Goal: Task Accomplishment & Management: Manage account settings

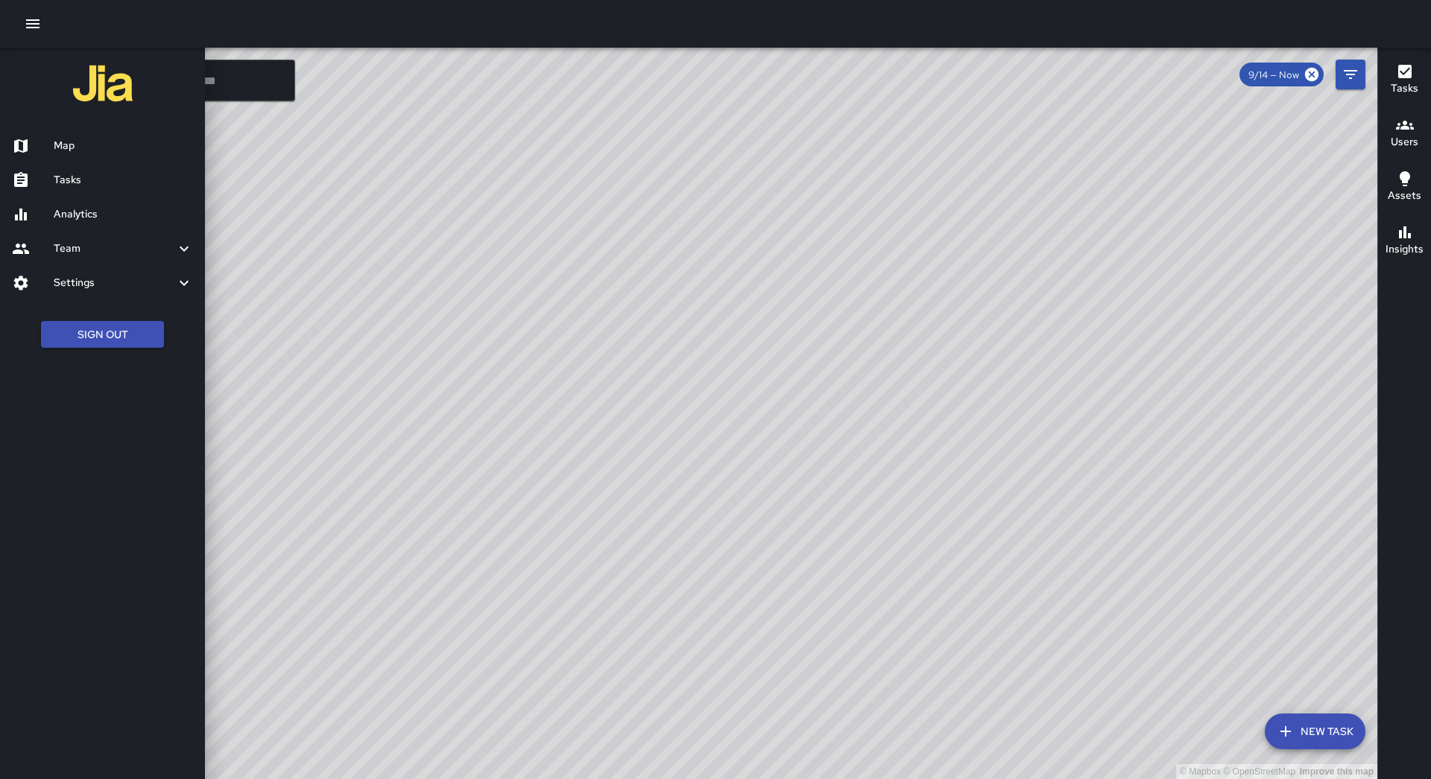
click at [100, 168] on div "Tasks" at bounding box center [102, 180] width 205 height 34
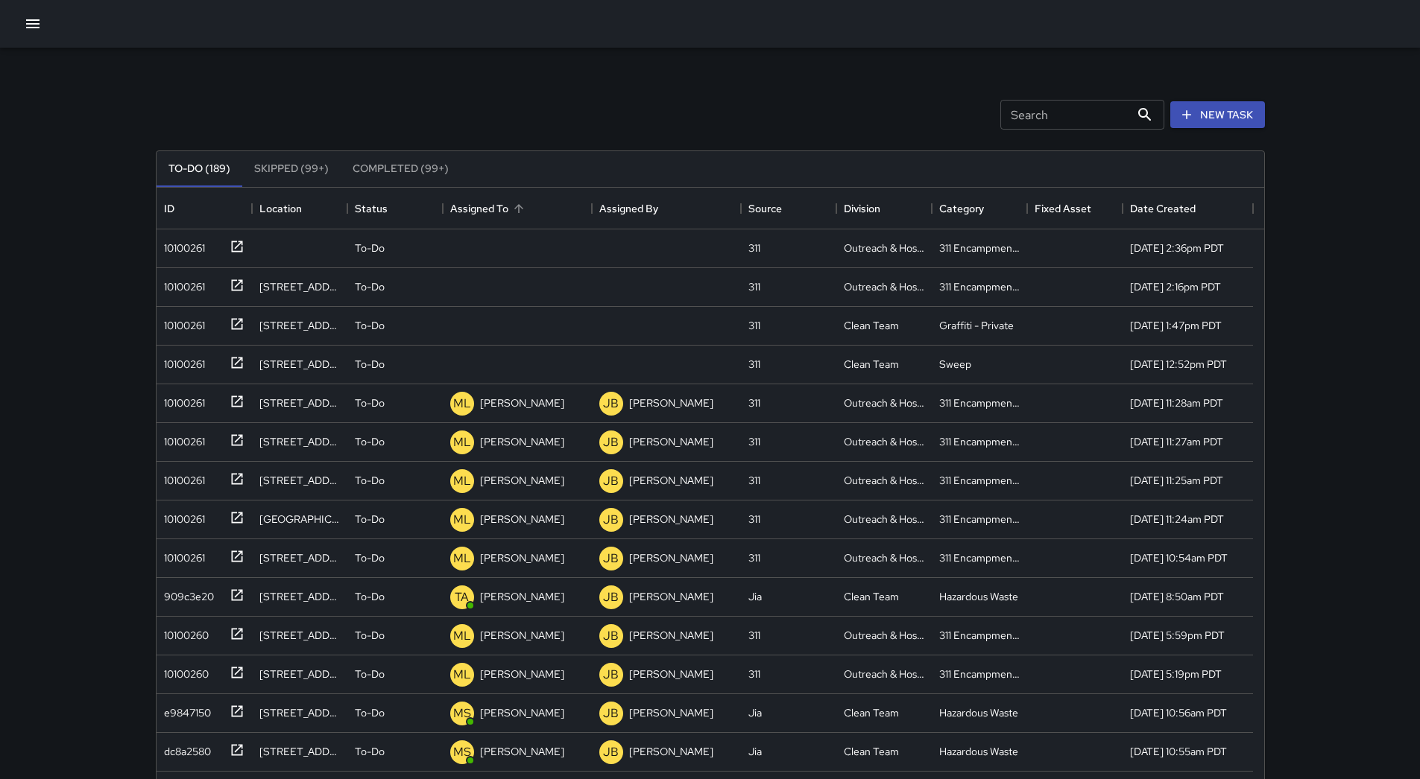
scroll to position [620, 1096]
click at [510, 207] on button "Sort" at bounding box center [518, 208] width 21 height 21
click at [205, 241] on div "10100261" at bounding box center [181, 245] width 47 height 21
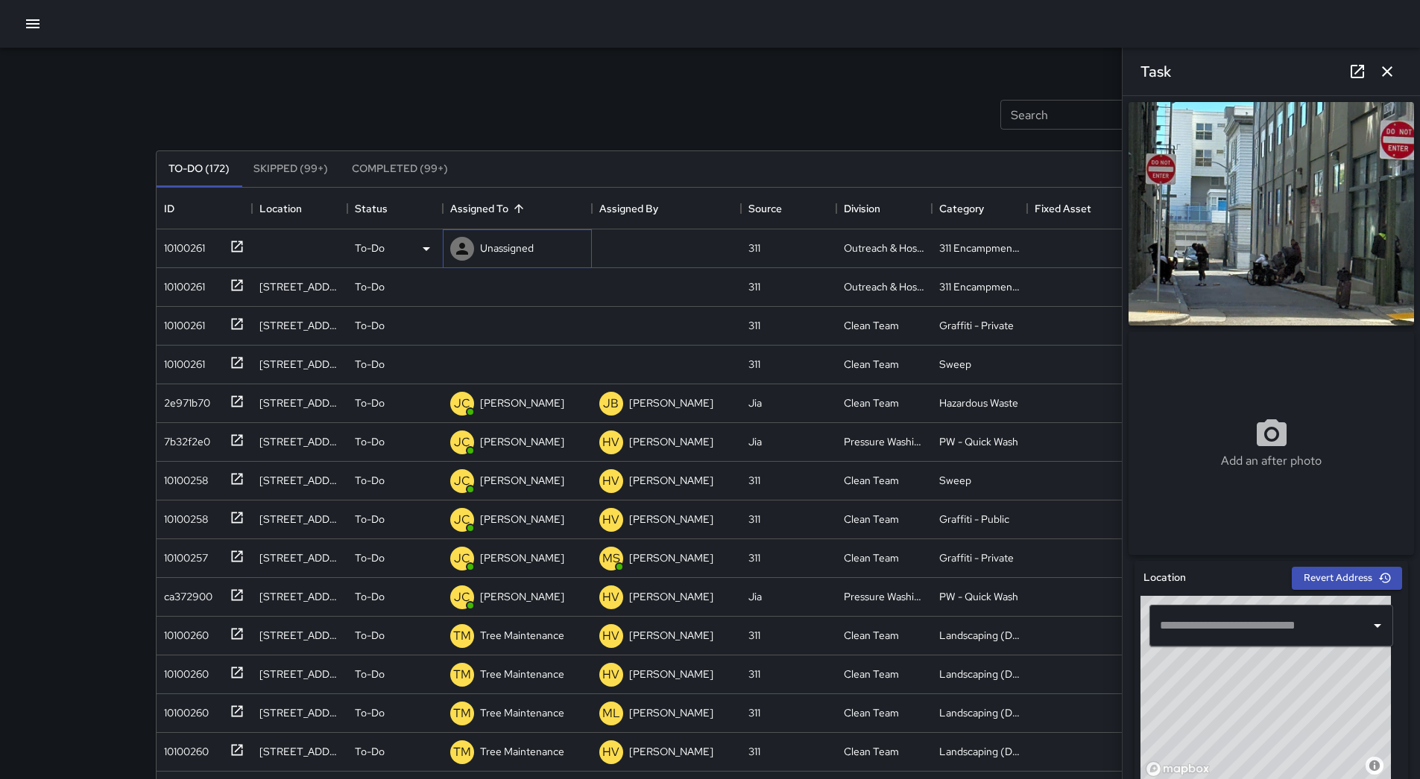
click at [515, 247] on p "Unassigned" at bounding box center [507, 248] width 54 height 15
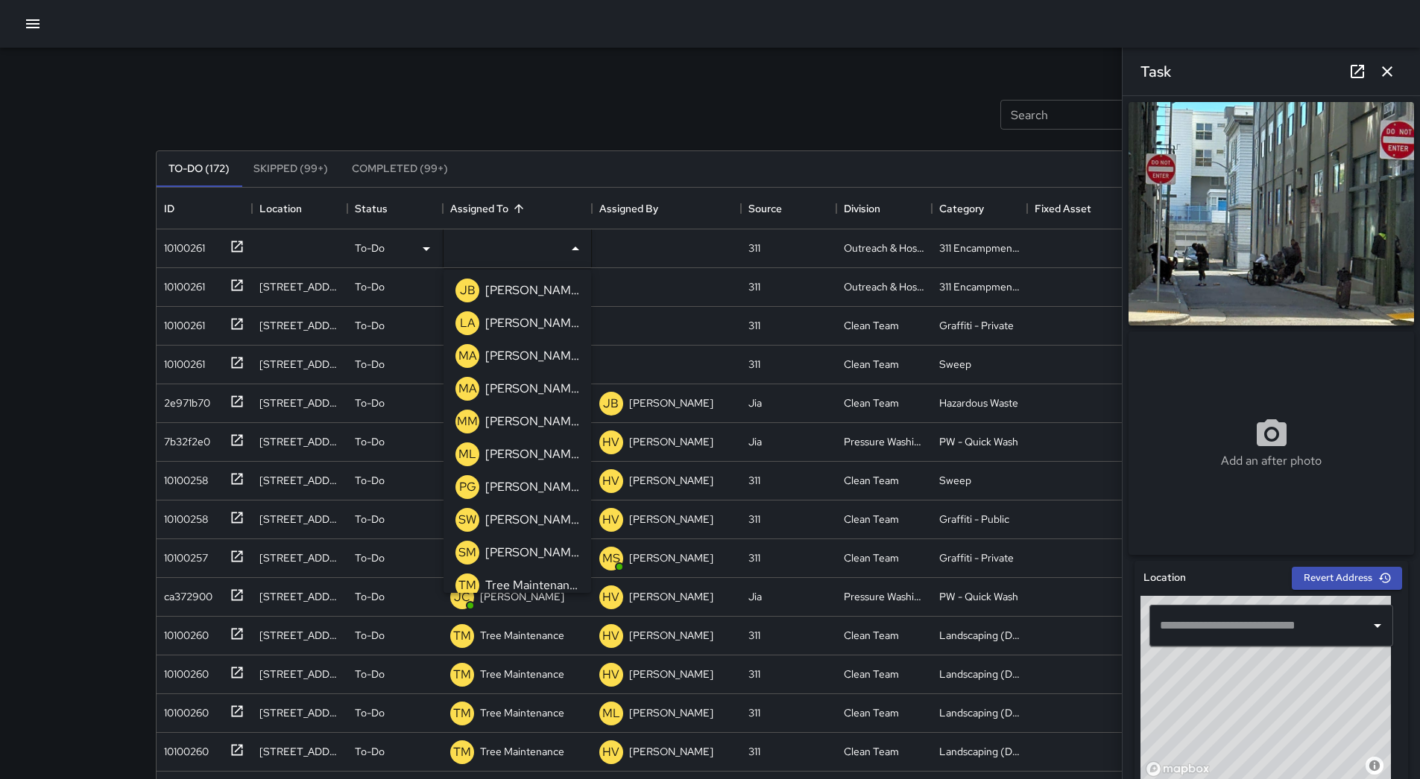
scroll to position [475, 0]
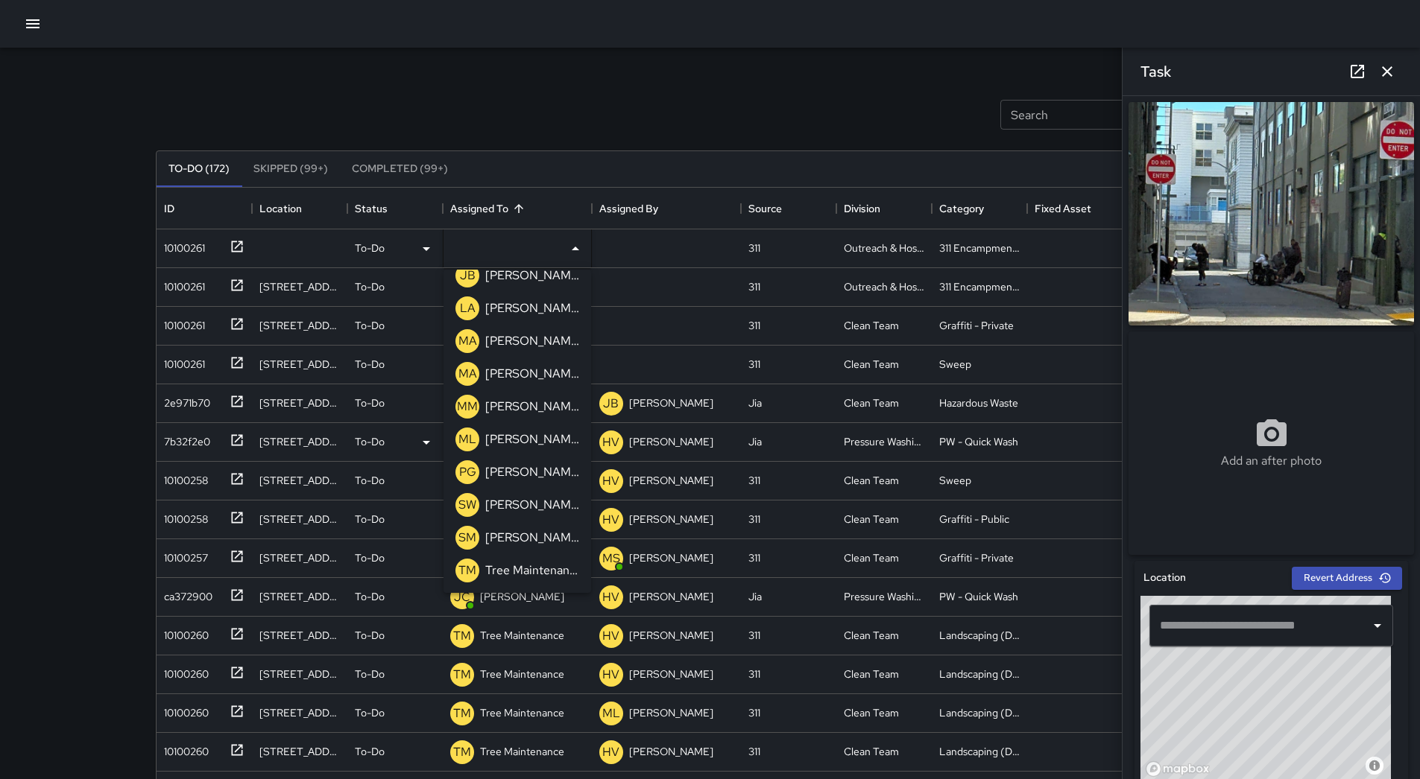
drag, startPoint x: 522, startPoint y: 433, endPoint x: 440, endPoint y: 421, distance: 82.1
click at [522, 434] on p "[PERSON_NAME]" at bounding box center [532, 440] width 94 height 18
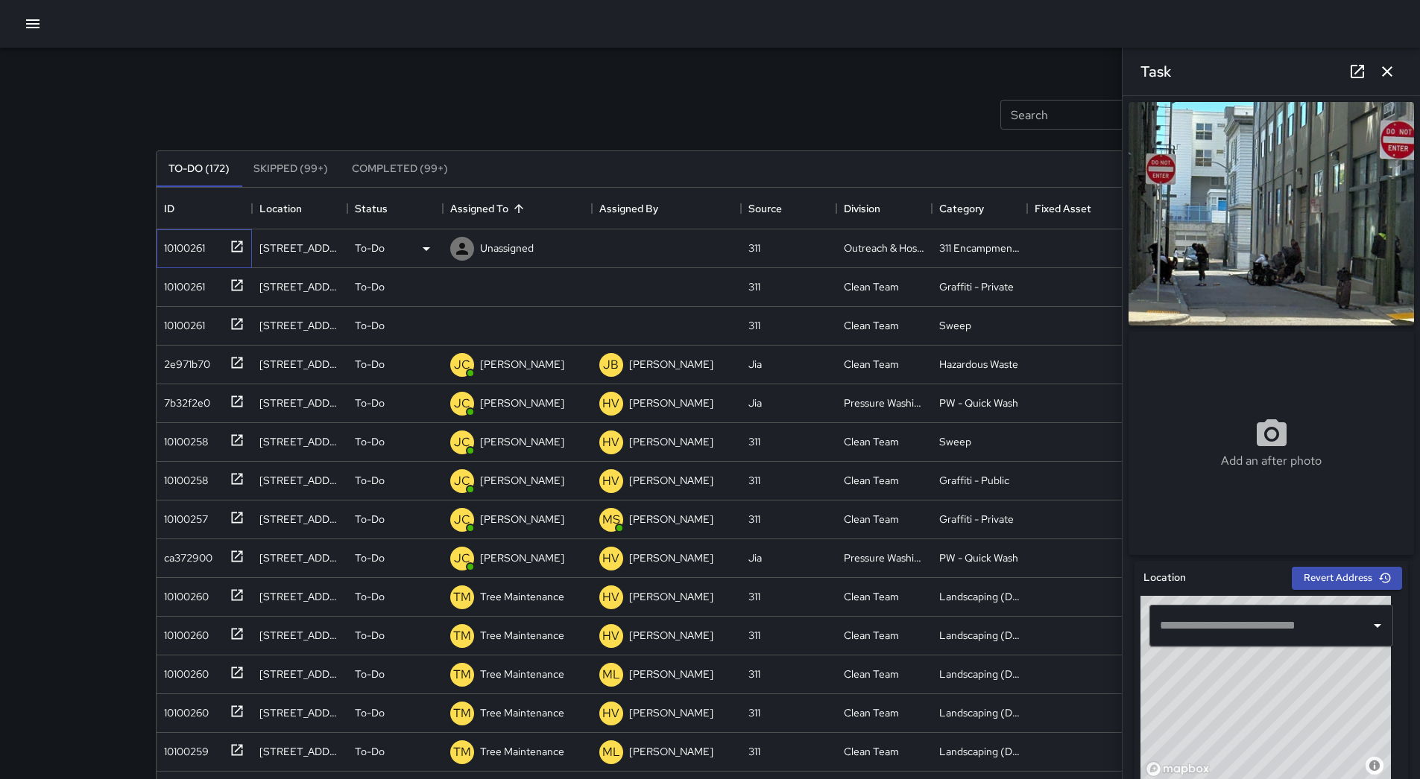
click at [200, 233] on div "10100261" at bounding box center [201, 245] width 86 height 25
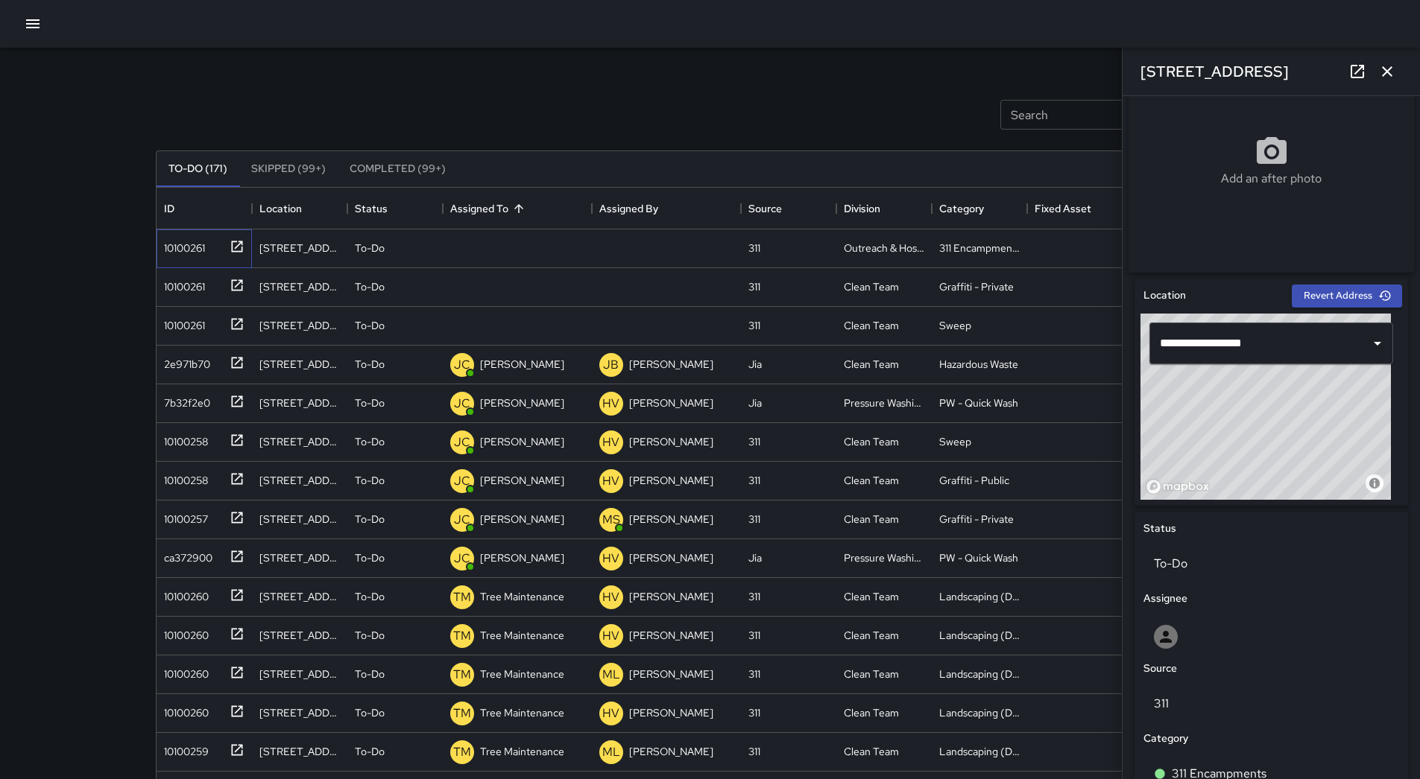
scroll to position [39, 0]
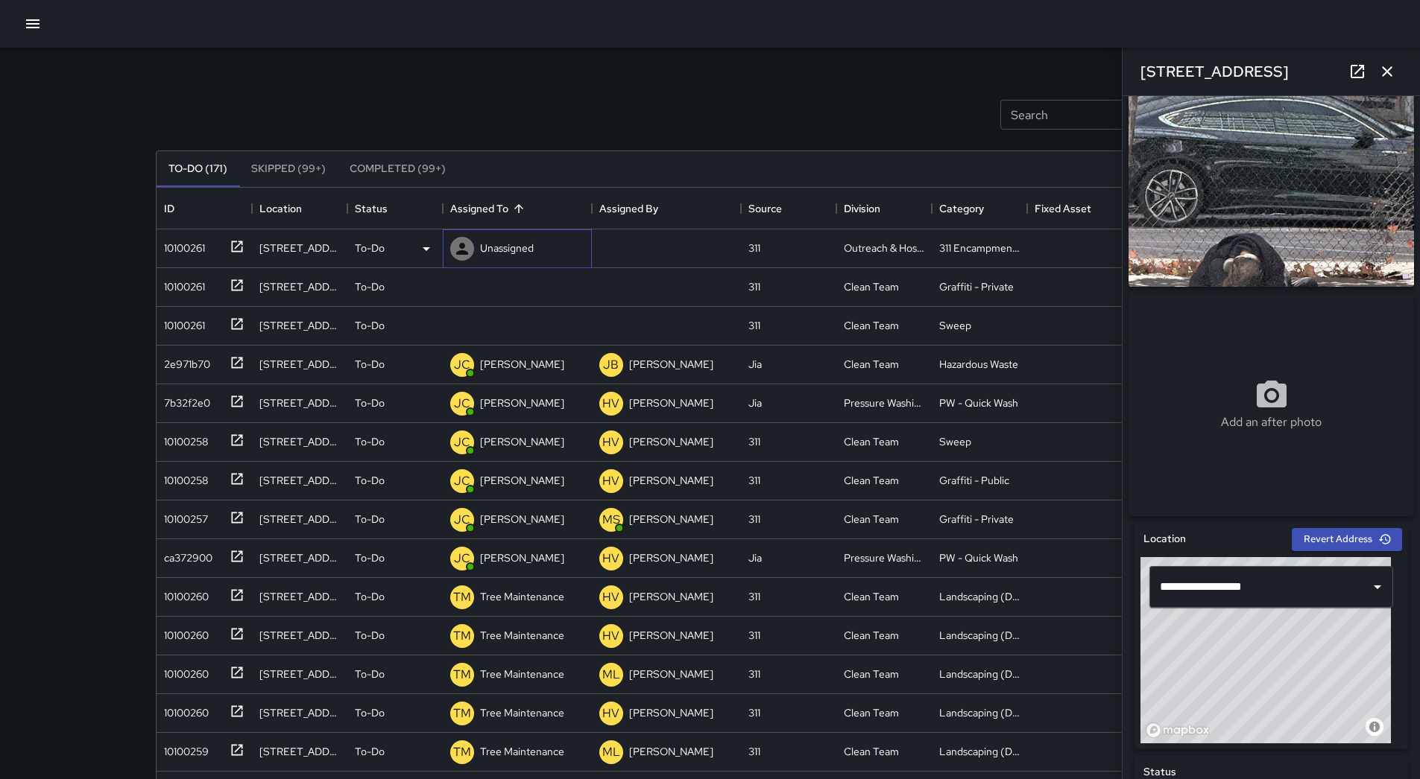
click at [515, 257] on div "Unassigned" at bounding box center [507, 248] width 60 height 21
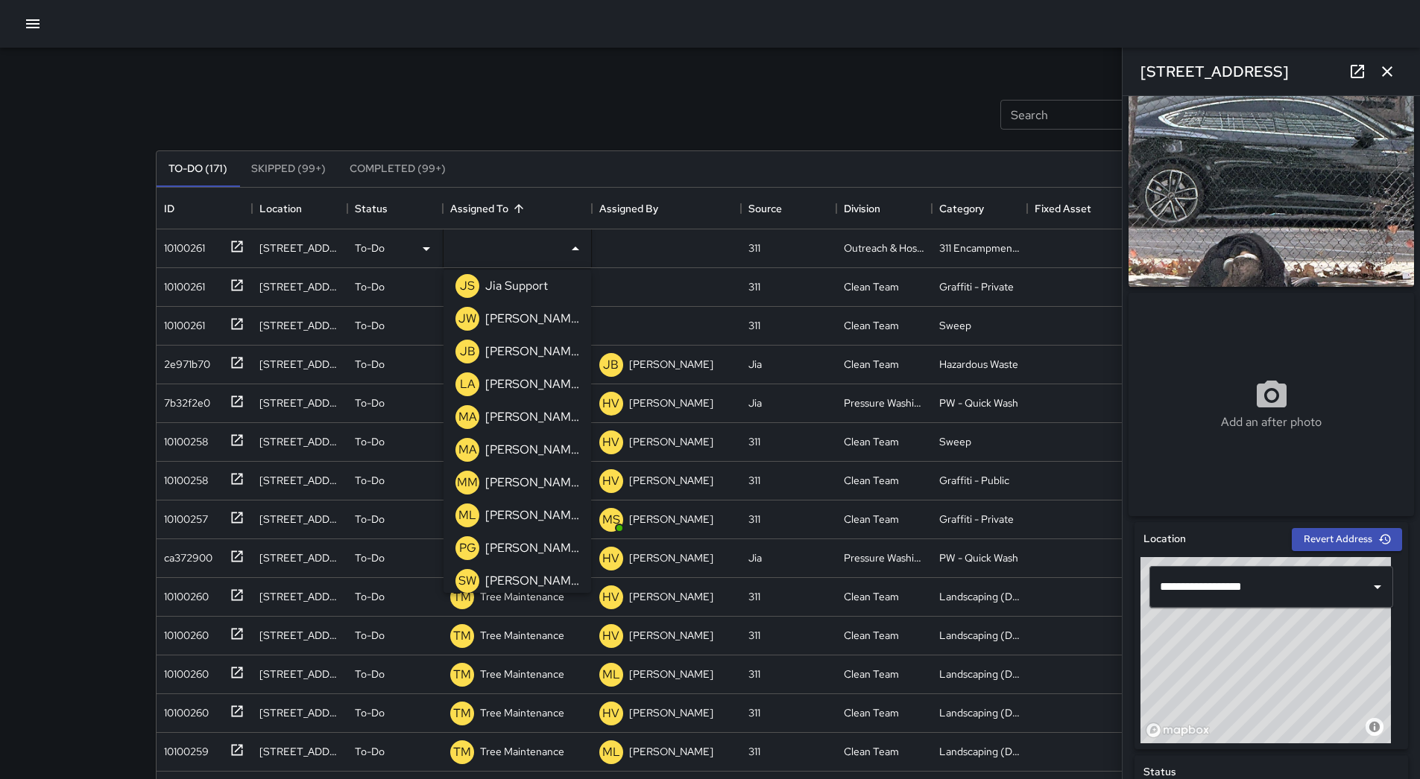
scroll to position [475, 0]
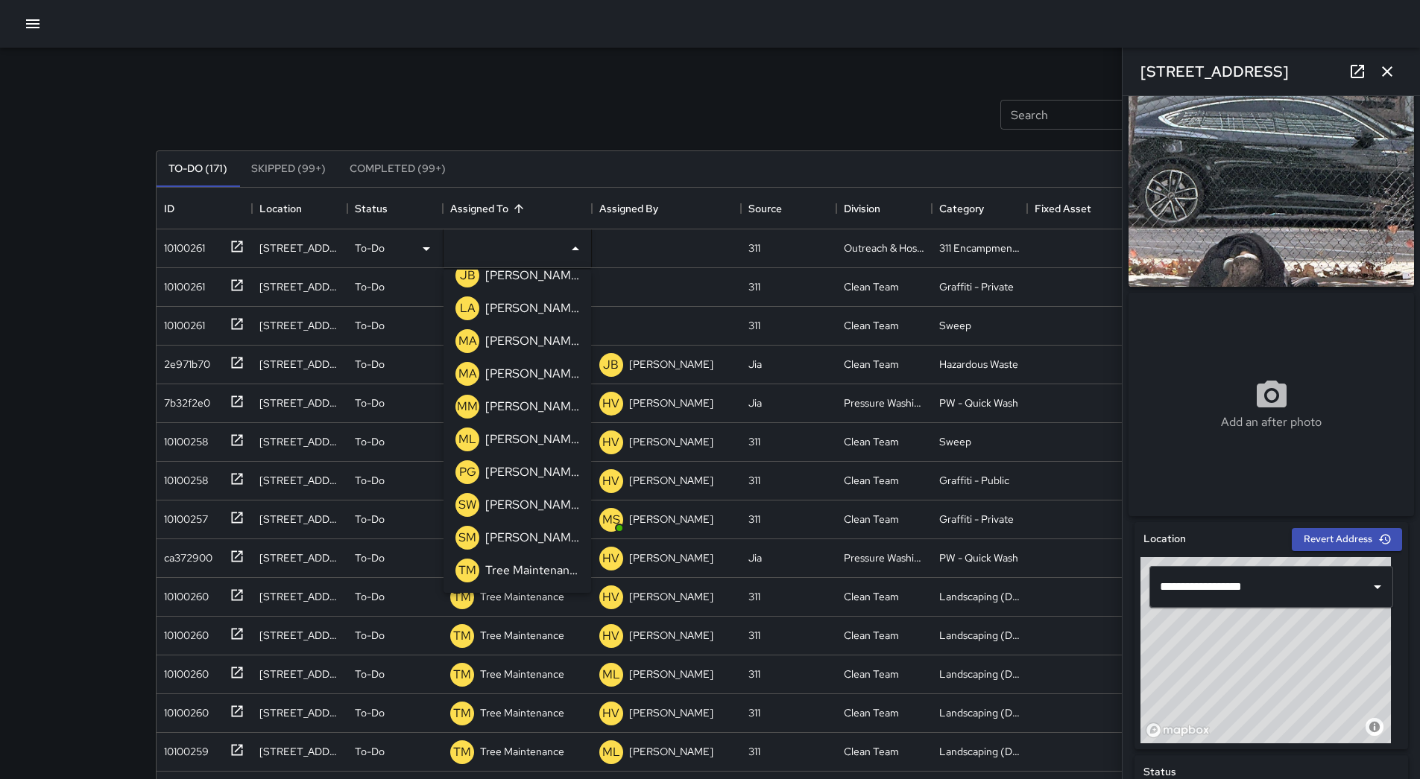
click at [528, 431] on p "[PERSON_NAME]" at bounding box center [532, 440] width 94 height 18
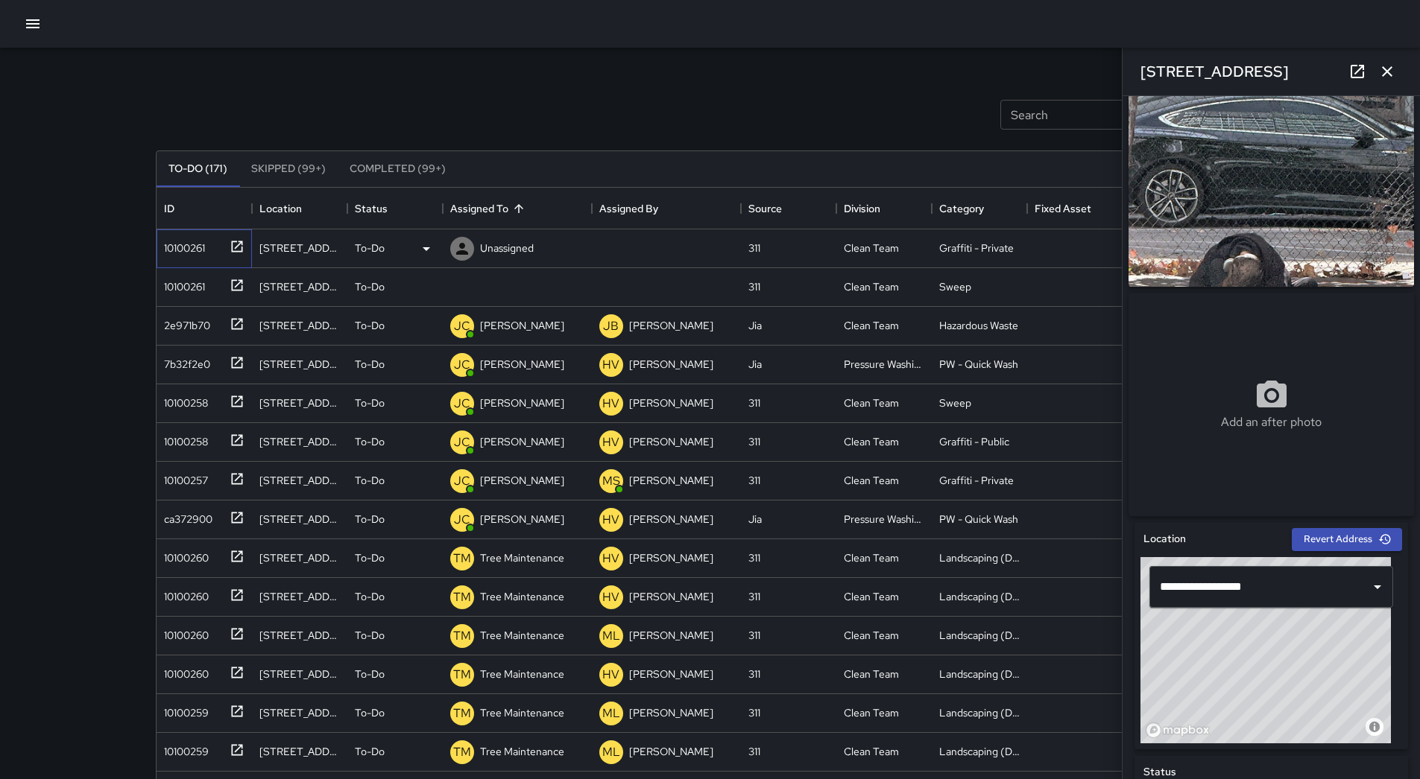
click at [184, 247] on div "10100261" at bounding box center [181, 245] width 47 height 21
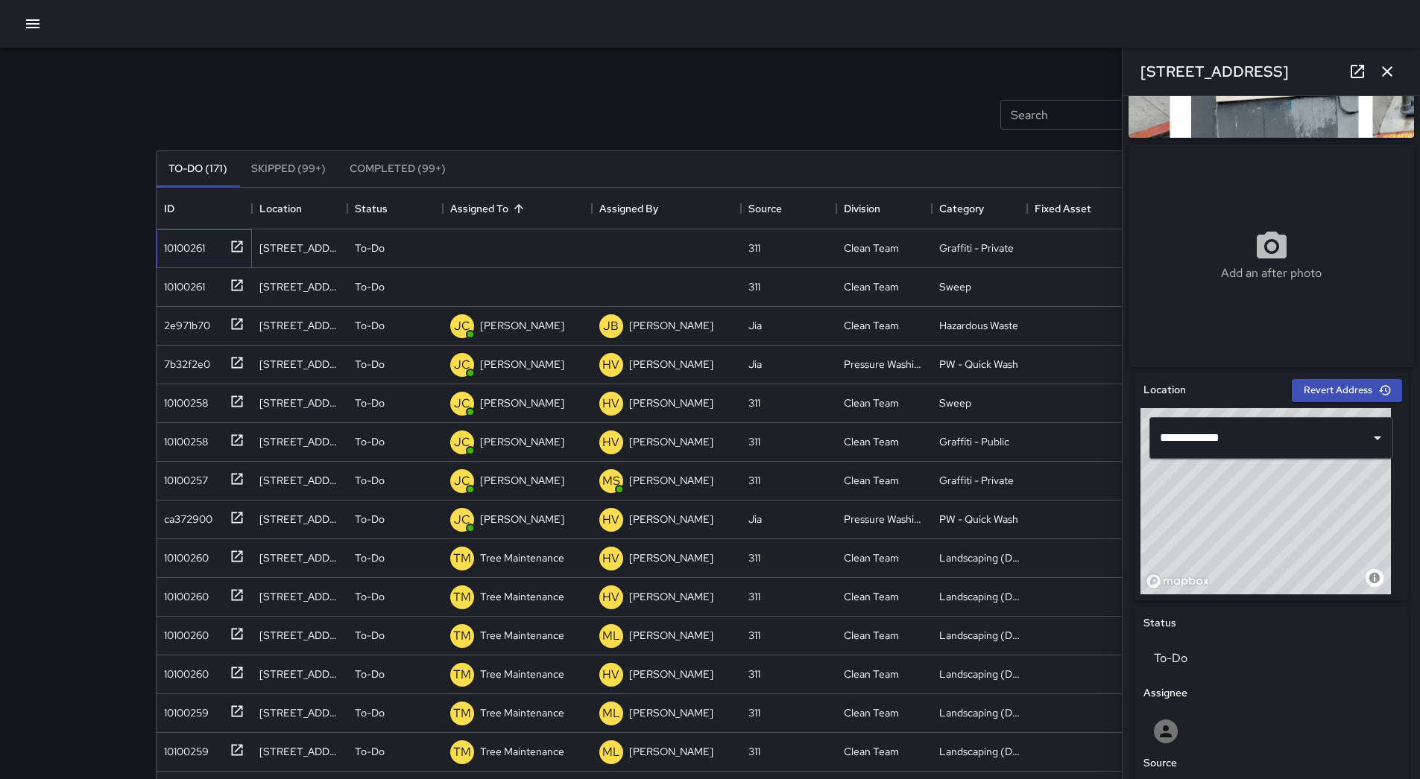
scroll to position [0, 0]
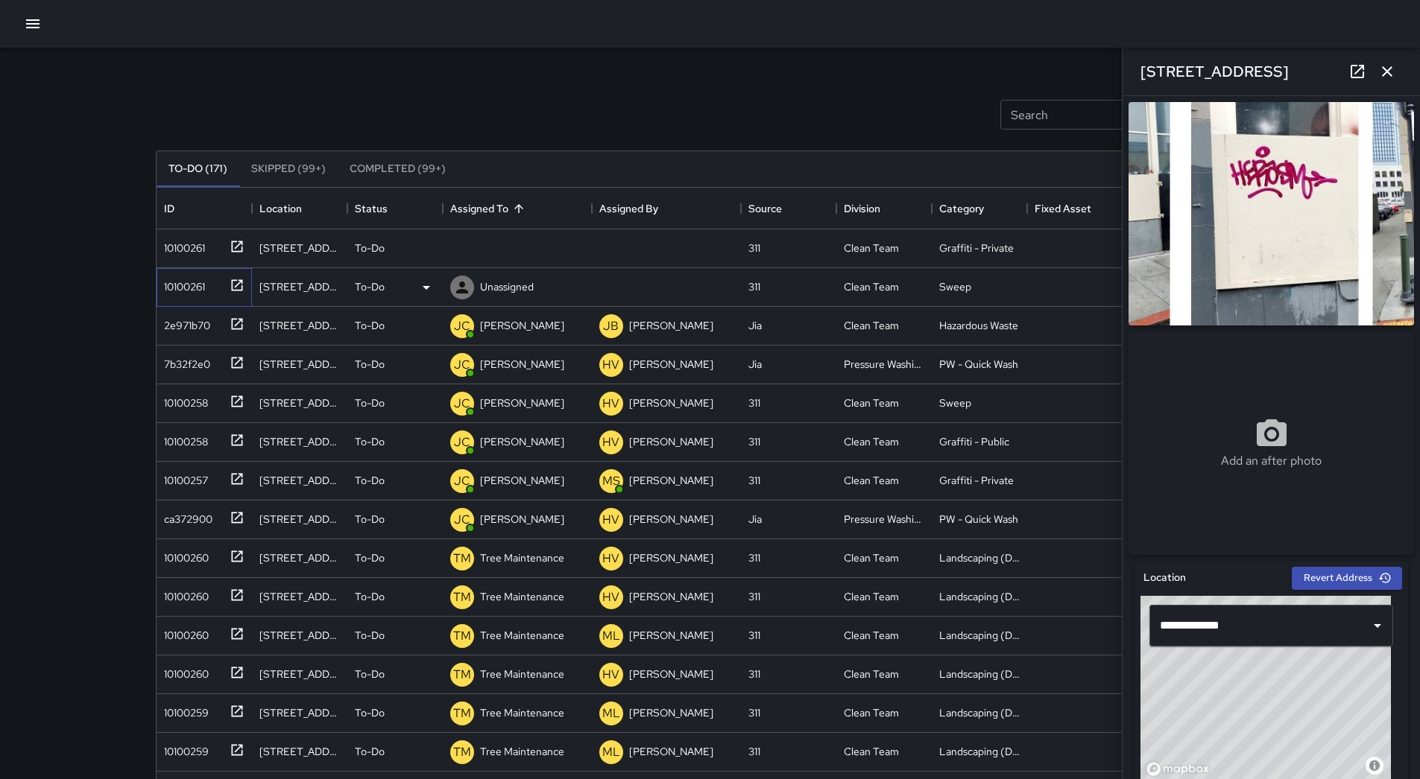
click at [209, 286] on div "10100261" at bounding box center [201, 284] width 86 height 25
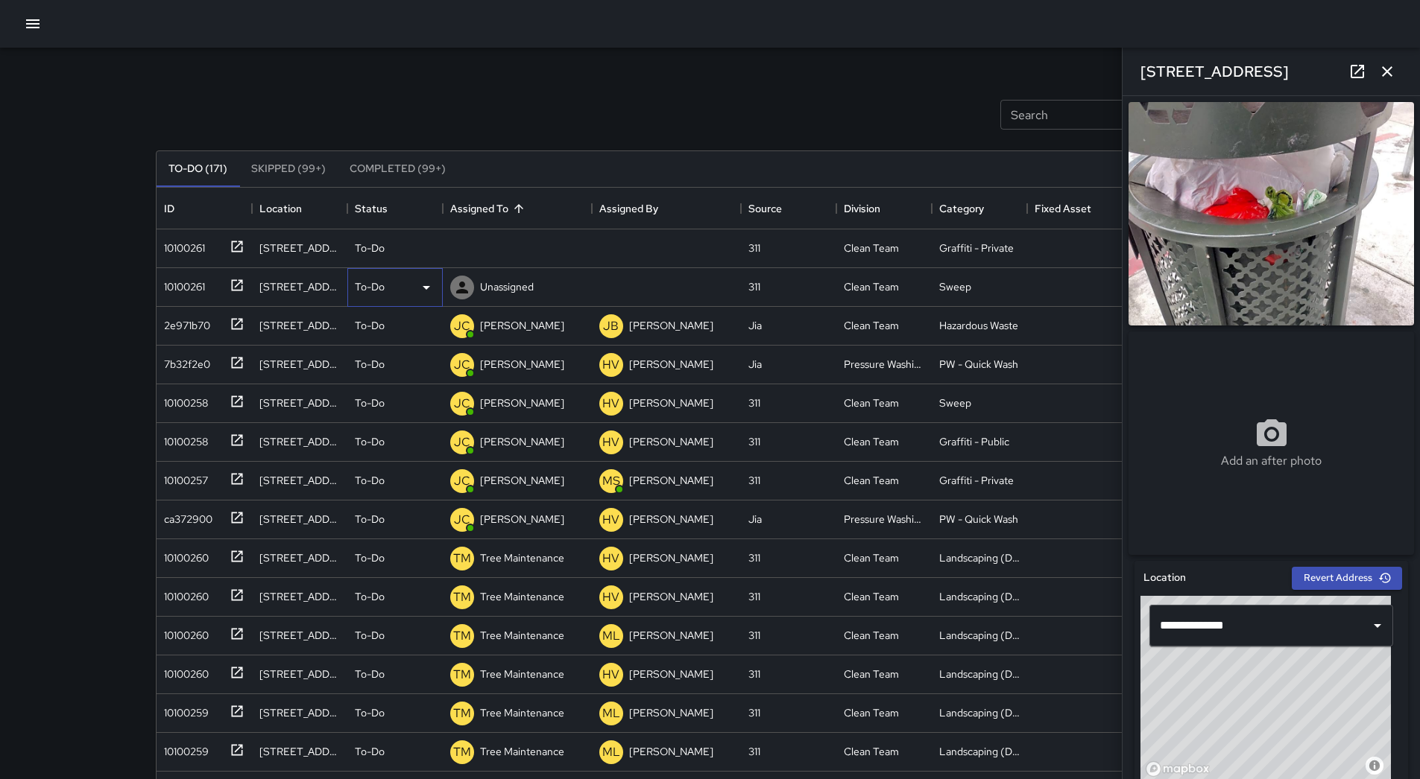
click at [424, 283] on icon at bounding box center [426, 288] width 18 height 18
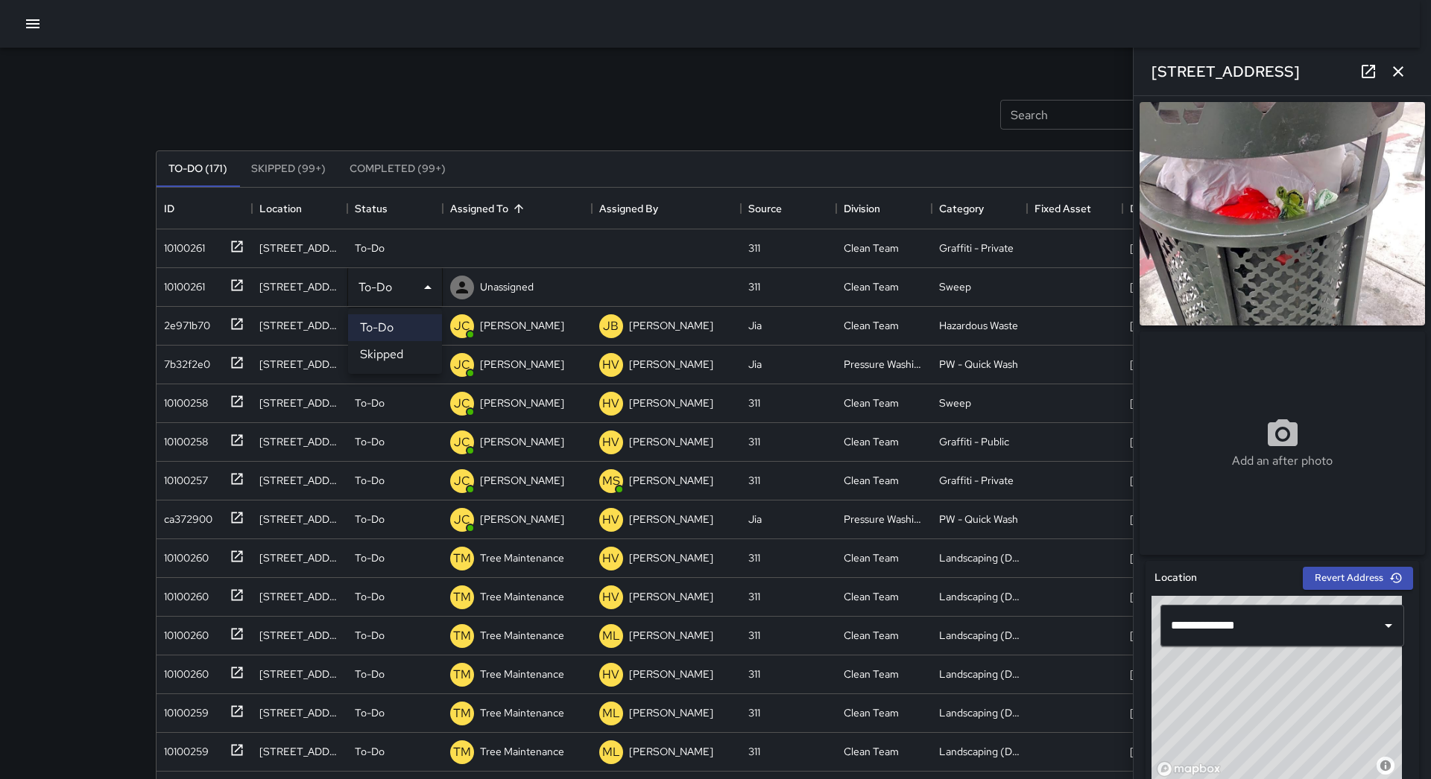
drag, startPoint x: 420, startPoint y: 354, endPoint x: 388, endPoint y: 345, distance: 32.5
click at [418, 355] on li "Skipped" at bounding box center [395, 354] width 94 height 27
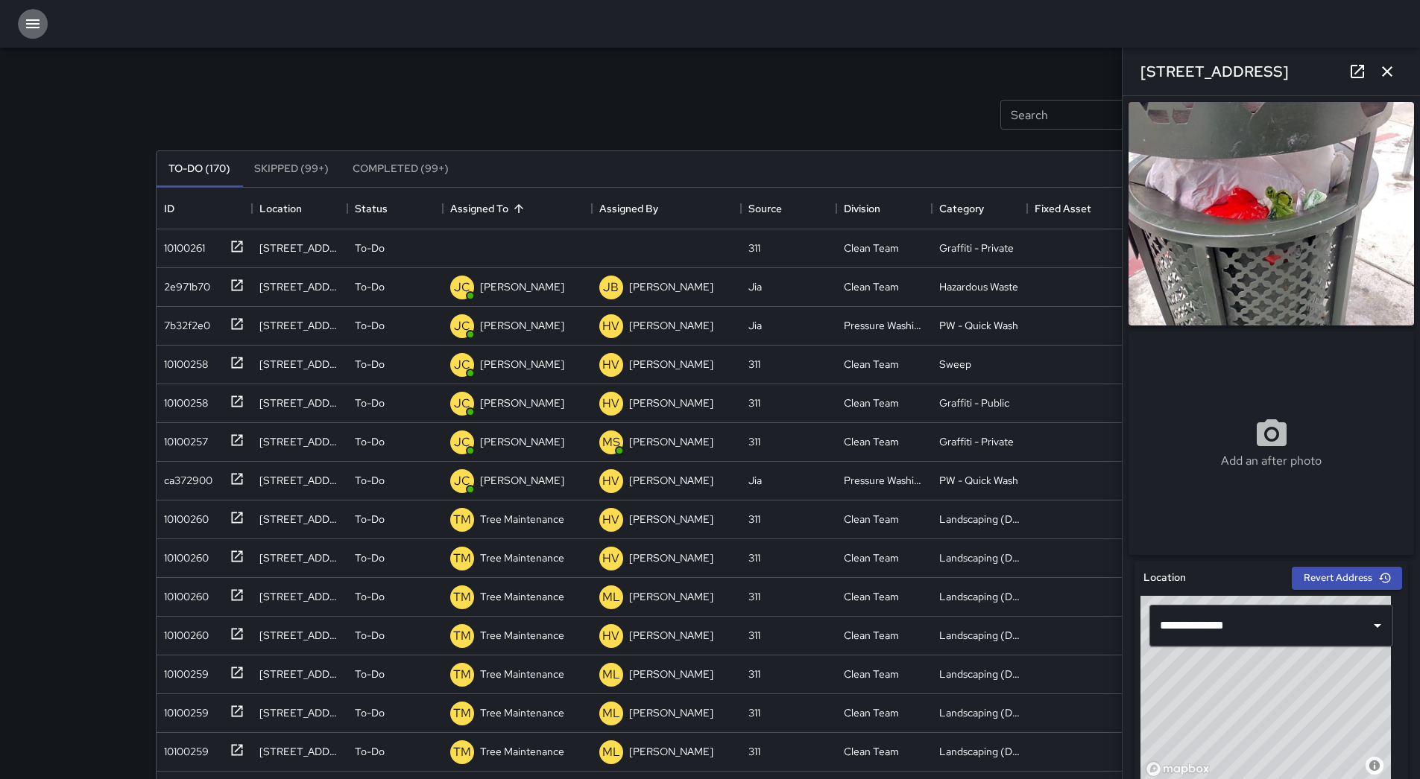
click at [24, 18] on button "button" at bounding box center [33, 24] width 30 height 30
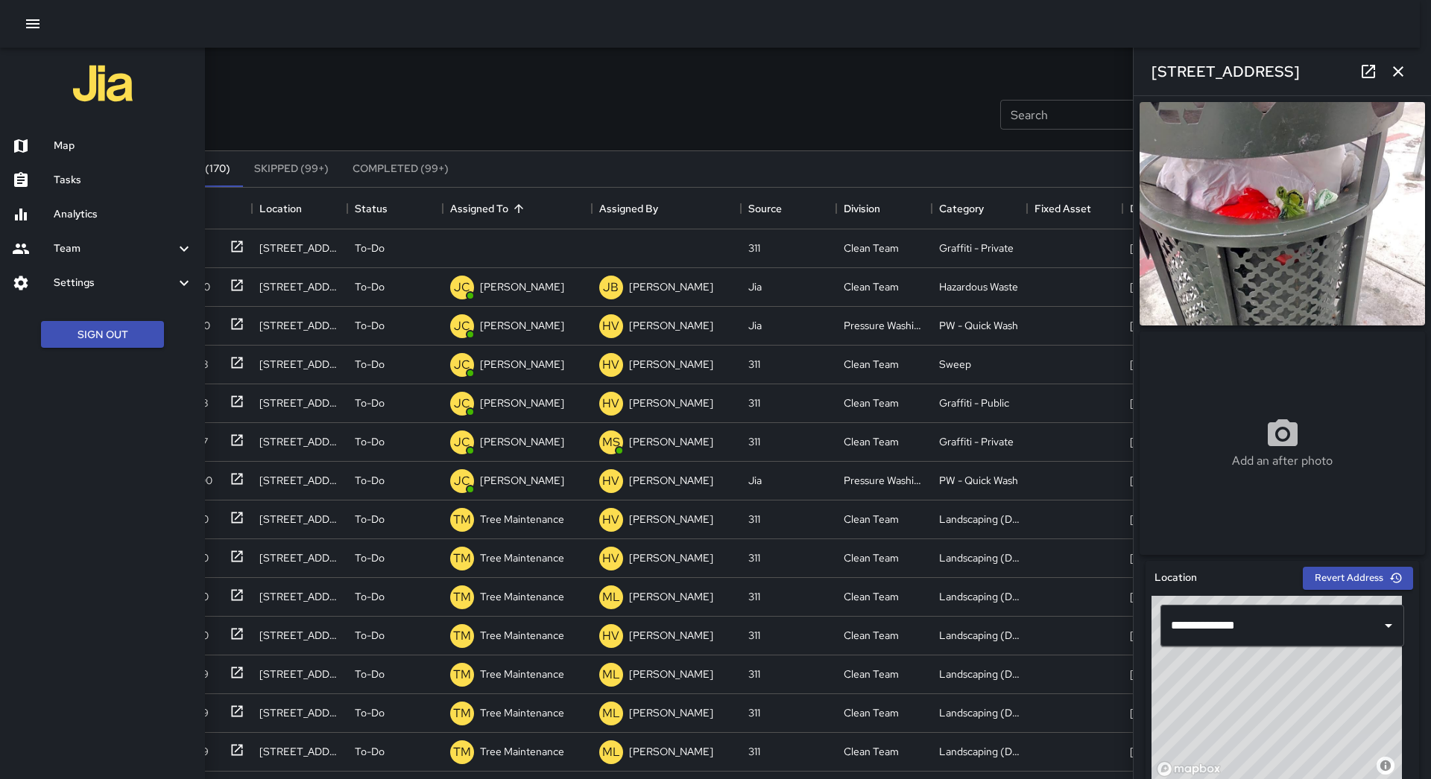
click at [84, 141] on h6 "Map" at bounding box center [123, 146] width 139 height 16
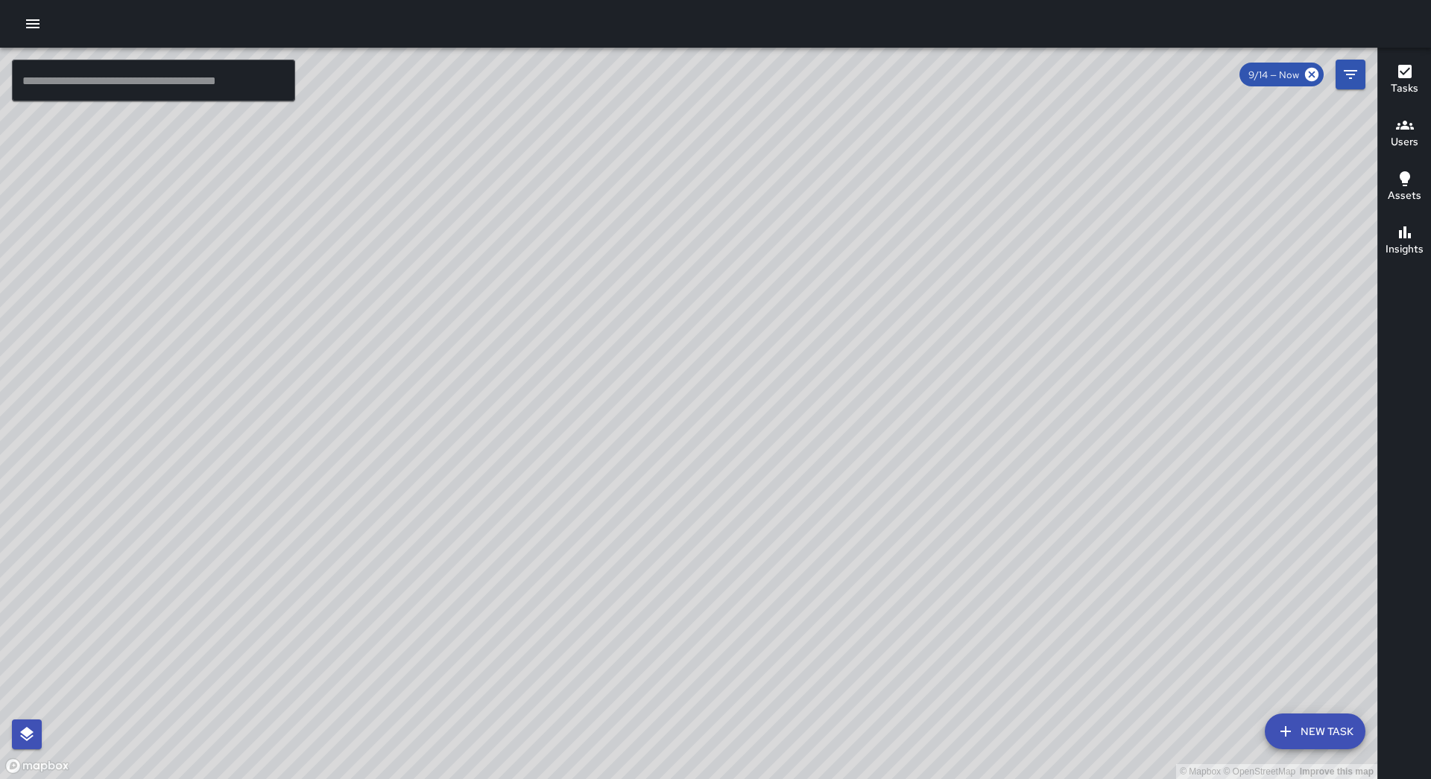
drag, startPoint x: 867, startPoint y: 163, endPoint x: 667, endPoint y: 306, distance: 245.7
click at [667, 306] on div "© Mapbox © OpenStreetMap Improve this map" at bounding box center [688, 414] width 1377 height 732
drag, startPoint x: 513, startPoint y: 237, endPoint x: 520, endPoint y: 320, distance: 83.7
click at [525, 336] on div "© Mapbox © OpenStreetMap Improve this map" at bounding box center [688, 414] width 1377 height 732
click at [44, 31] on button "button" at bounding box center [33, 24] width 30 height 30
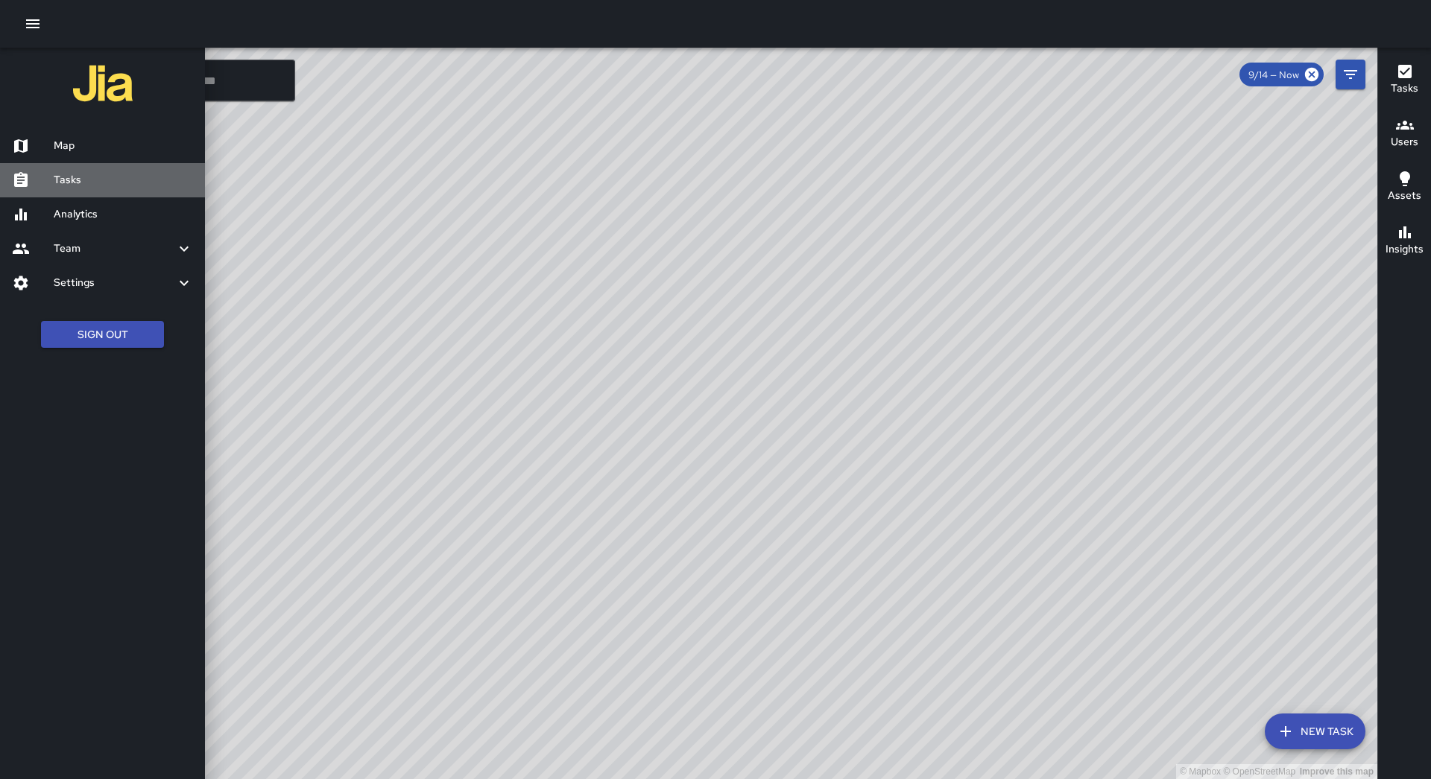
click at [116, 177] on h6 "Tasks" at bounding box center [123, 180] width 139 height 16
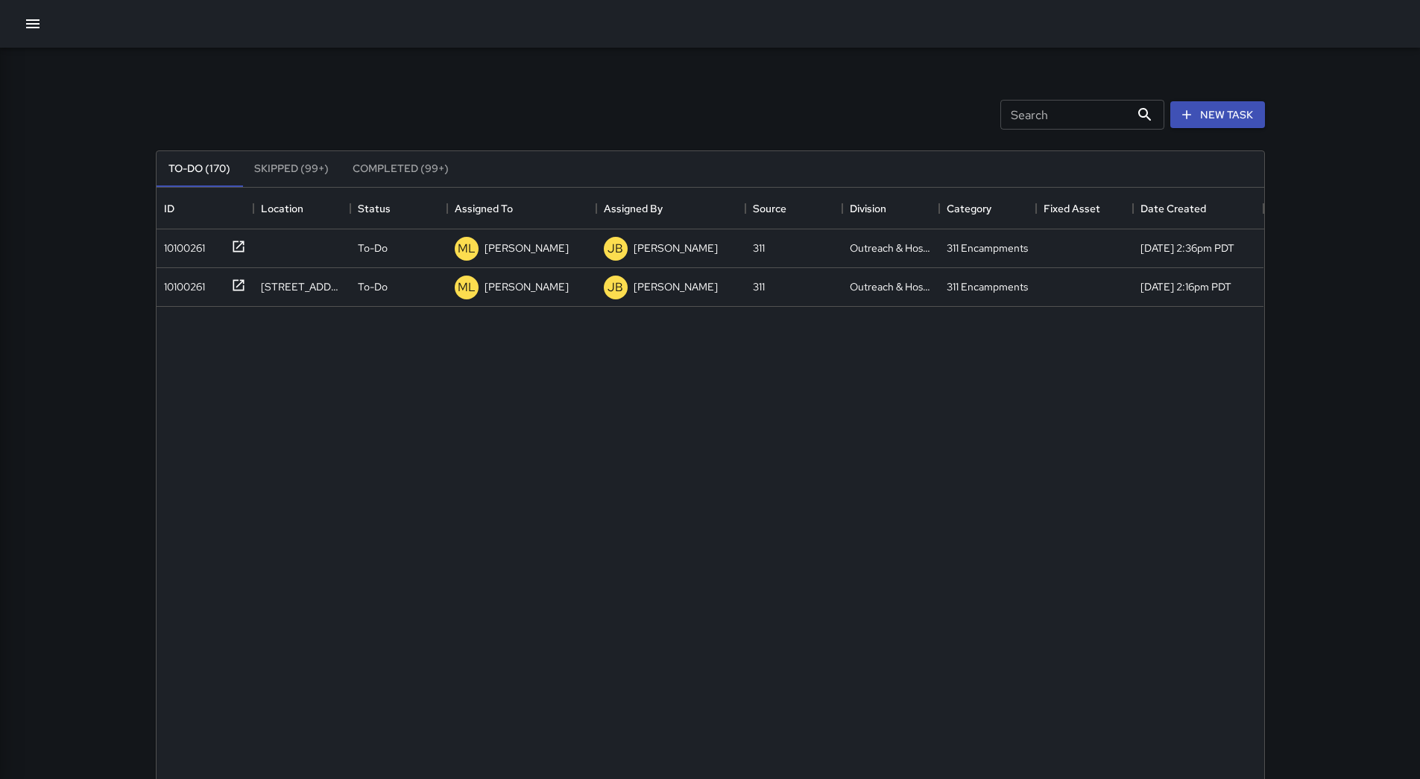
scroll to position [620, 1096]
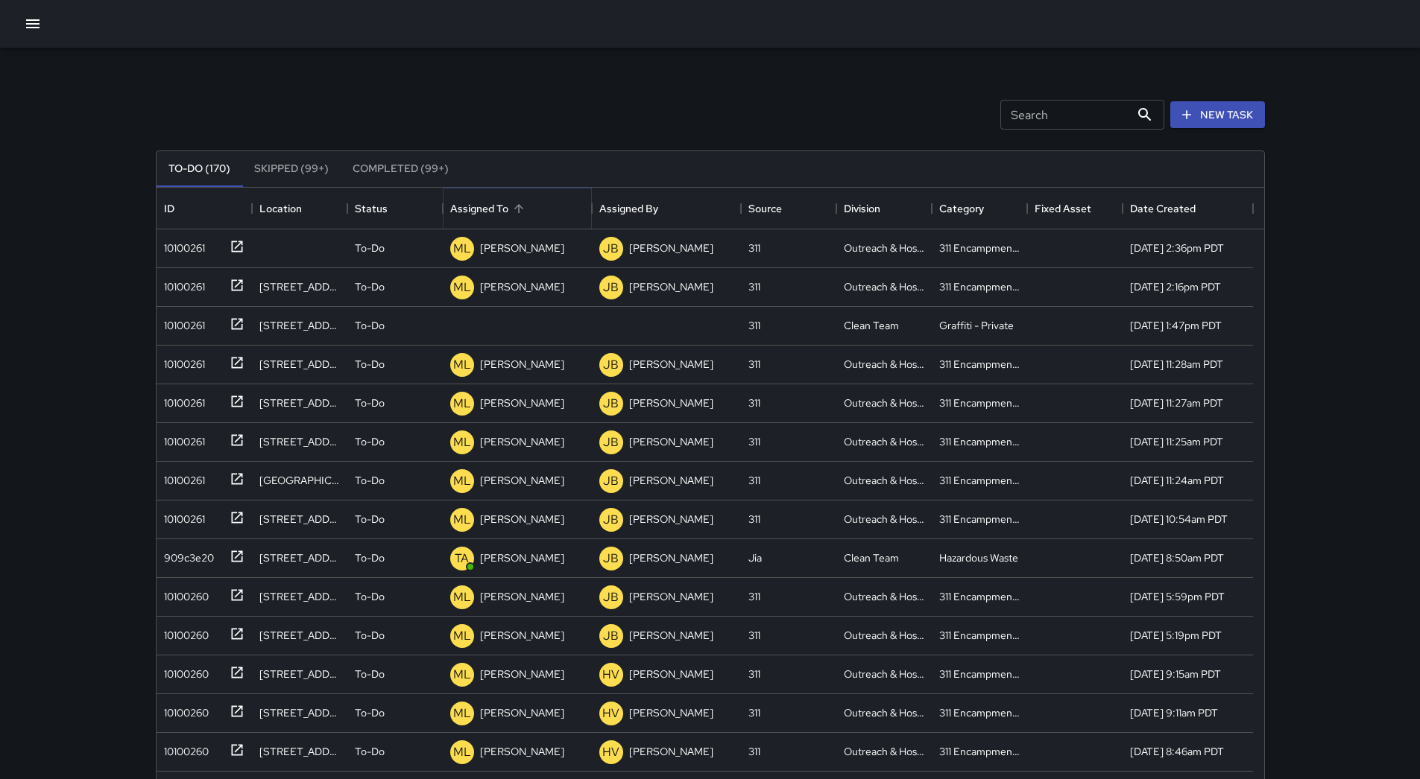
click at [518, 204] on icon "Sort" at bounding box center [518, 208] width 9 height 9
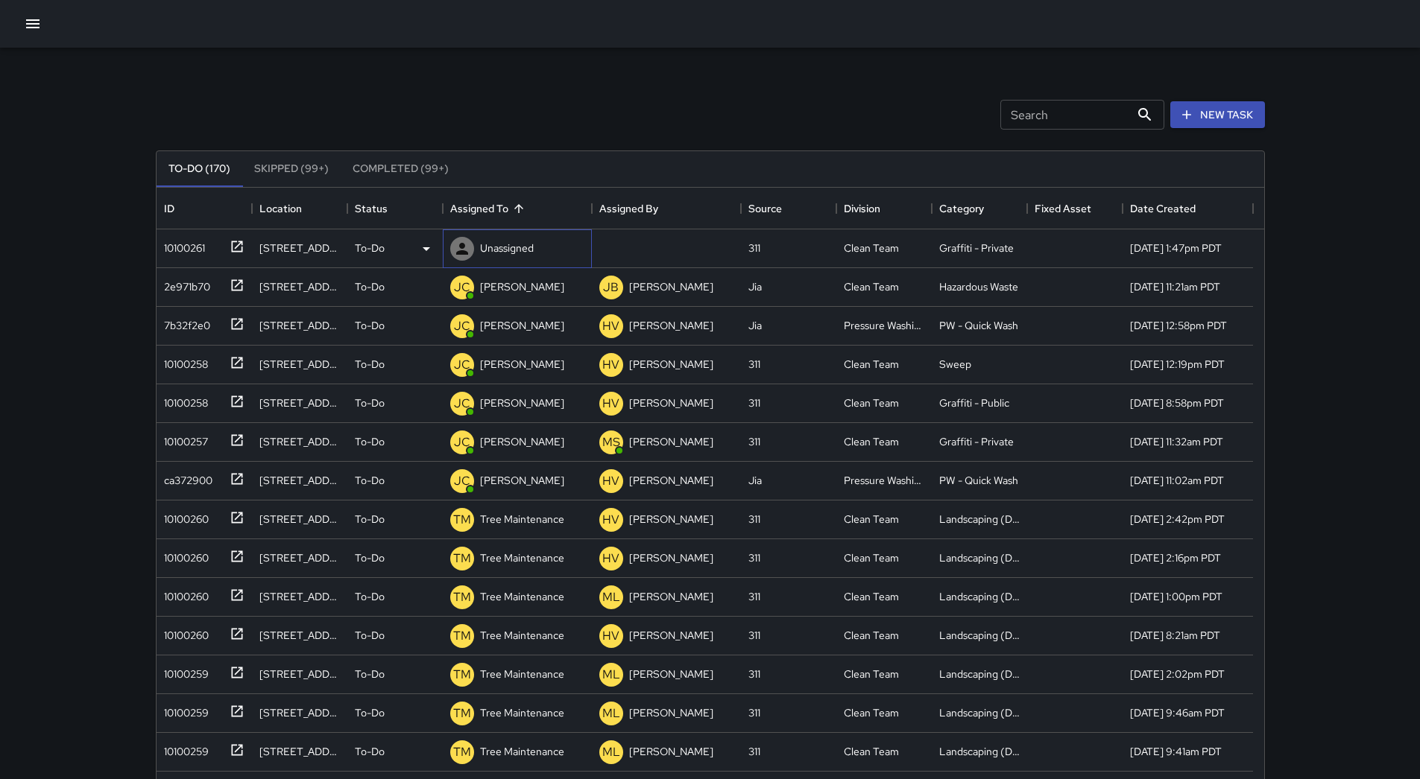
click at [513, 244] on p "Unassigned" at bounding box center [507, 248] width 54 height 15
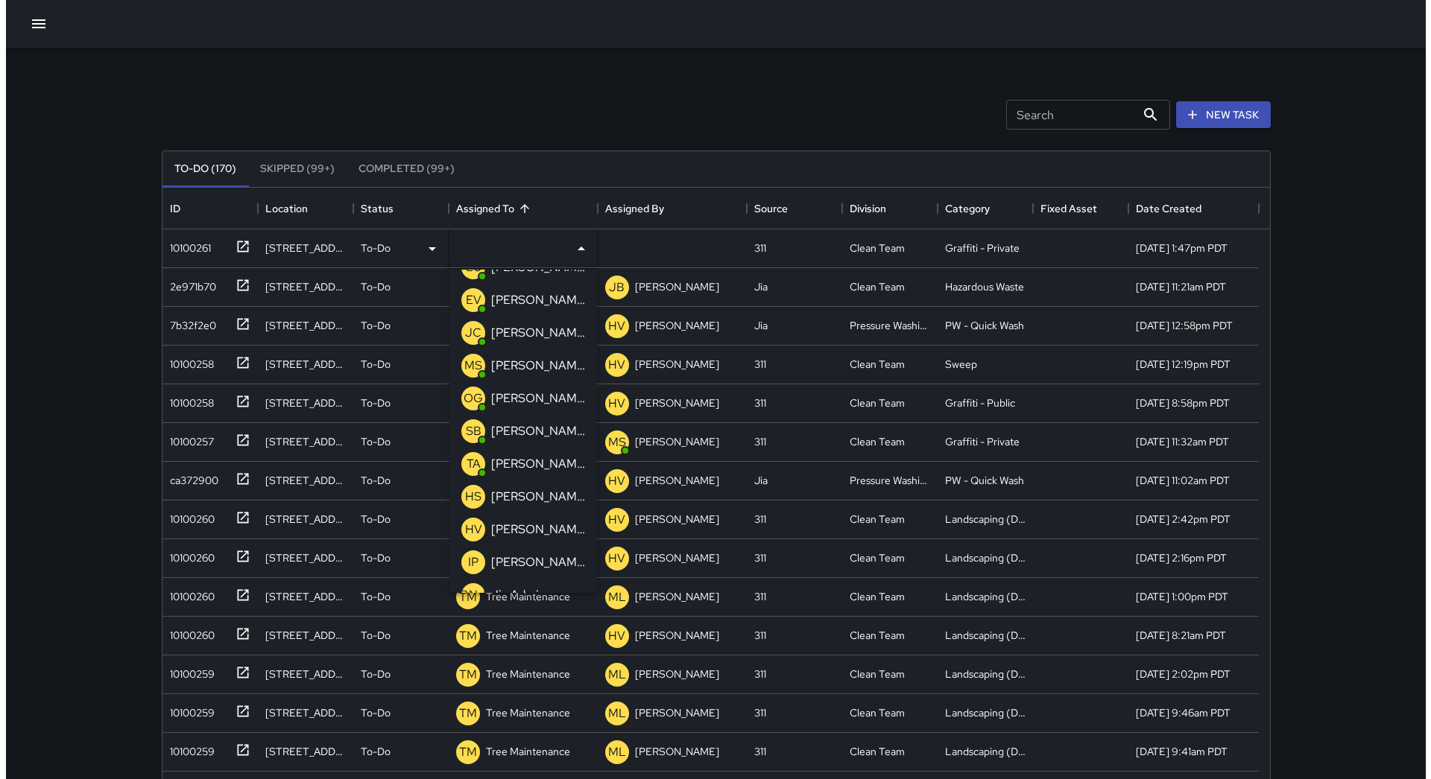
scroll to position [224, 0]
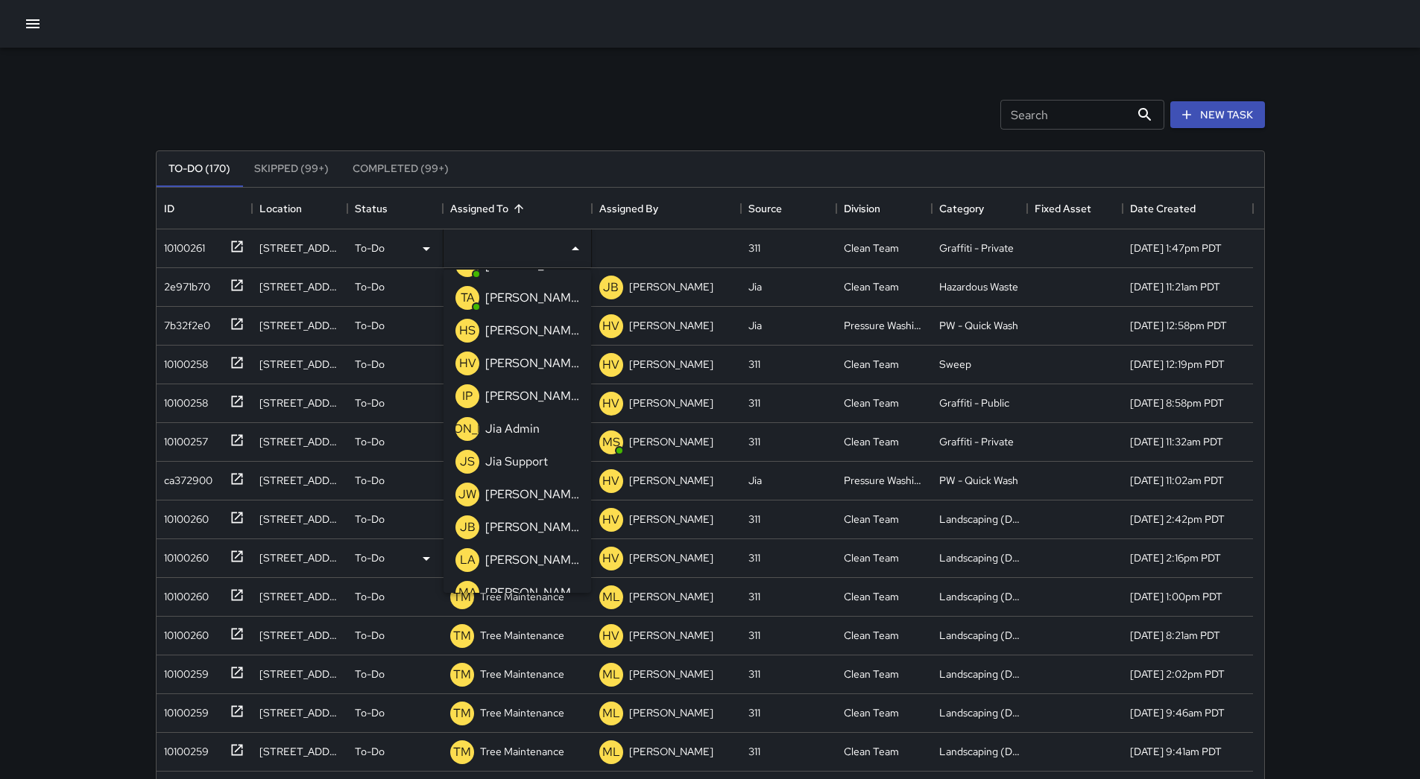
click at [538, 528] on p "[PERSON_NAME]" at bounding box center [532, 528] width 94 height 18
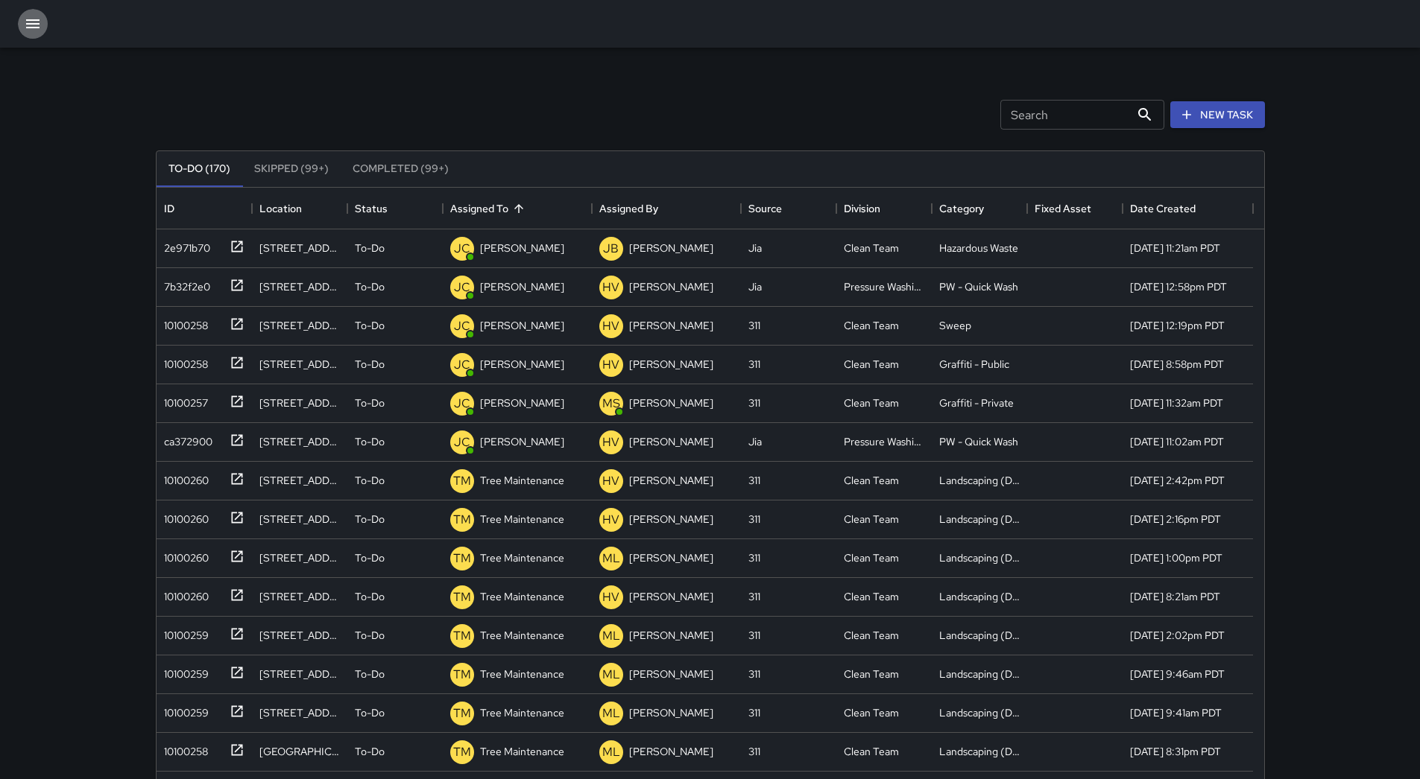
click at [45, 30] on button "button" at bounding box center [33, 24] width 30 height 30
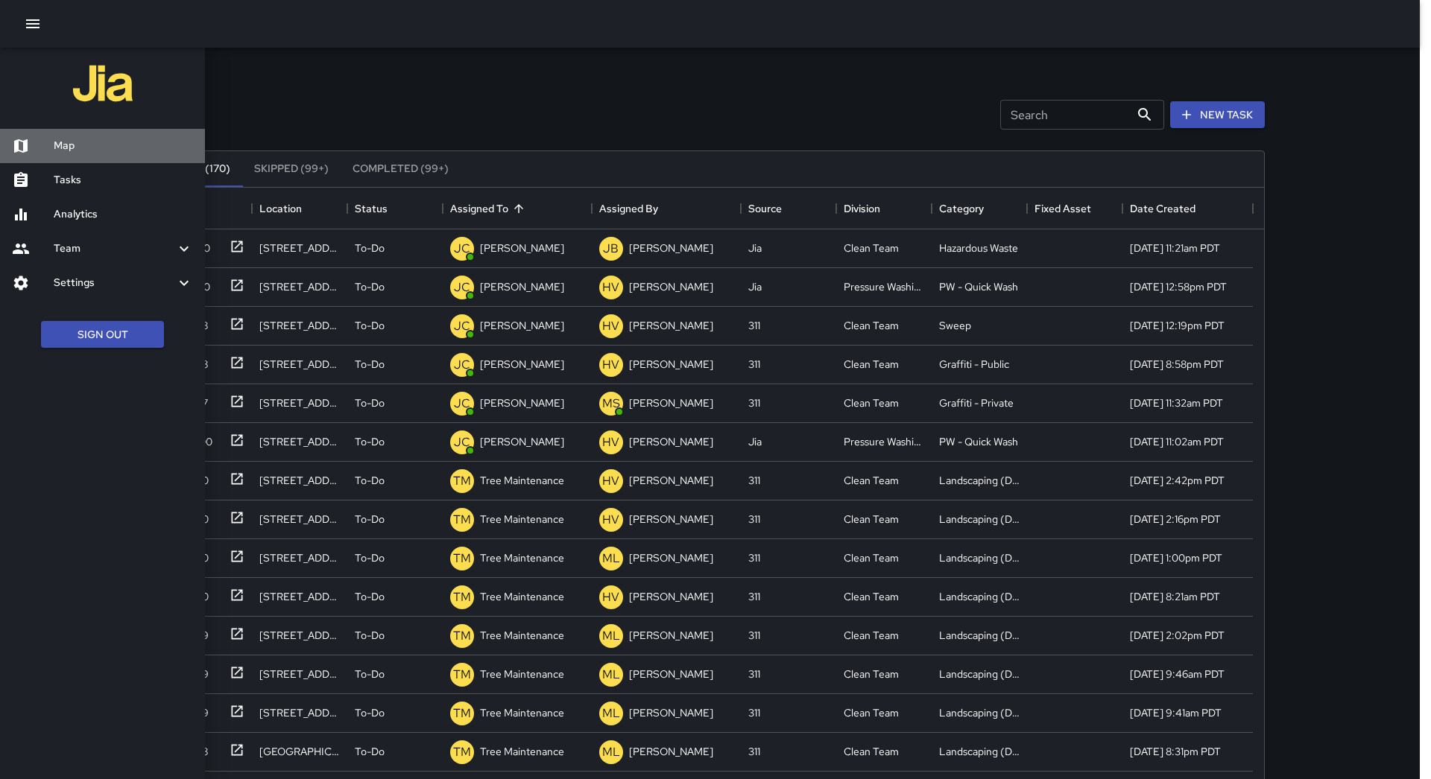
click at [99, 143] on h6 "Map" at bounding box center [123, 146] width 139 height 16
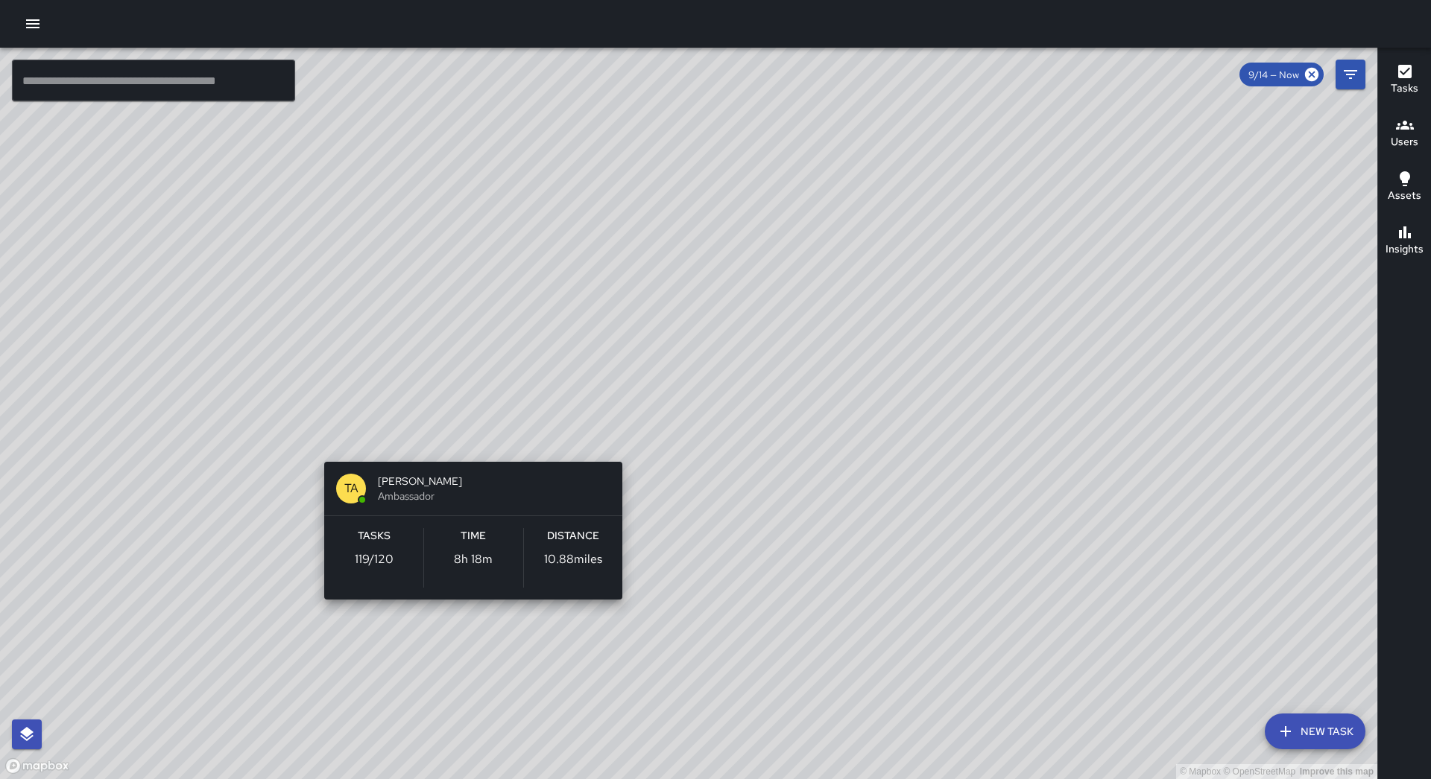
click at [473, 449] on div "© Mapbox © OpenStreetMap Improve this map TA [PERSON_NAME] Ambassador Tasks 119…" at bounding box center [688, 414] width 1377 height 732
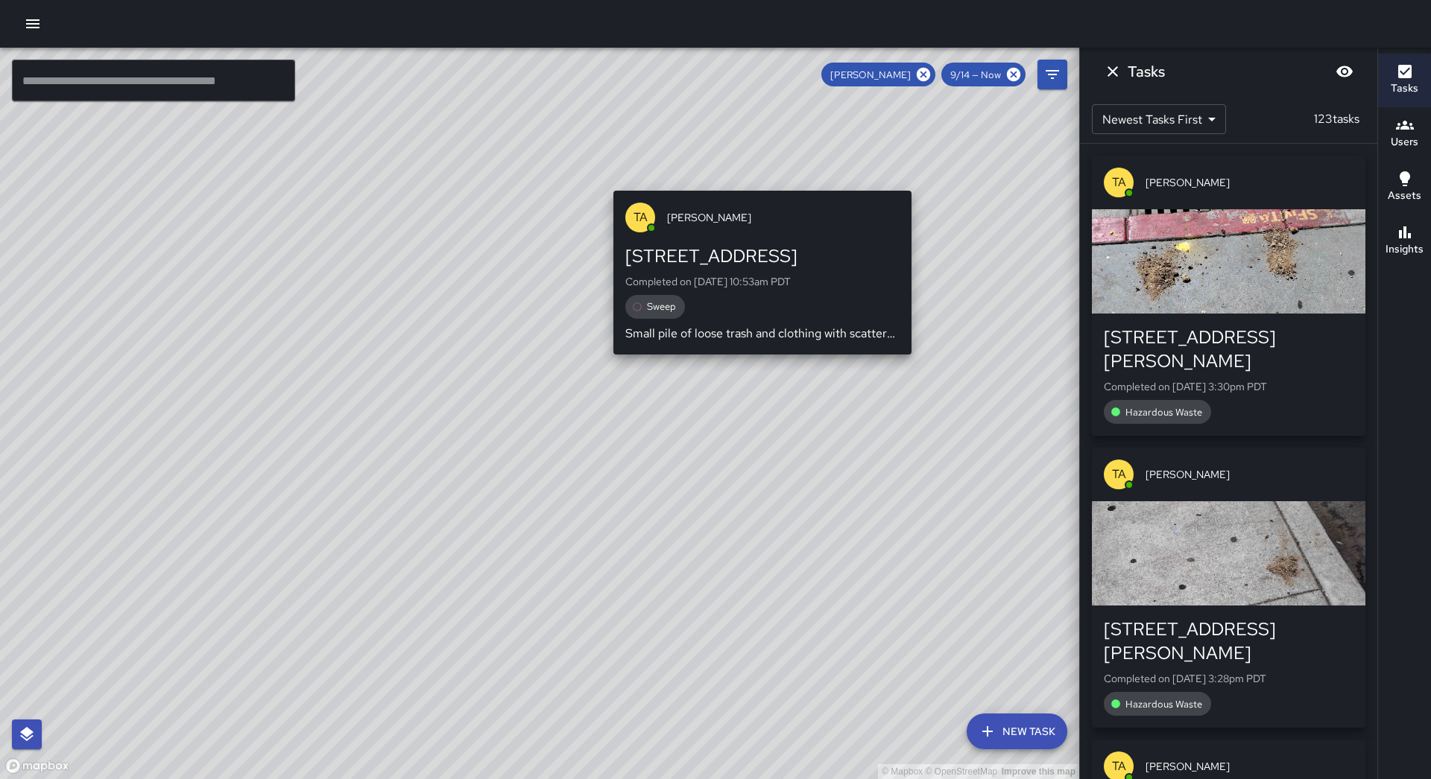
click at [607, 179] on div "© Mapbox © OpenStreetMap Improve this map TA [PERSON_NAME] [STREET_ADDRESS] Com…" at bounding box center [539, 414] width 1079 height 732
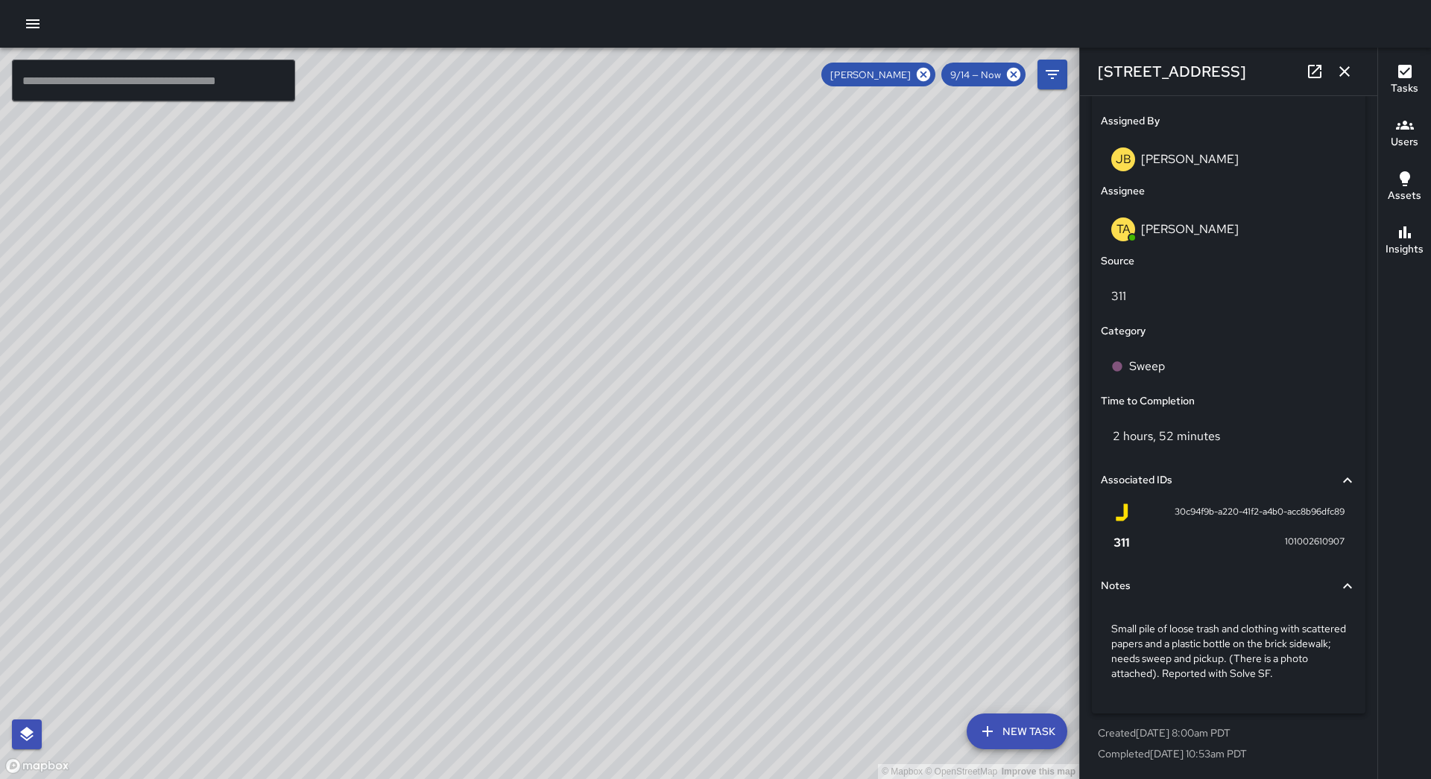
scroll to position [766, 0]
click at [1186, 747] on p "Completed [DATE] 10:53am PDT" at bounding box center [1229, 754] width 262 height 15
click at [1186, 752] on p "Completed [DATE] 10:53am PDT" at bounding box center [1229, 754] width 262 height 15
click at [1186, 728] on p "Created [DATE] 8:00am PDT" at bounding box center [1229, 733] width 262 height 15
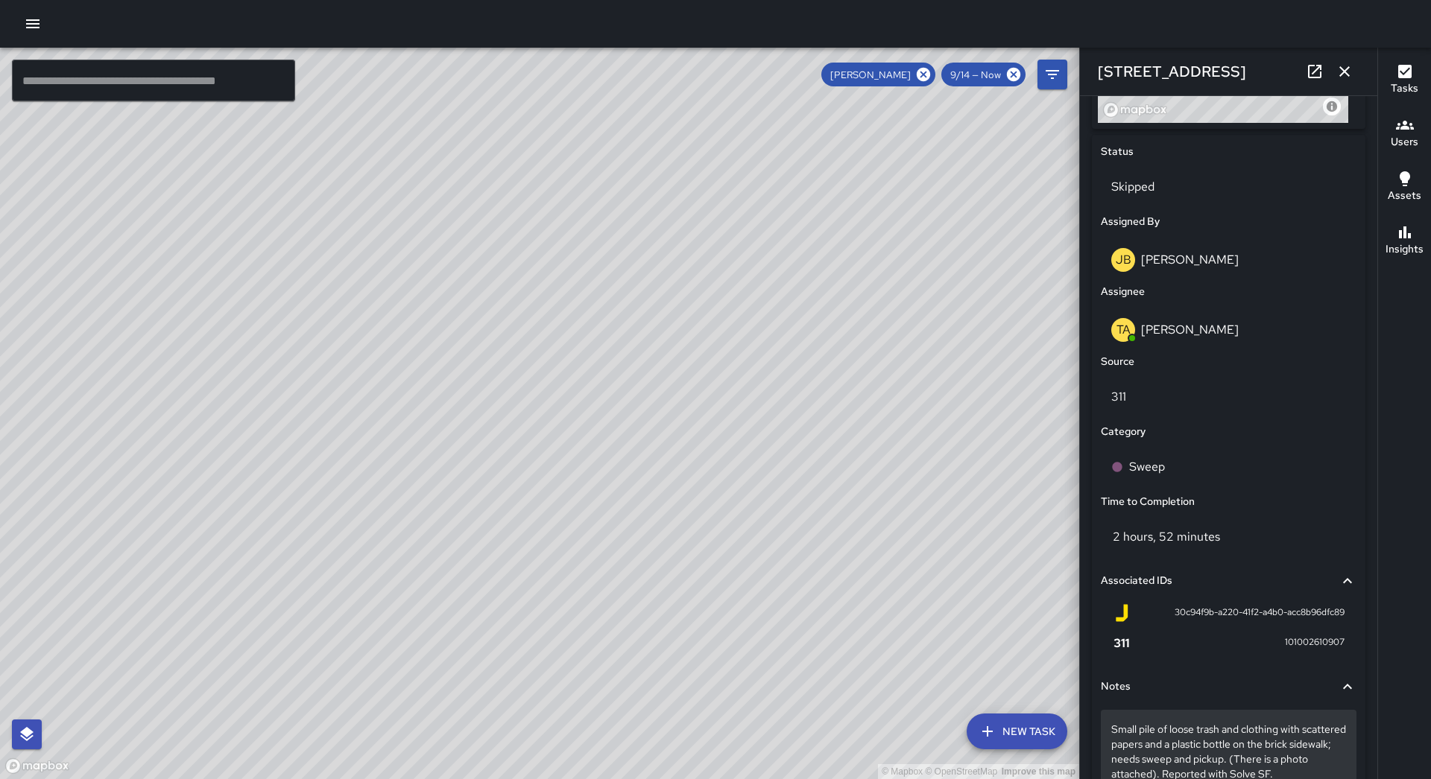
scroll to position [617, 0]
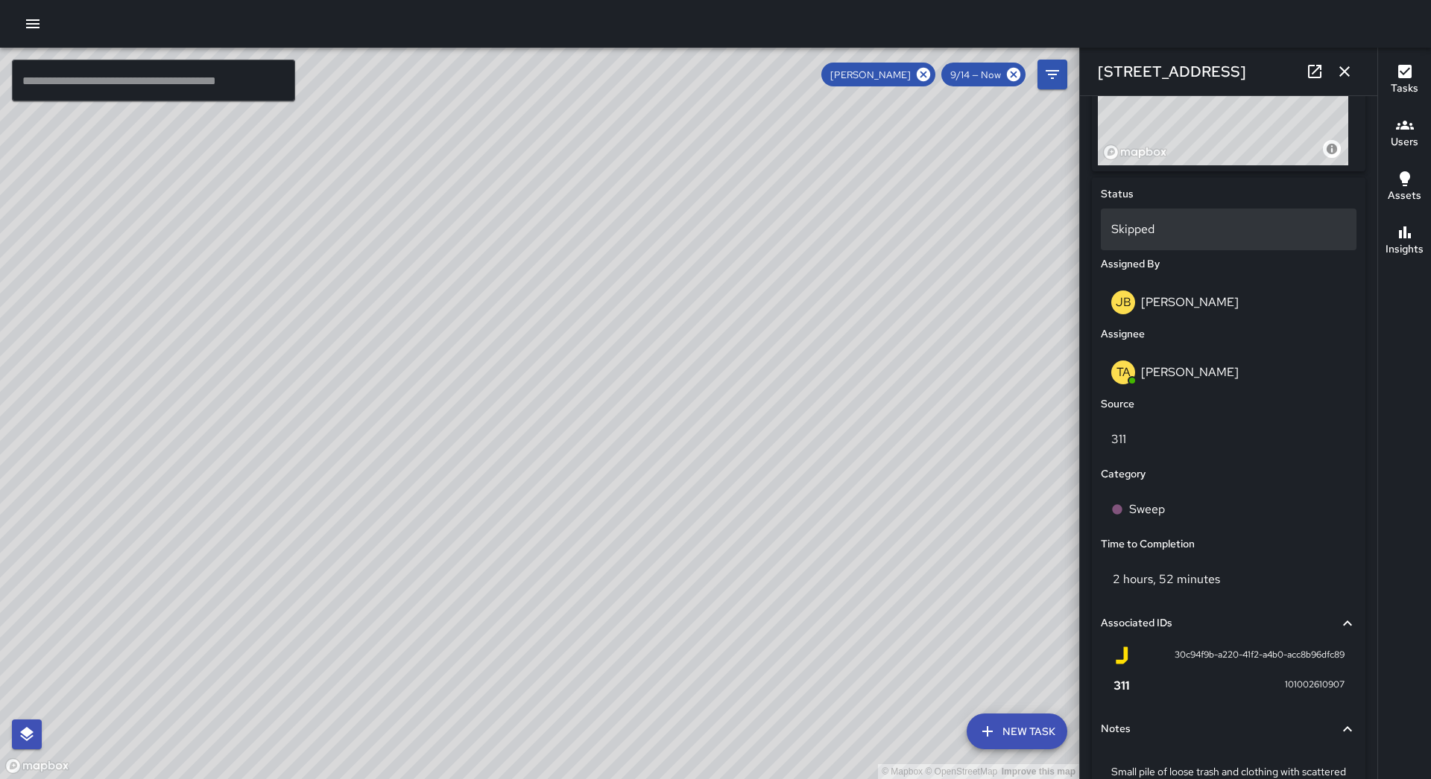
click at [1153, 223] on div "Skipped" at bounding box center [1229, 230] width 256 height 42
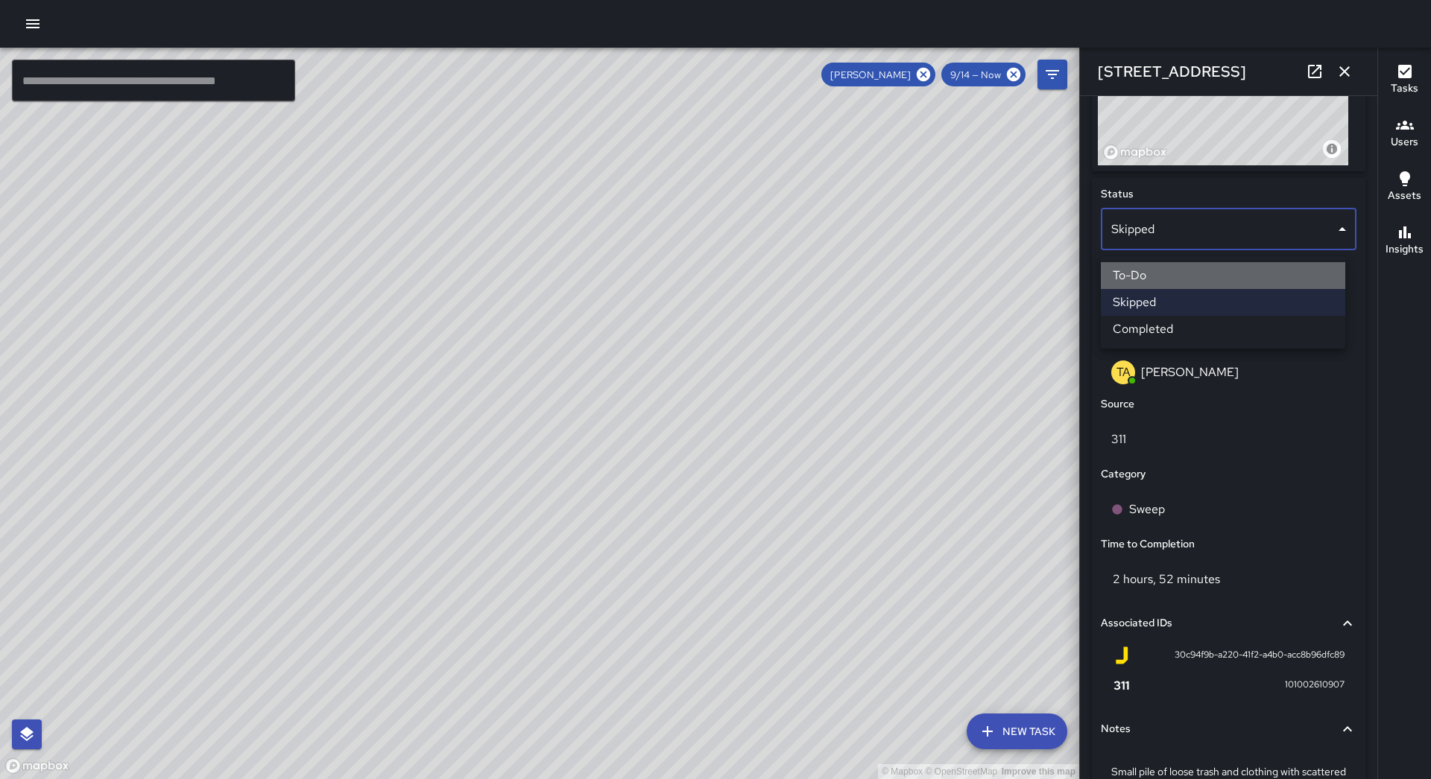
click at [1168, 273] on li "To-Do" at bounding box center [1223, 275] width 244 height 27
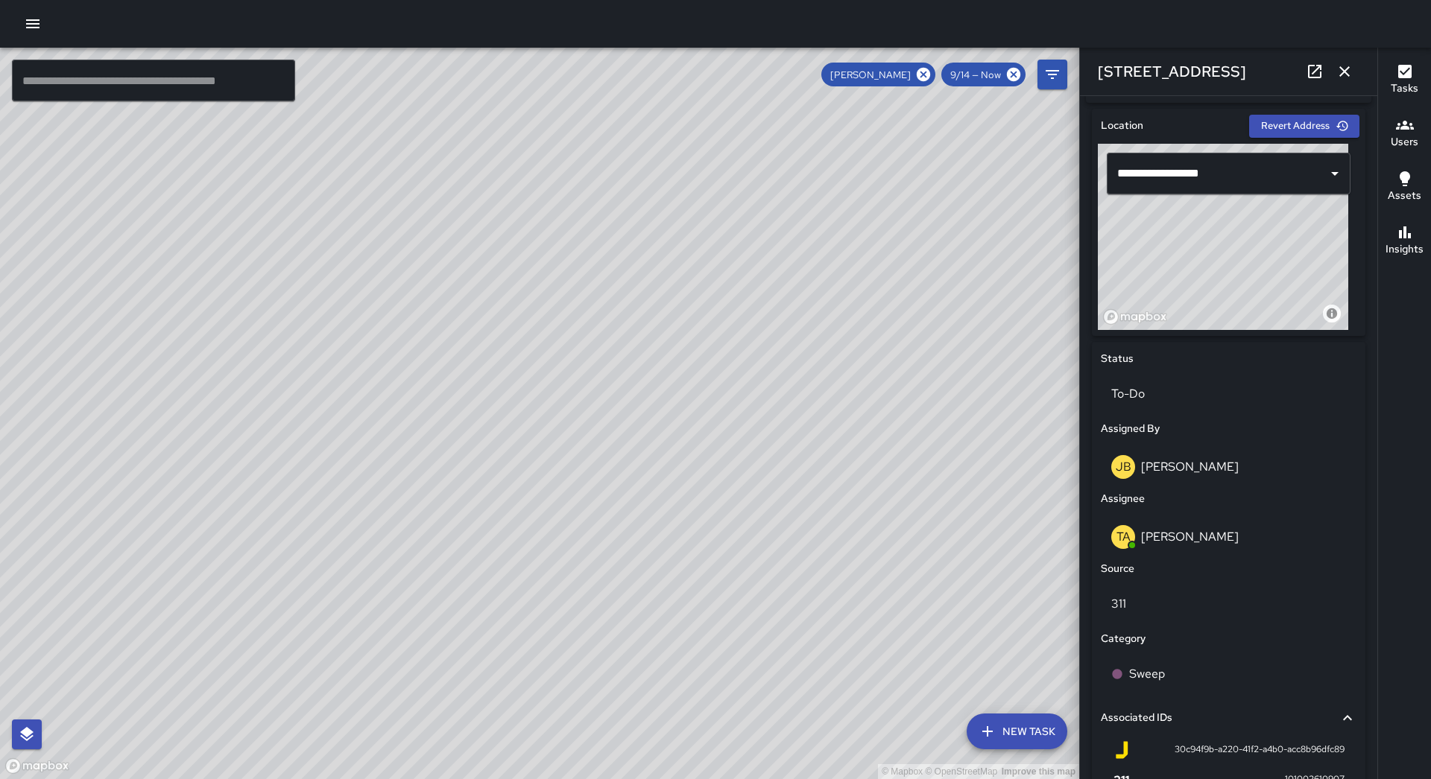
scroll to position [228, 0]
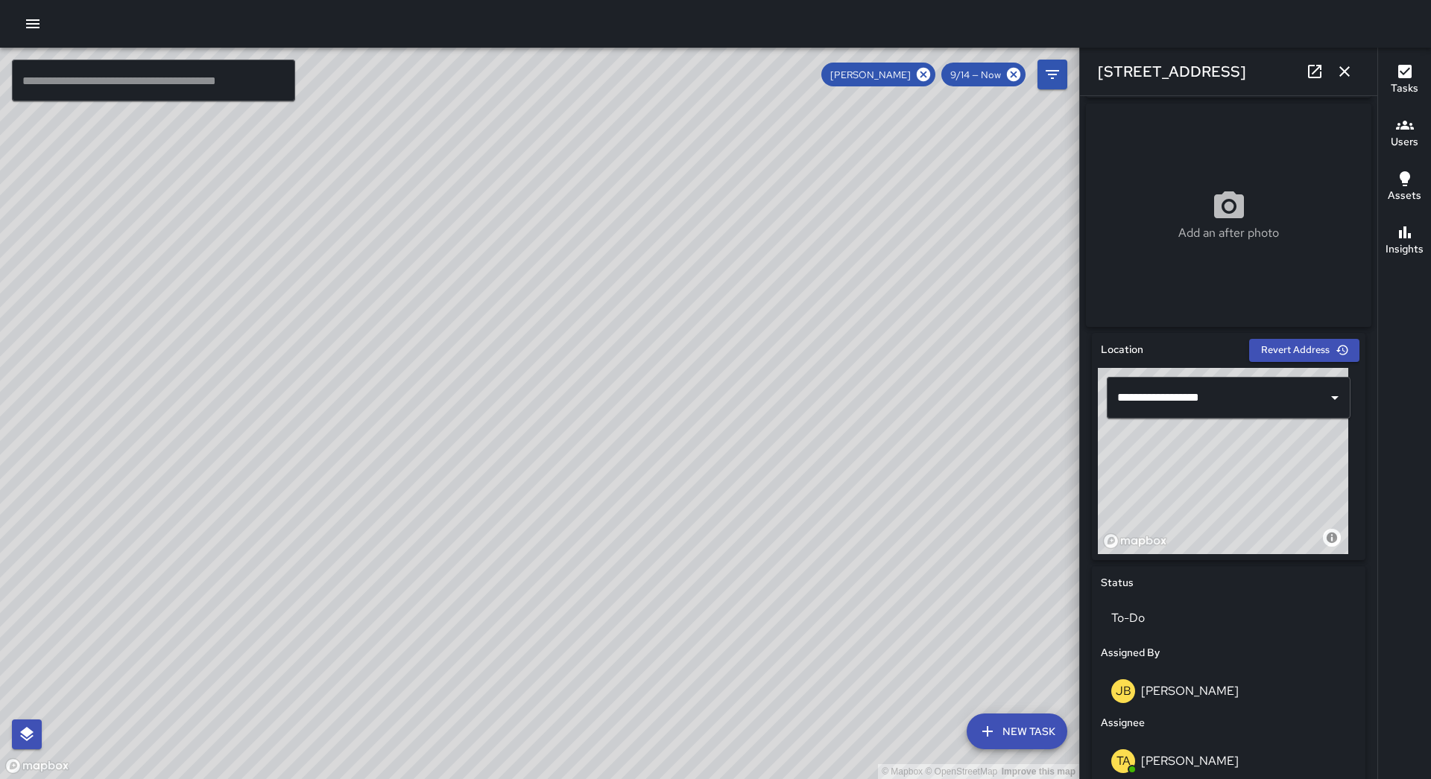
click at [1351, 77] on icon "button" at bounding box center [1344, 72] width 18 height 18
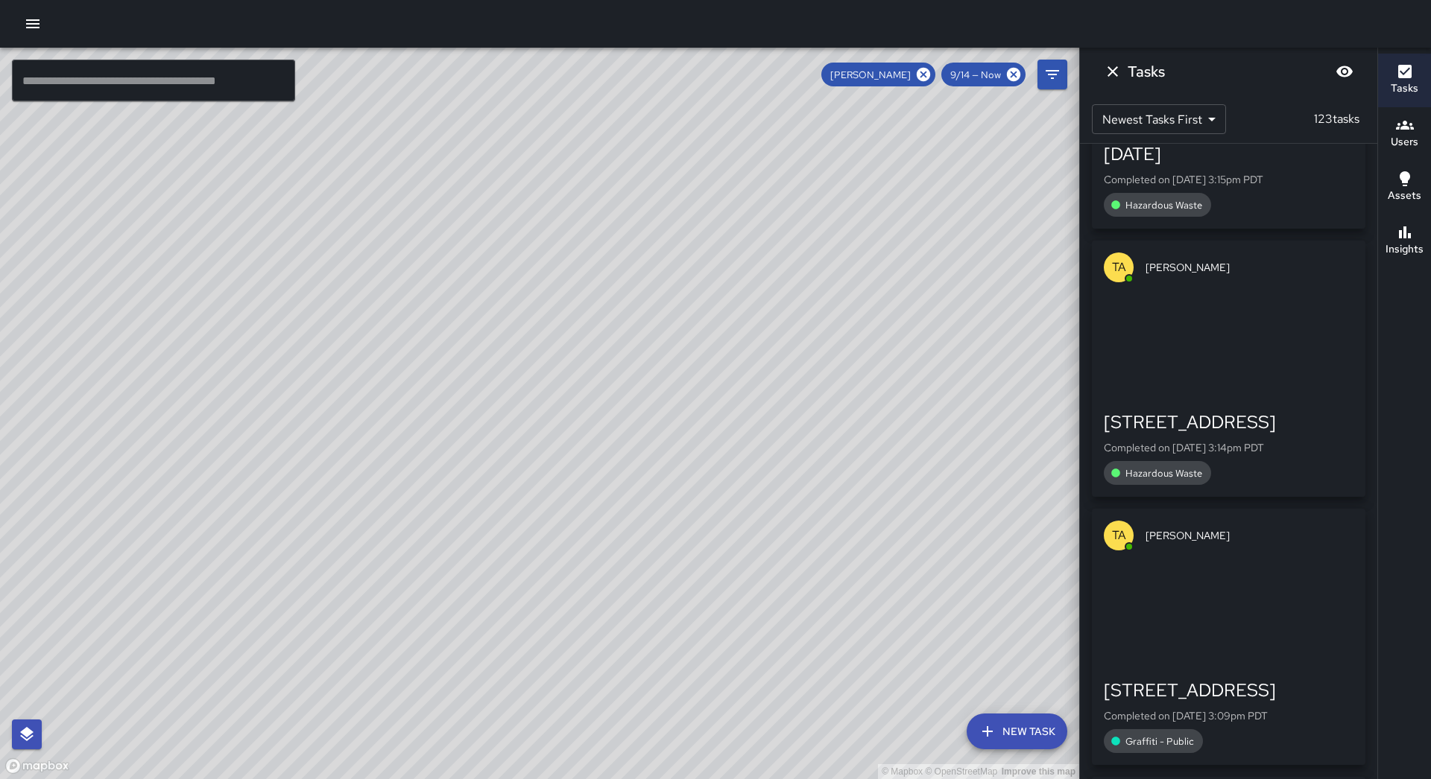
scroll to position [1910, 0]
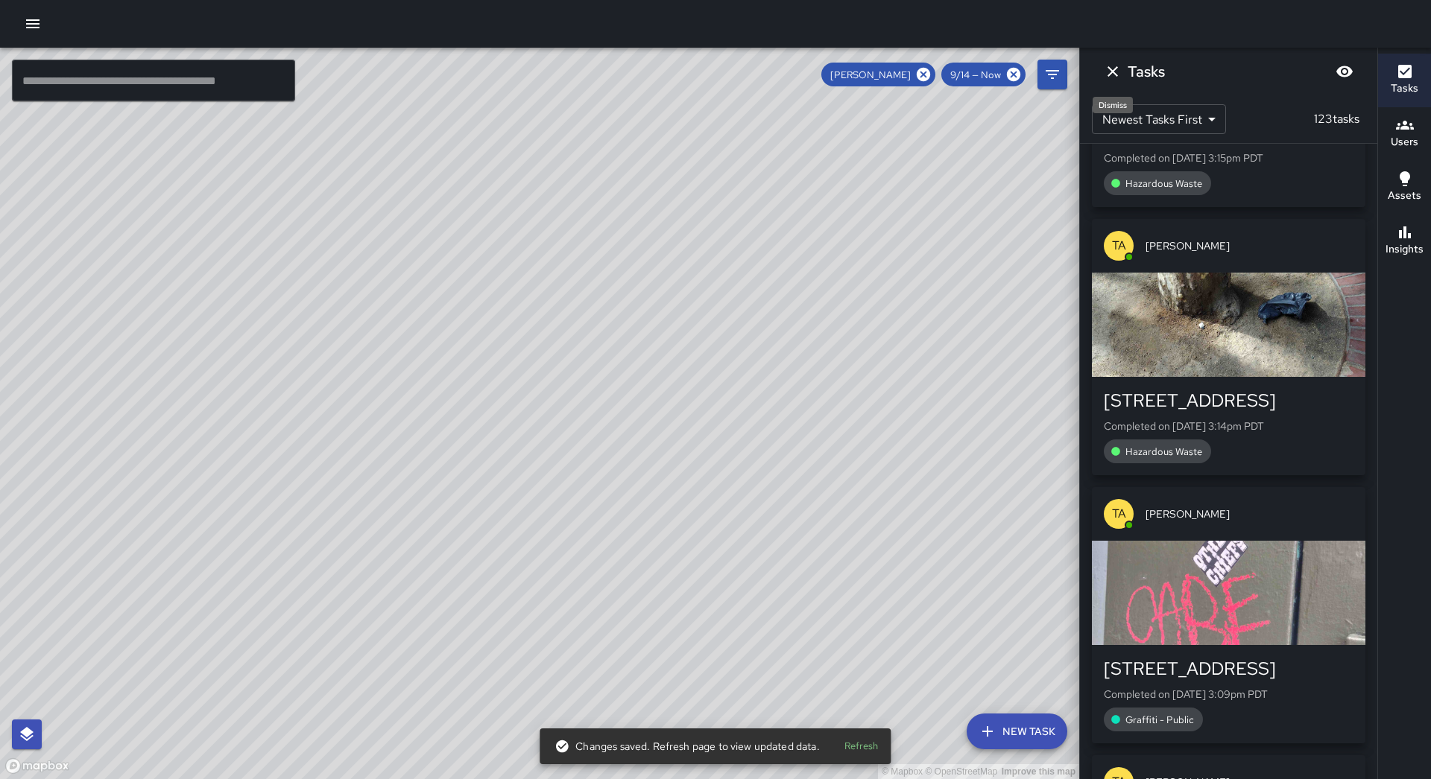
click at [1112, 78] on icon "Dismiss" at bounding box center [1113, 72] width 18 height 18
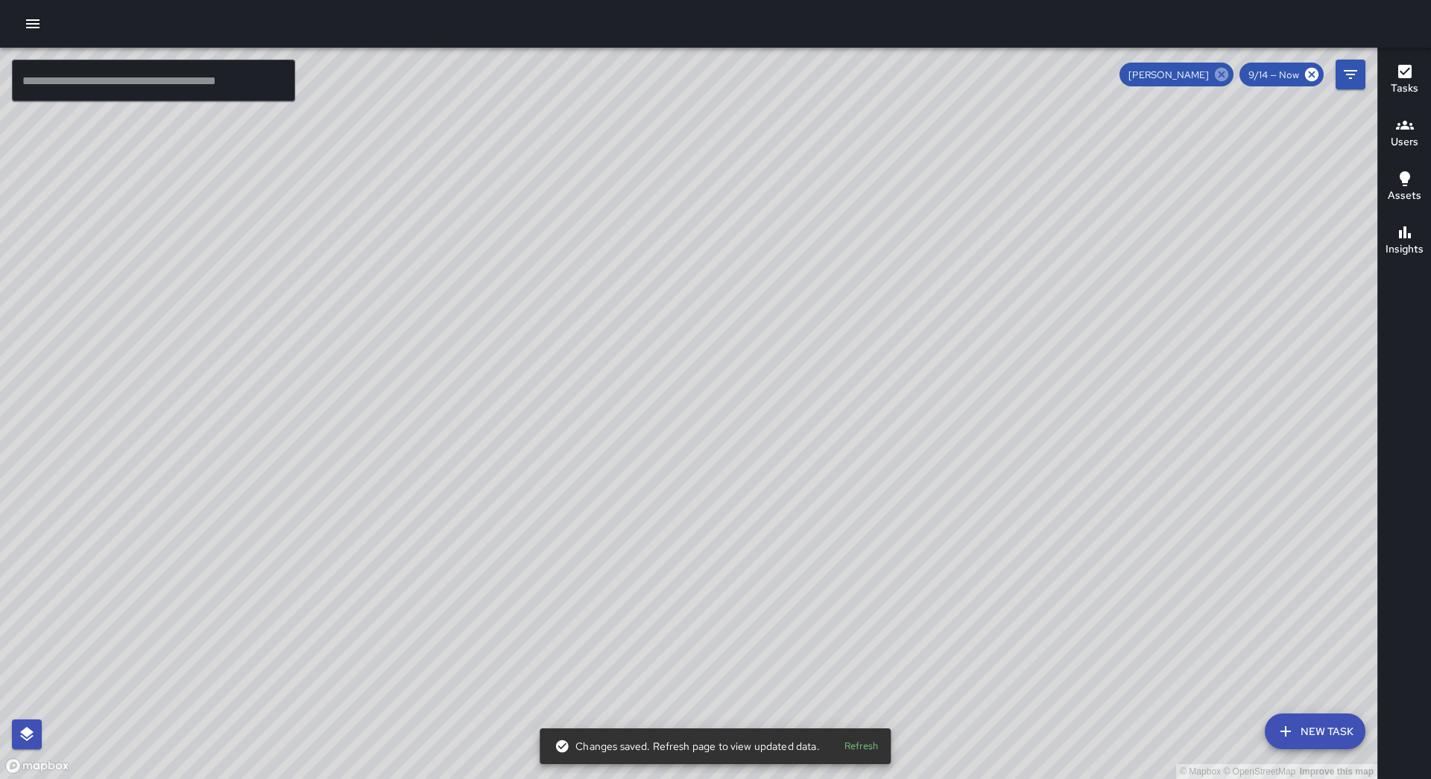
click at [1225, 74] on icon at bounding box center [1221, 74] width 13 height 13
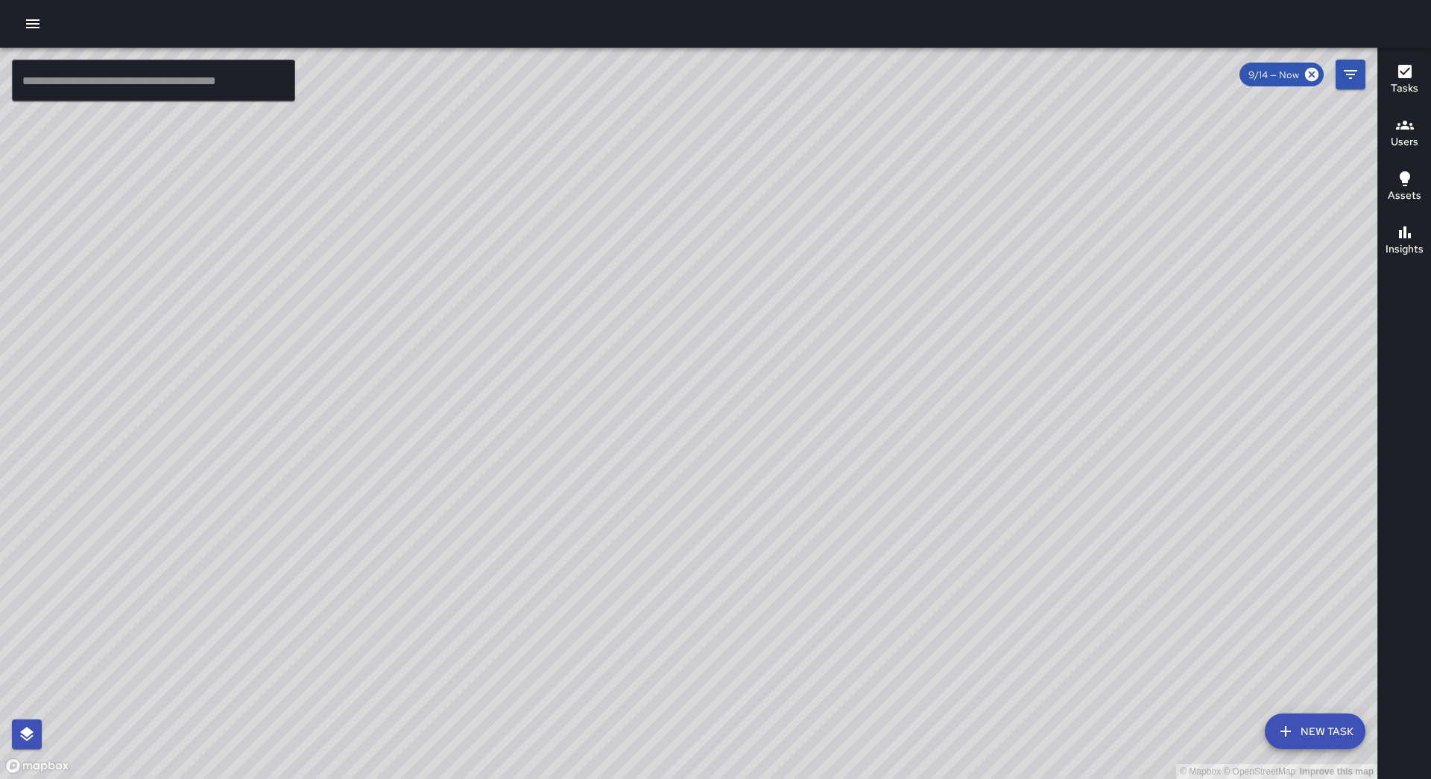
drag, startPoint x: 1181, startPoint y: 386, endPoint x: 773, endPoint y: 217, distance: 441.3
click at [773, 217] on div "© Mapbox © OpenStreetMap Improve this map" at bounding box center [688, 414] width 1377 height 732
click at [454, 501] on div "© Mapbox © OpenStreetMap Improve this map SB [PERSON_NAME] Ambassador Tasks 52 …" at bounding box center [688, 414] width 1377 height 732
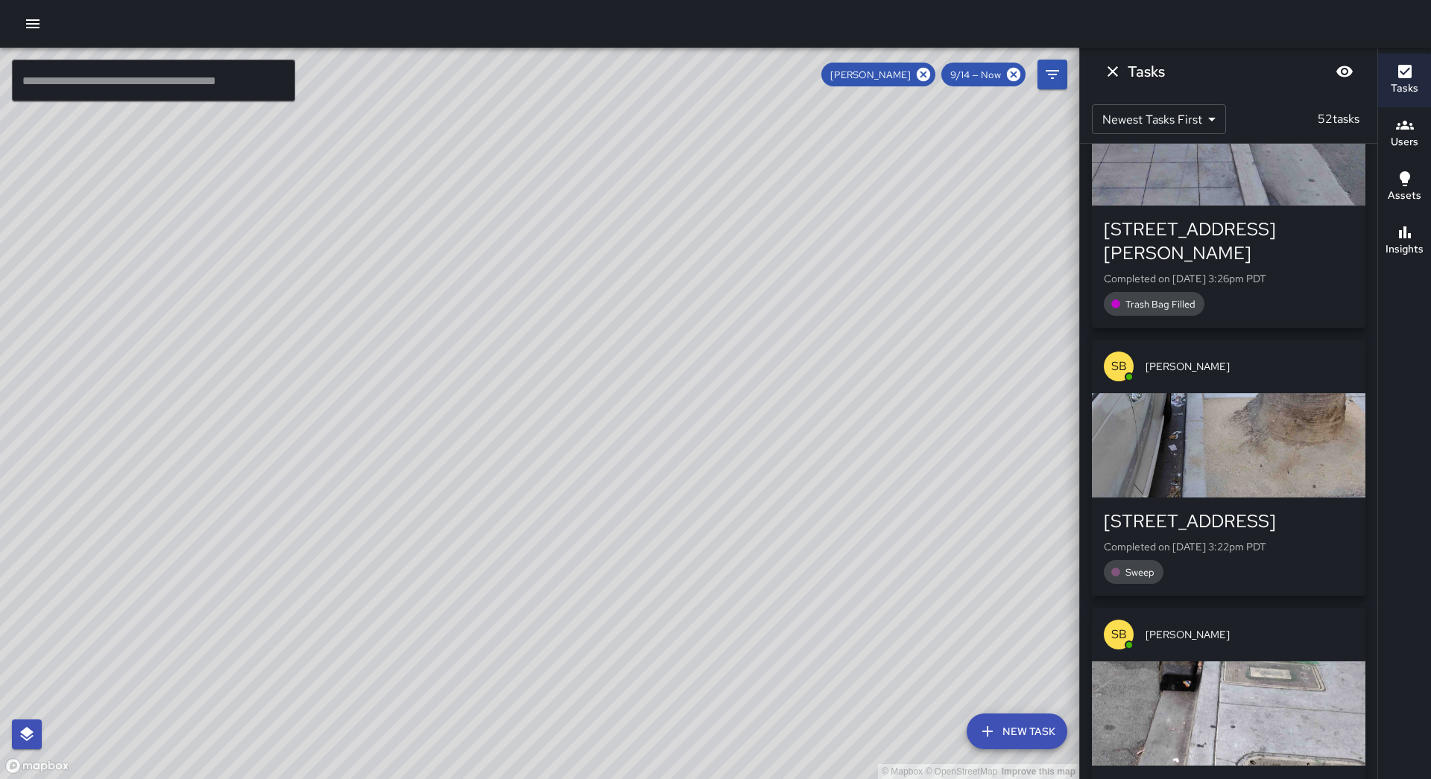
scroll to position [0, 0]
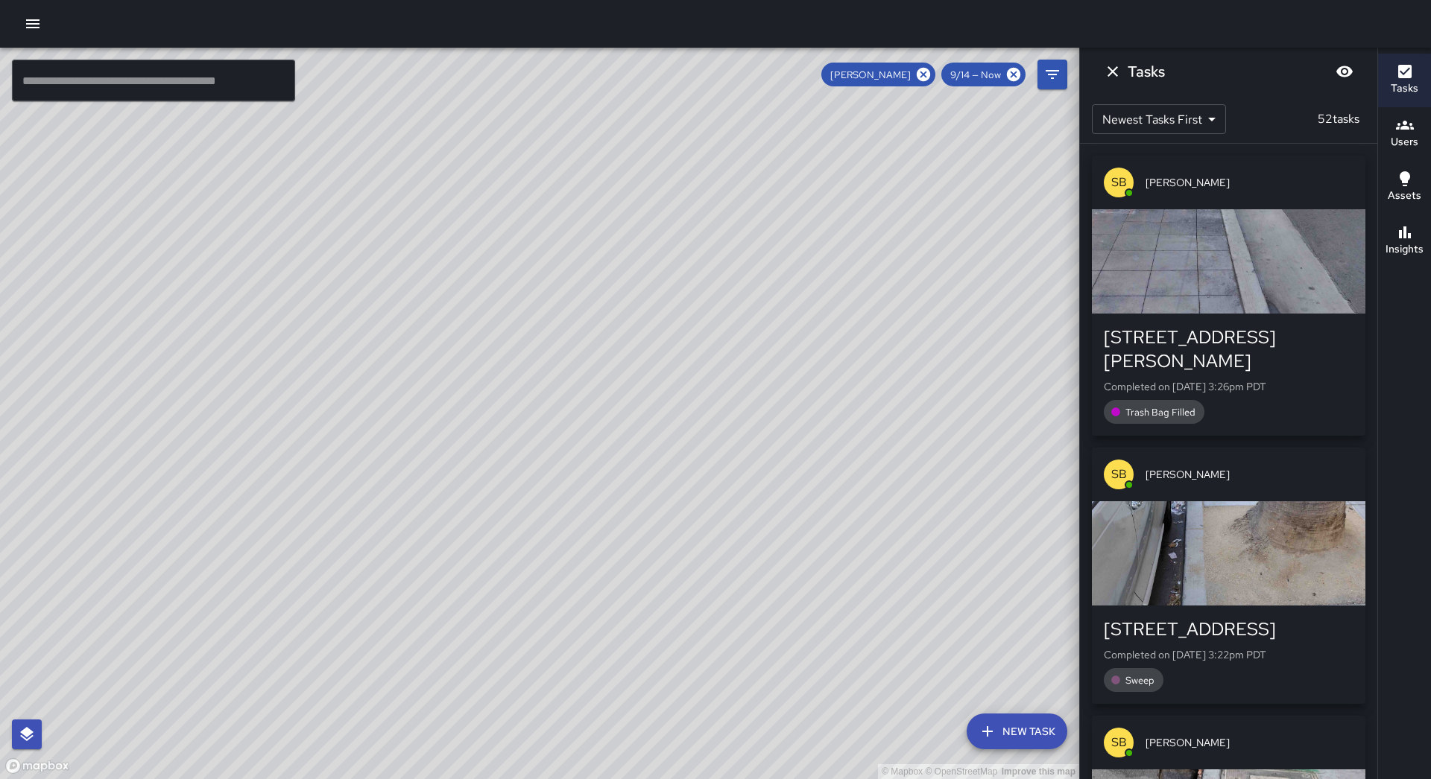
click at [1303, 277] on div "button" at bounding box center [1228, 261] width 273 height 104
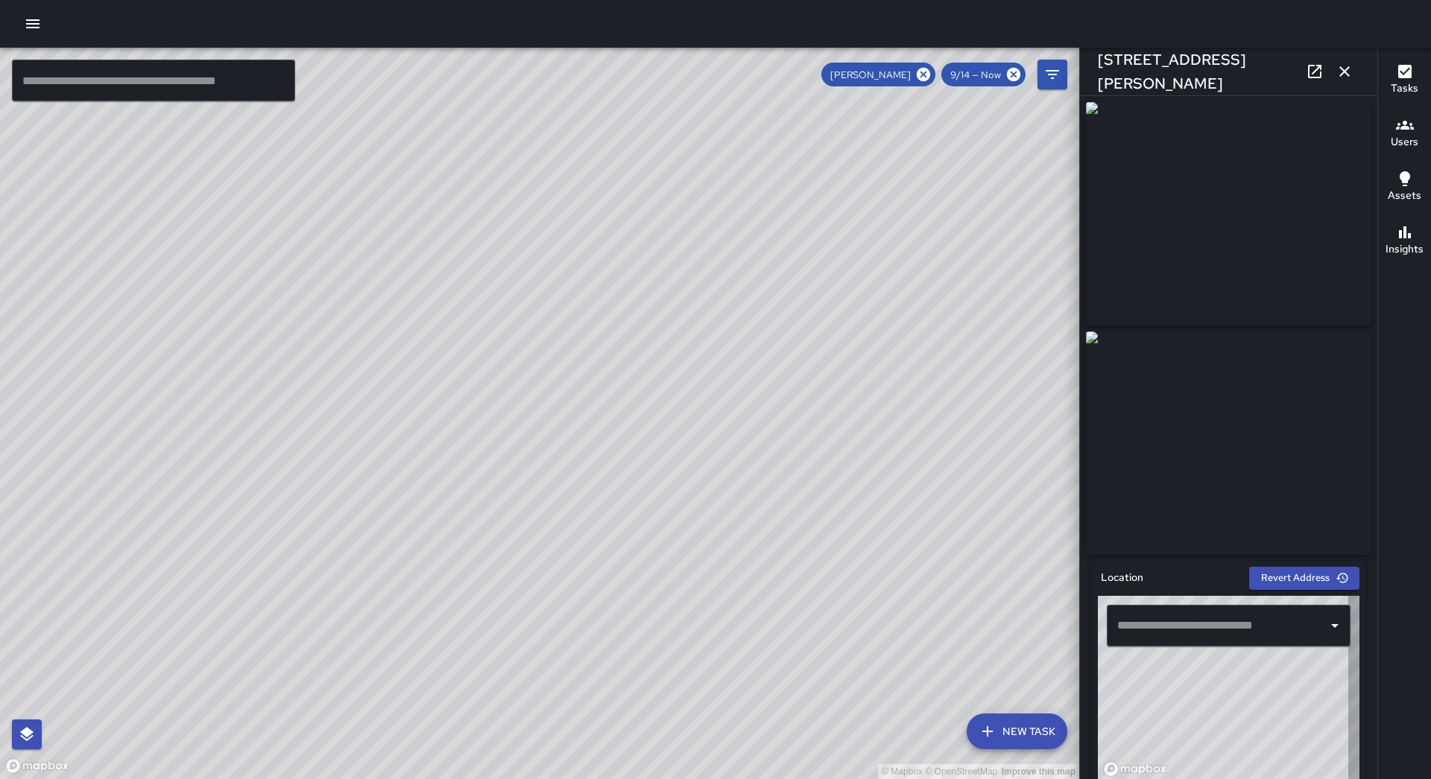
type input "**********"
click at [1338, 69] on icon "button" at bounding box center [1344, 72] width 18 height 18
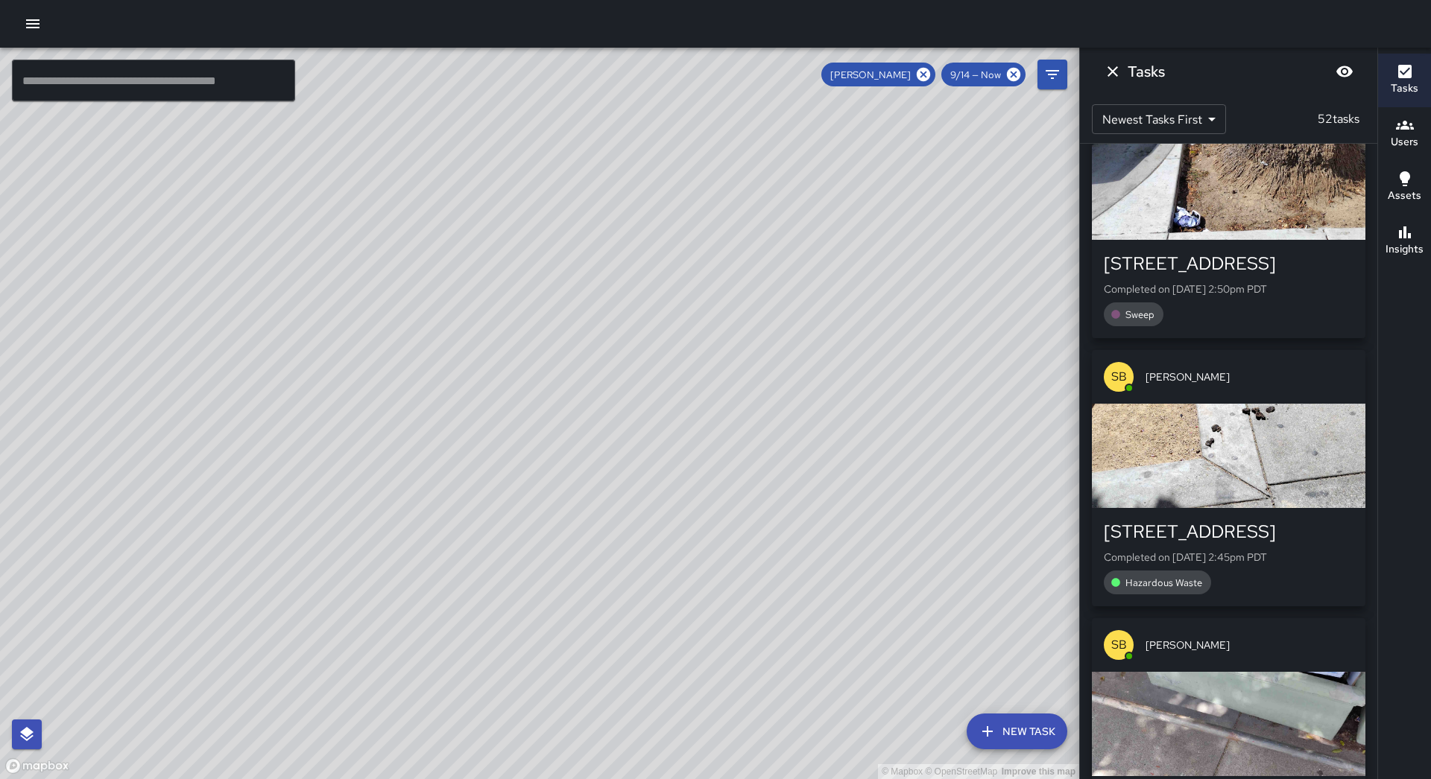
scroll to position [1863, 0]
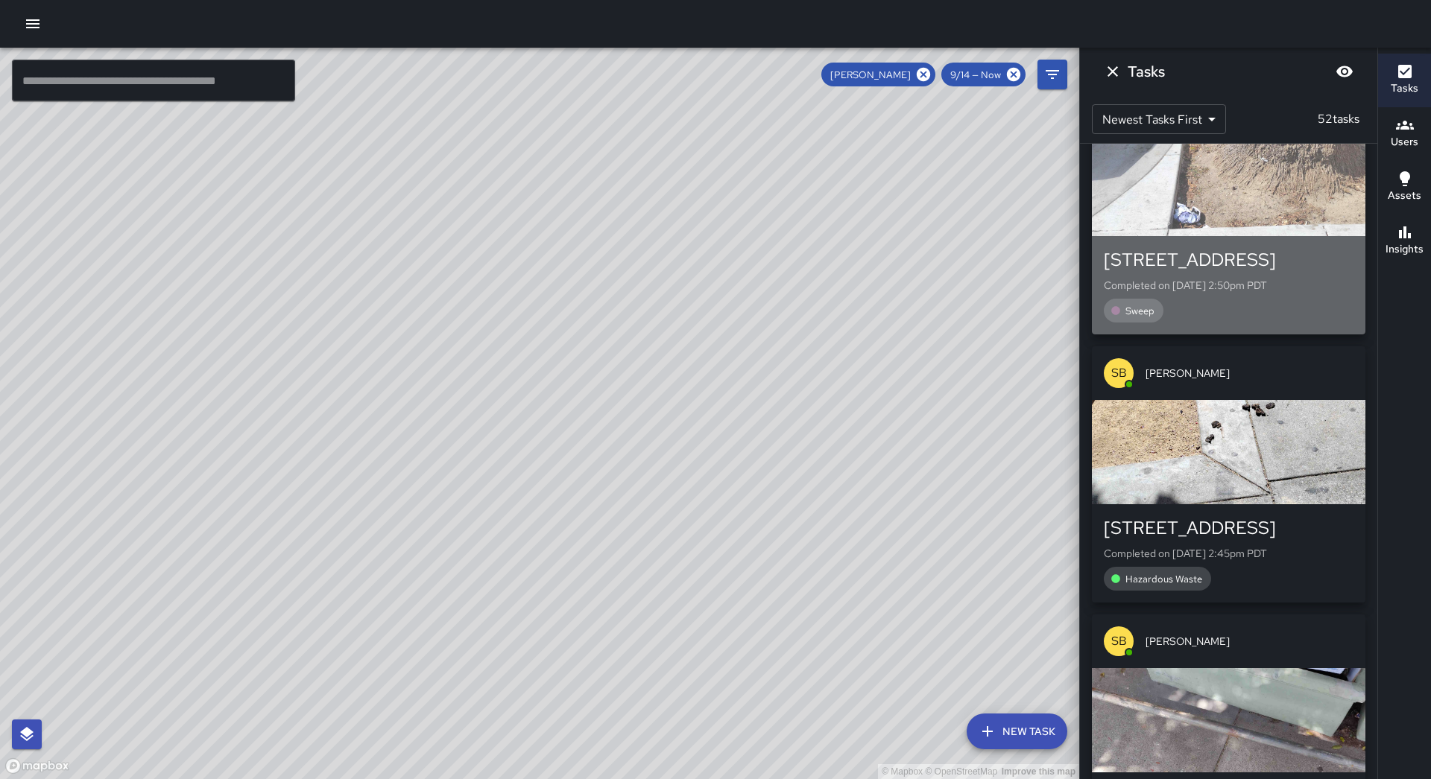
click at [1257, 278] on p "Completed on [DATE] 2:50pm PDT" at bounding box center [1229, 285] width 250 height 15
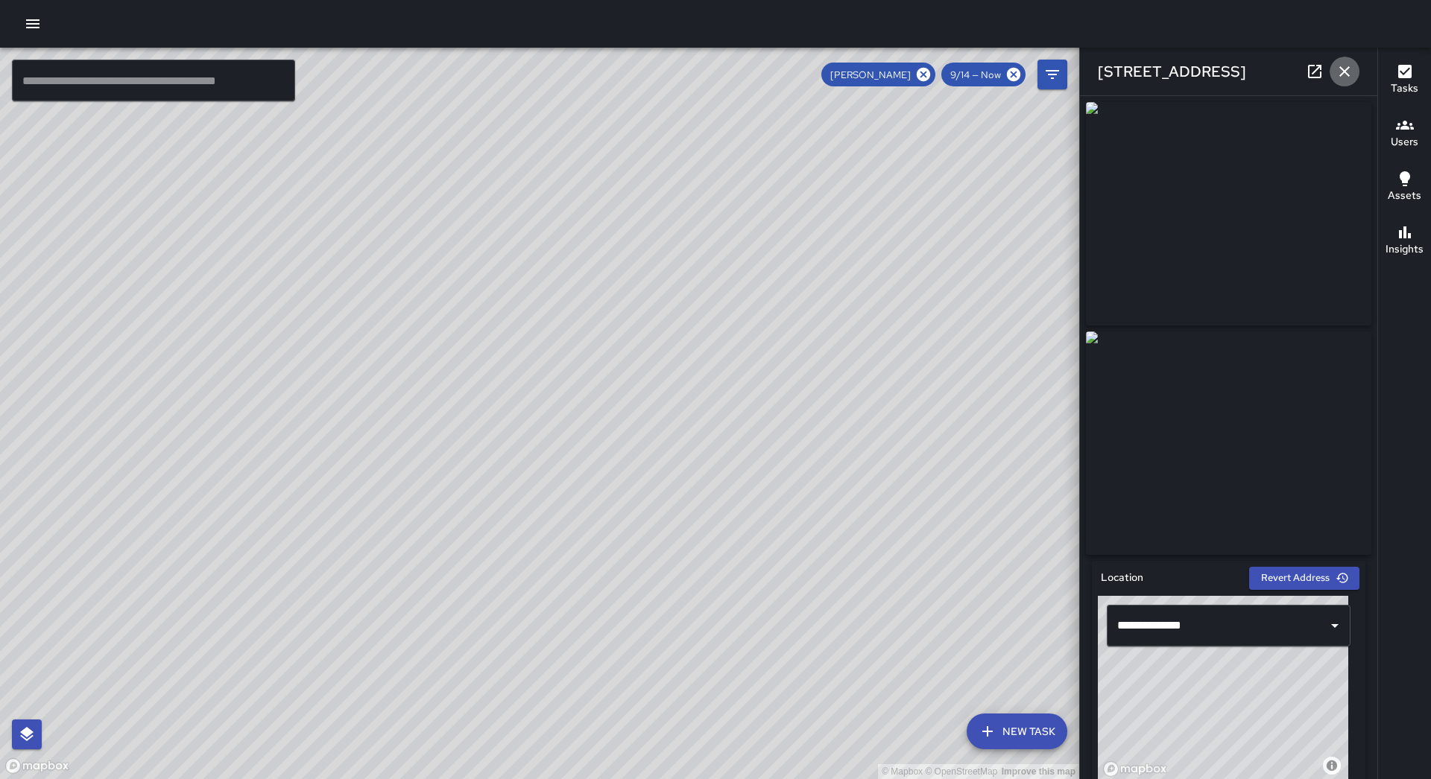
click at [1346, 79] on icon "button" at bounding box center [1344, 72] width 18 height 18
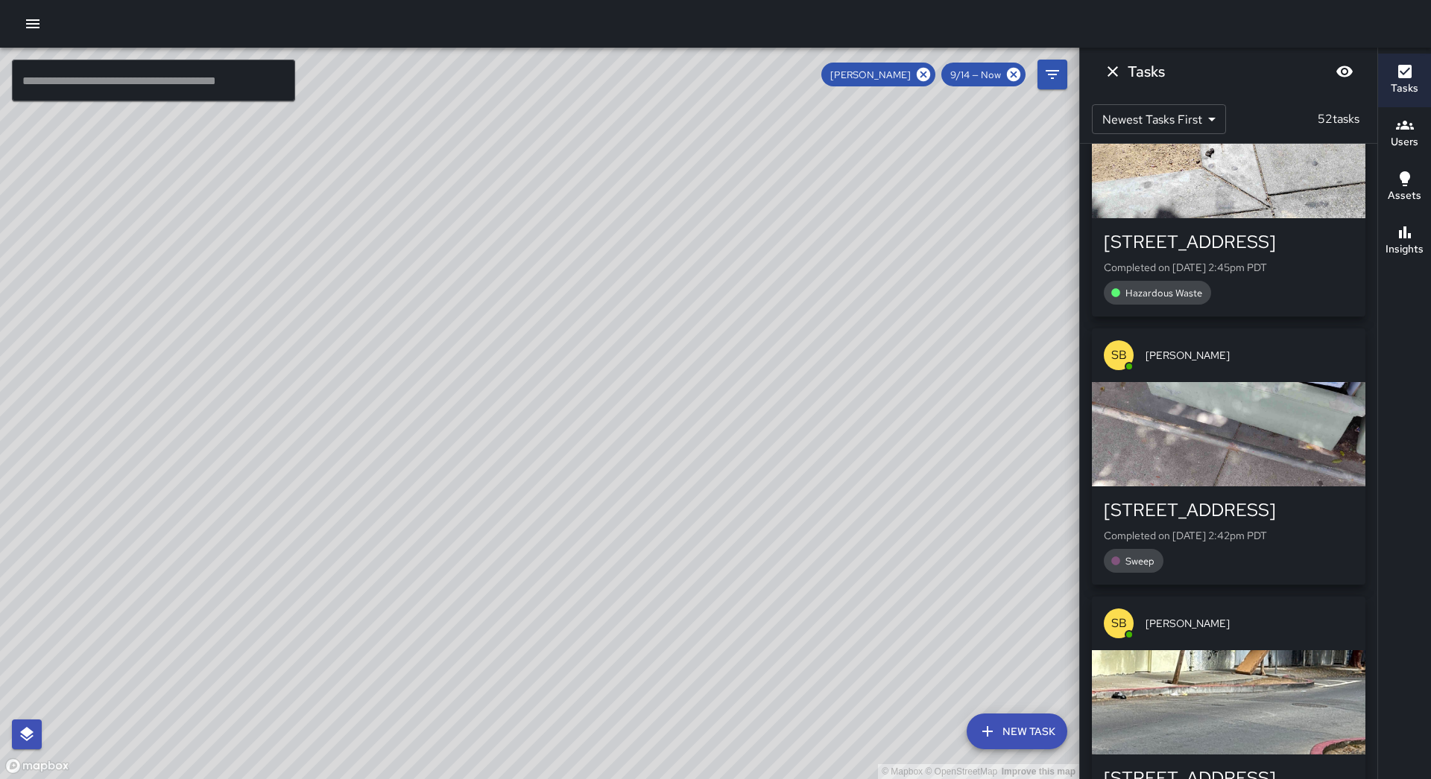
scroll to position [2236, 0]
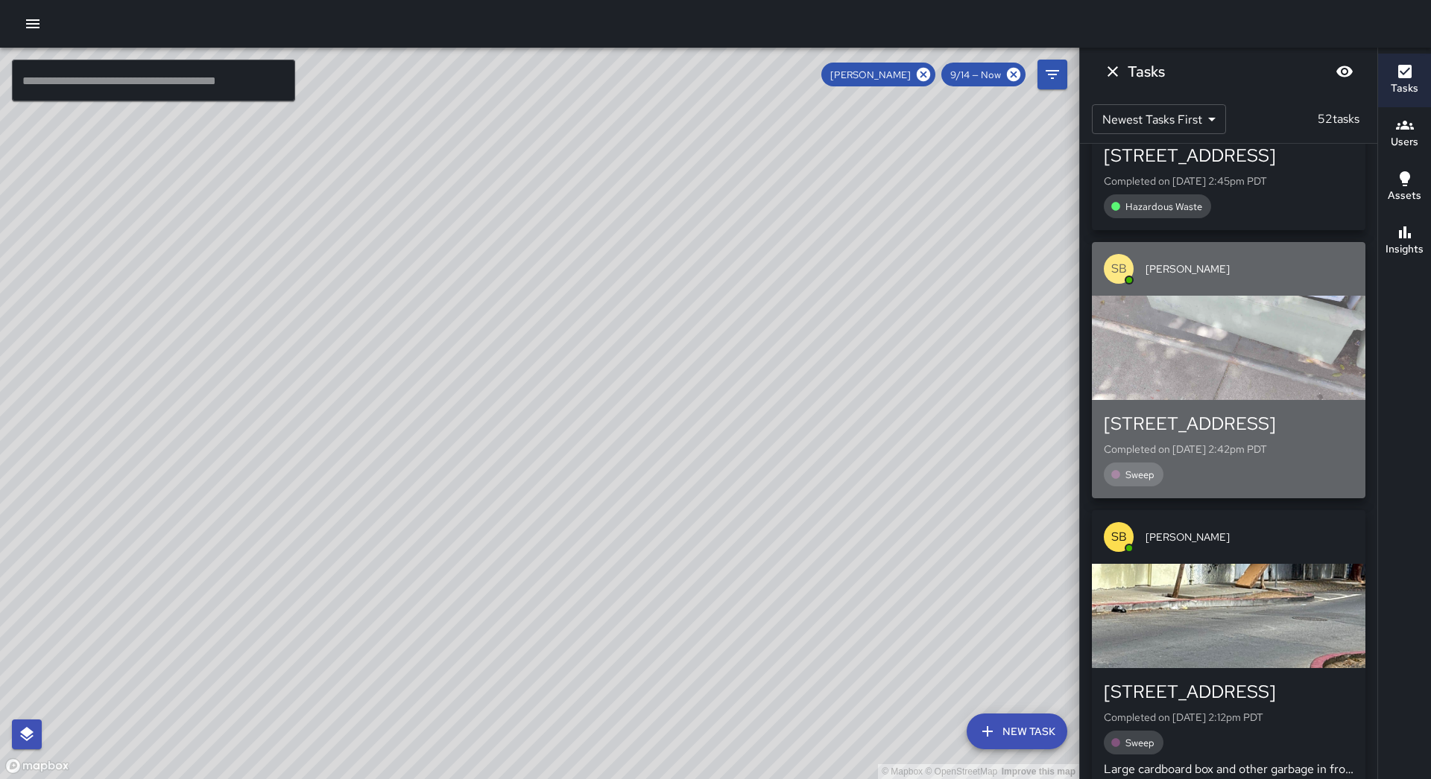
click at [1240, 367] on div "button" at bounding box center [1228, 348] width 273 height 104
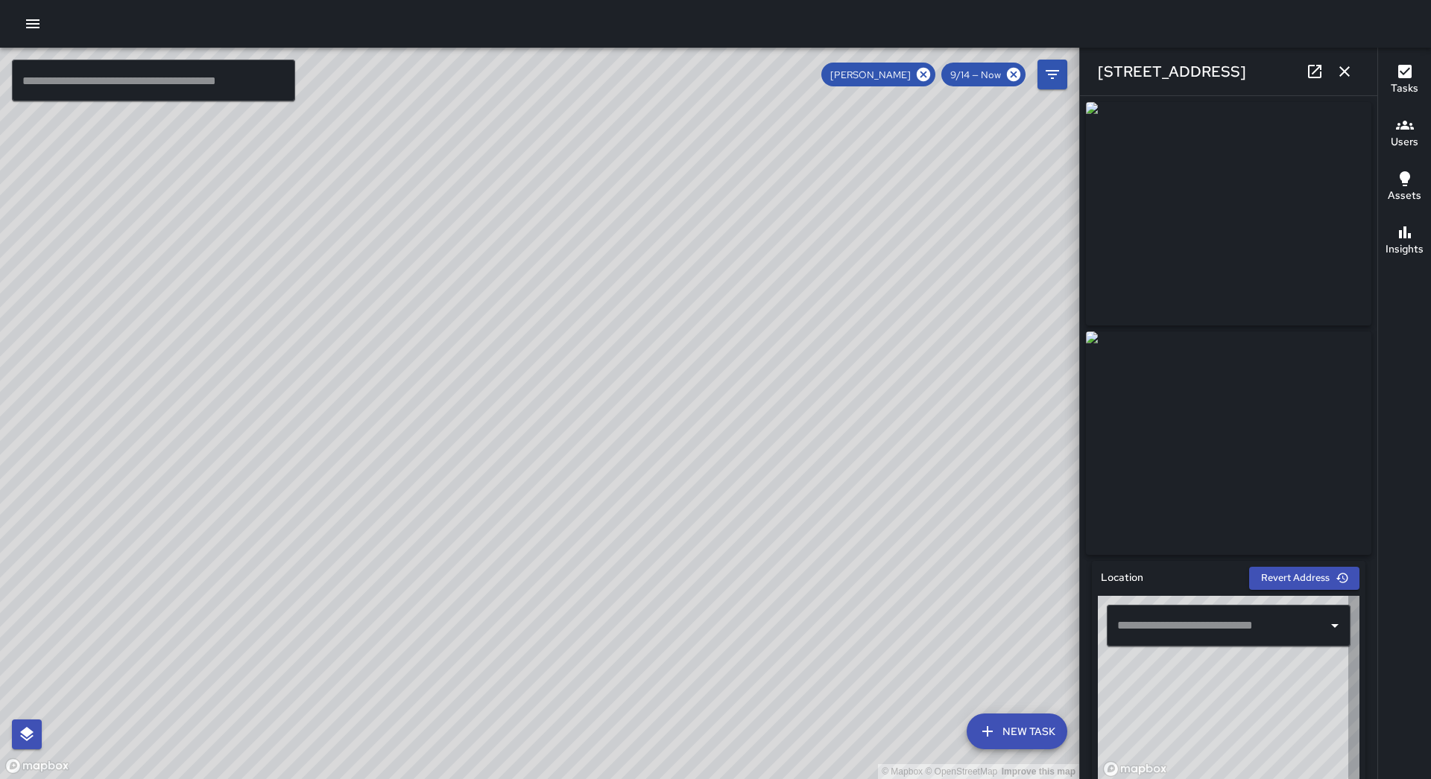
type input "**********"
click at [1342, 73] on icon "button" at bounding box center [1344, 71] width 10 height 10
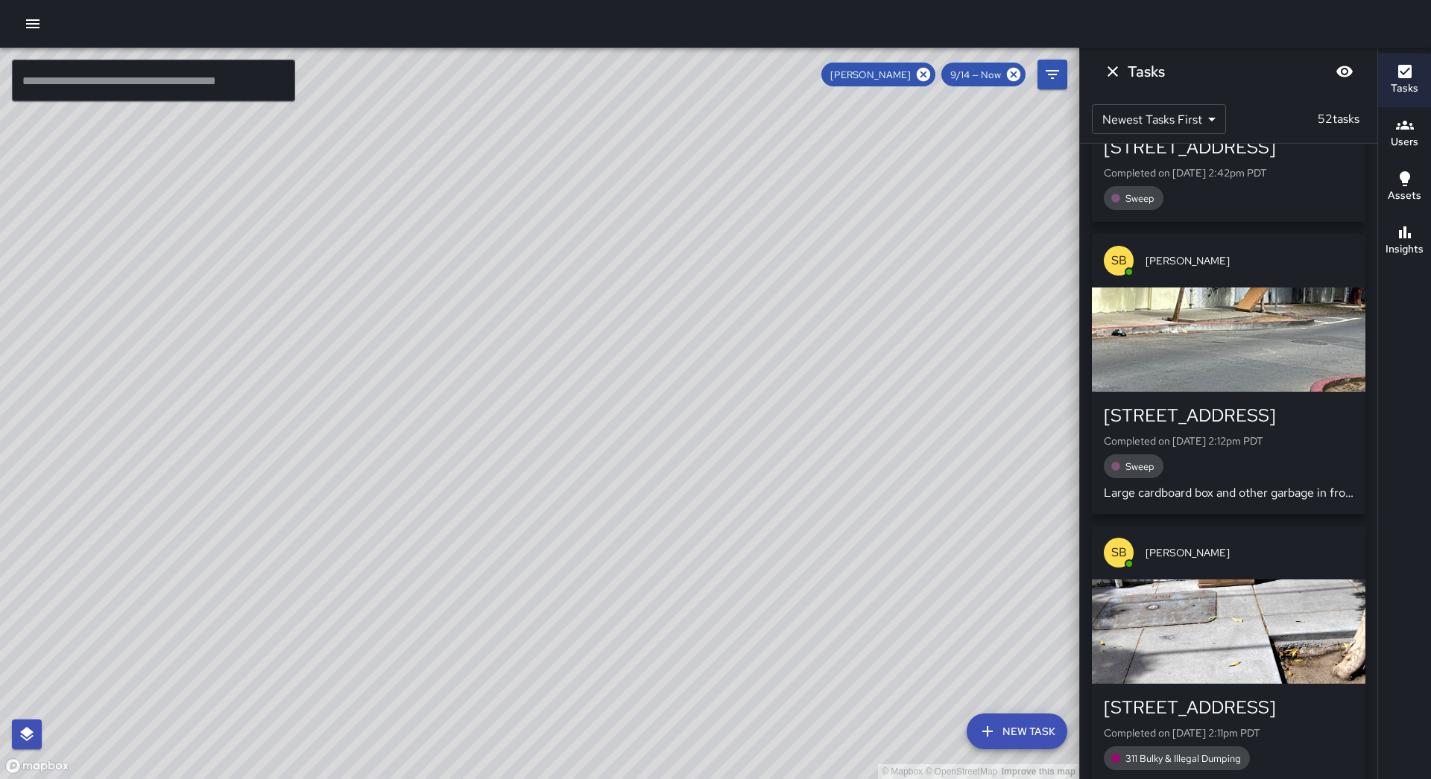
scroll to position [2534, 0]
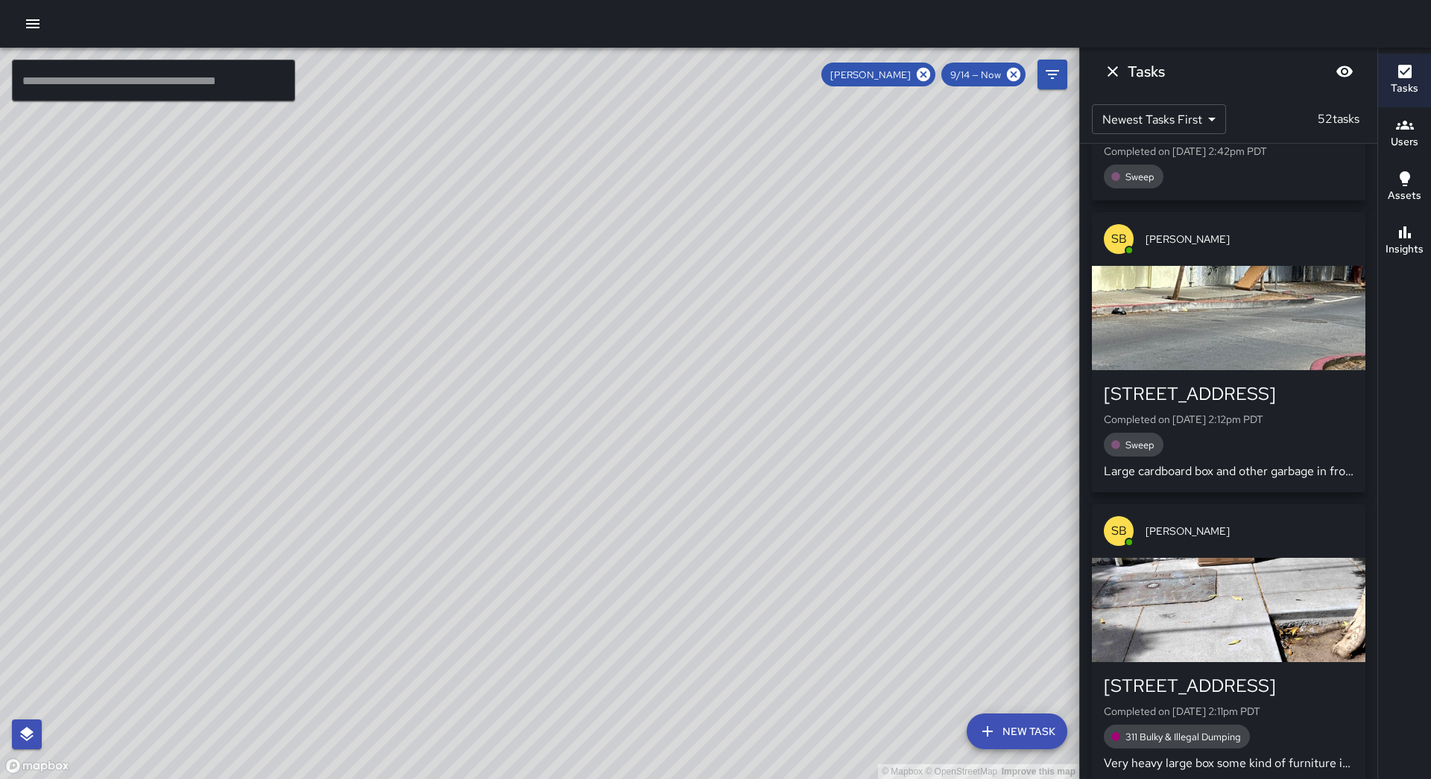
click at [1268, 277] on div "button" at bounding box center [1228, 318] width 273 height 104
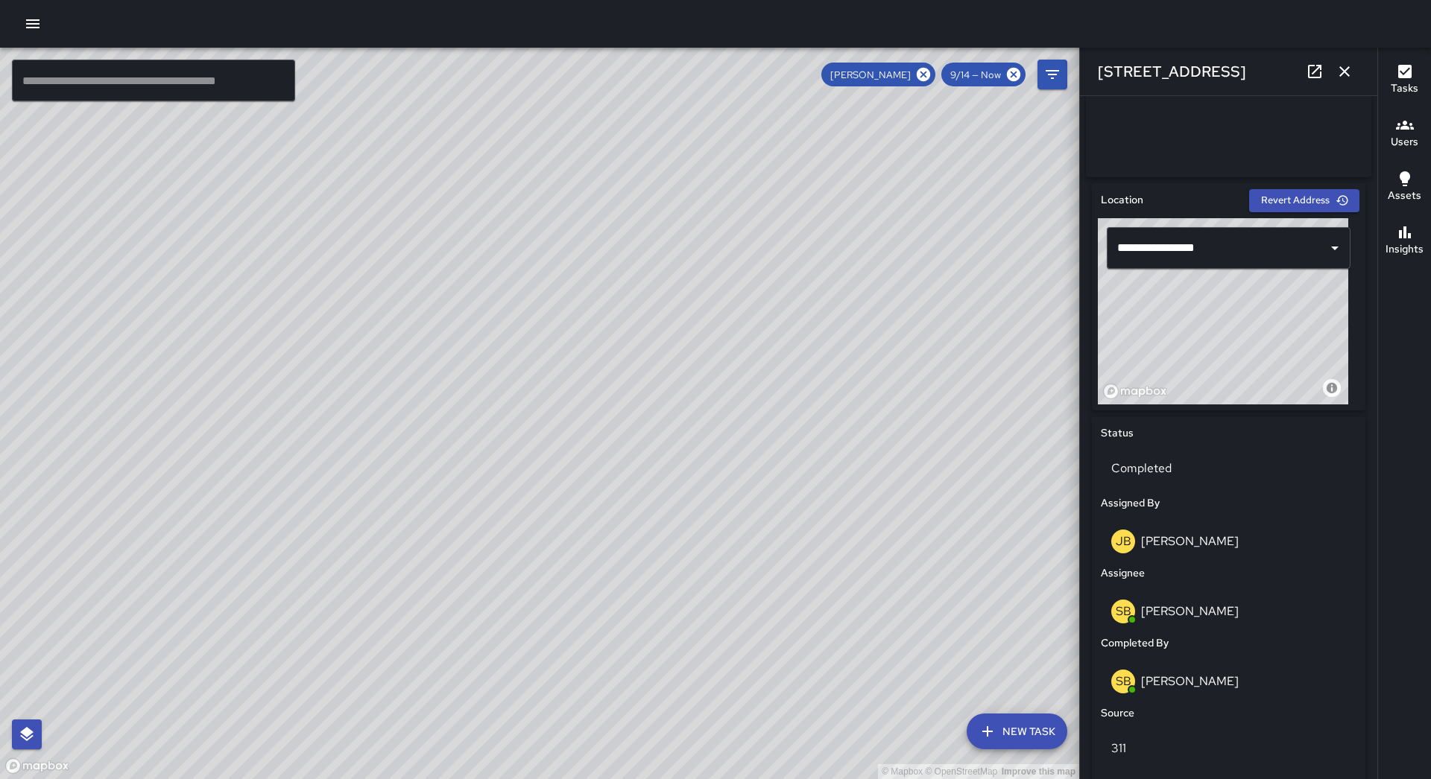
scroll to position [0, 0]
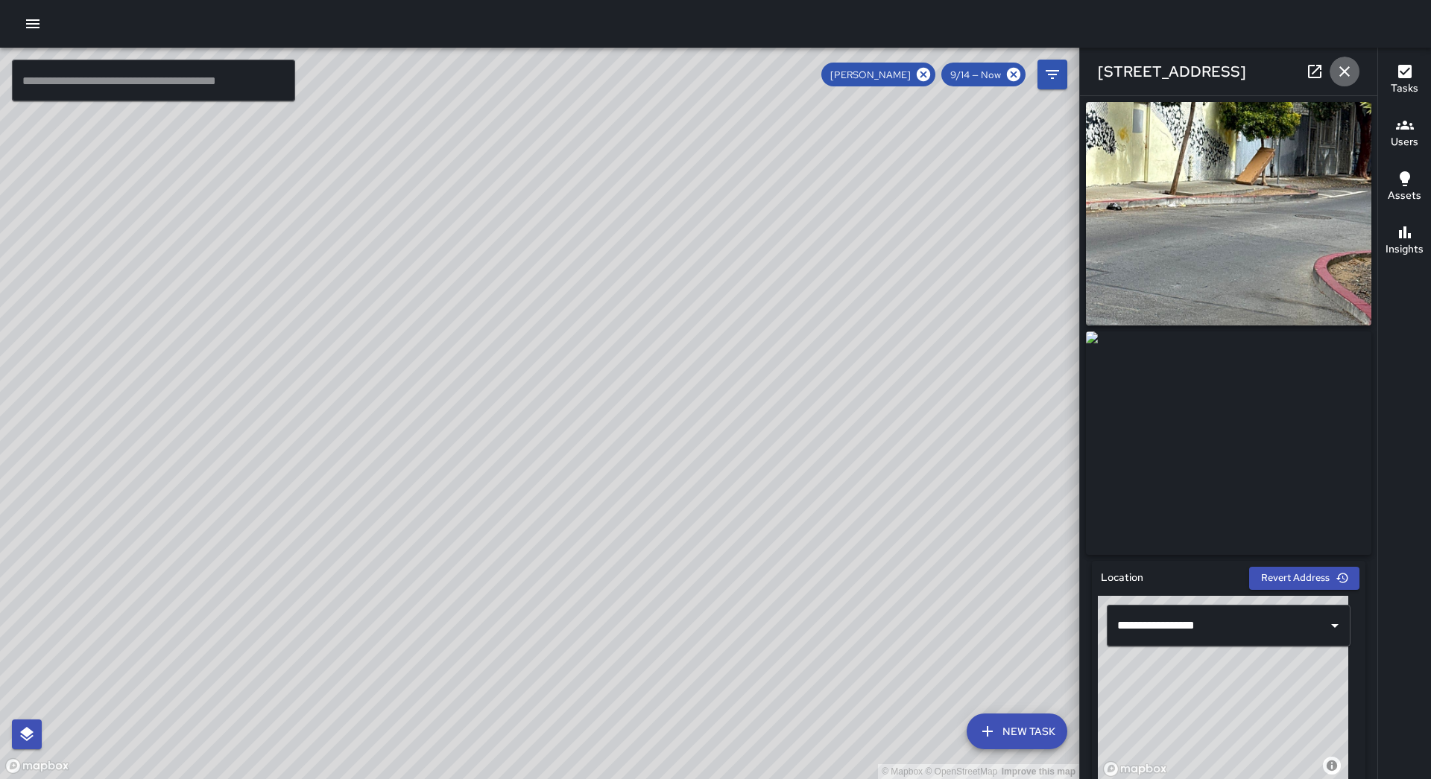
click at [1340, 77] on icon "button" at bounding box center [1344, 72] width 18 height 18
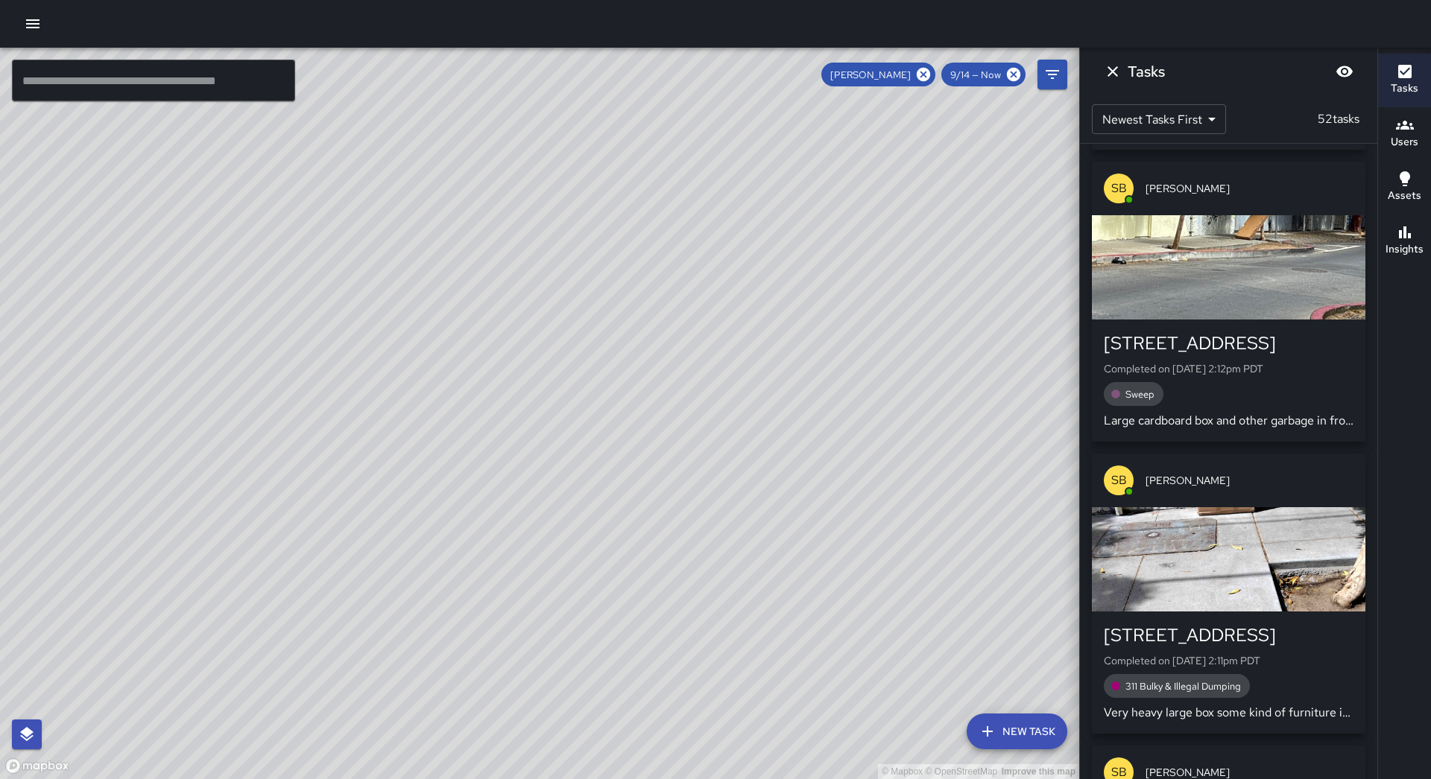
scroll to position [2608, 0]
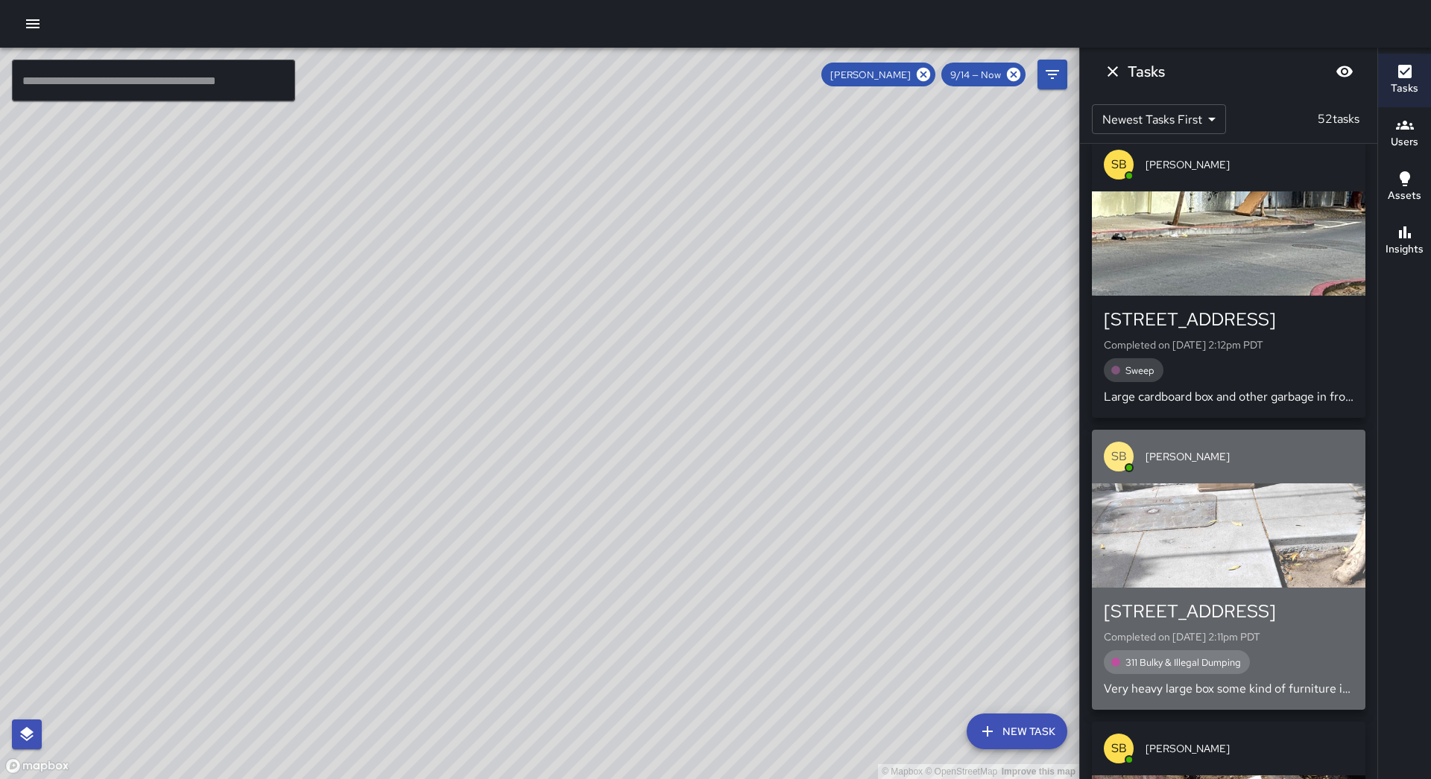
click at [1241, 511] on div "button" at bounding box center [1228, 536] width 273 height 104
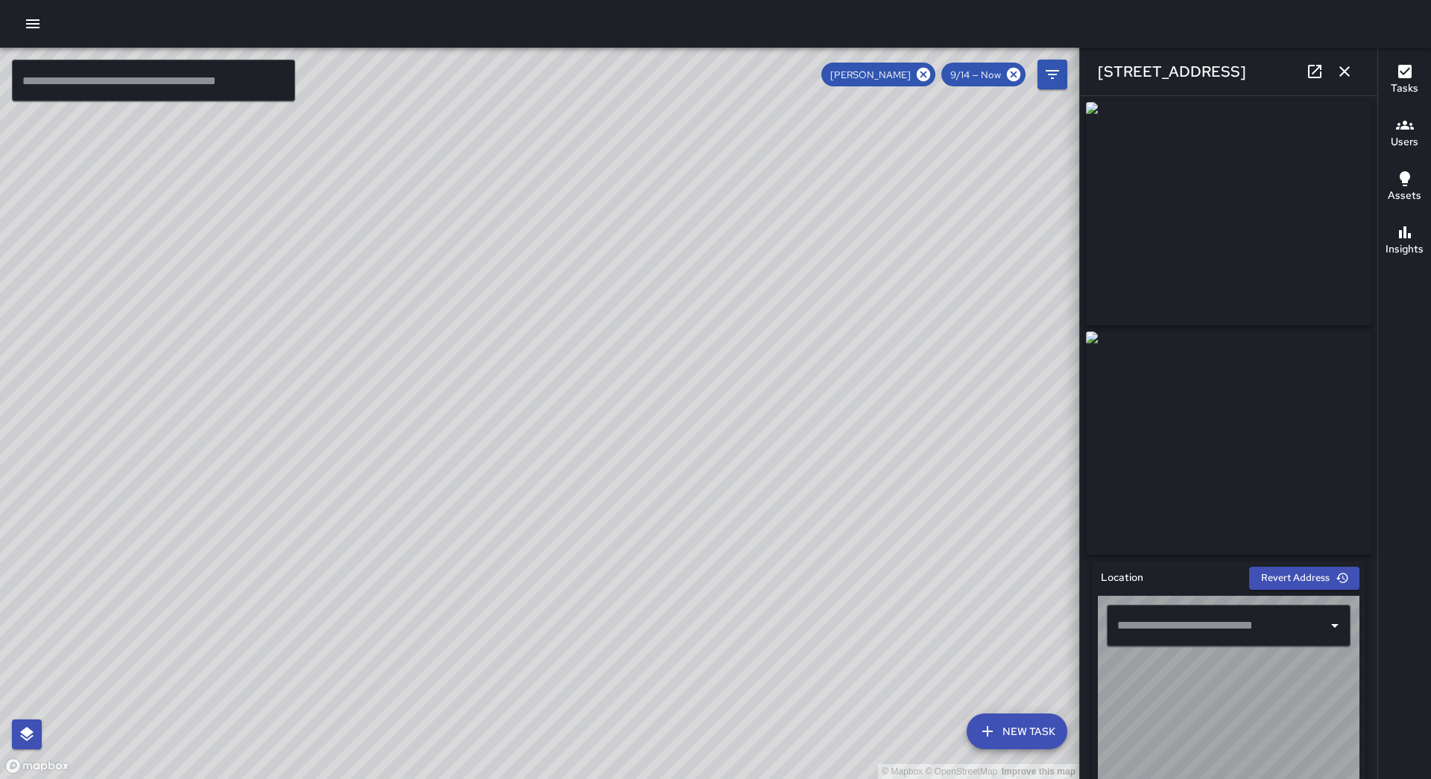
type input "**********"
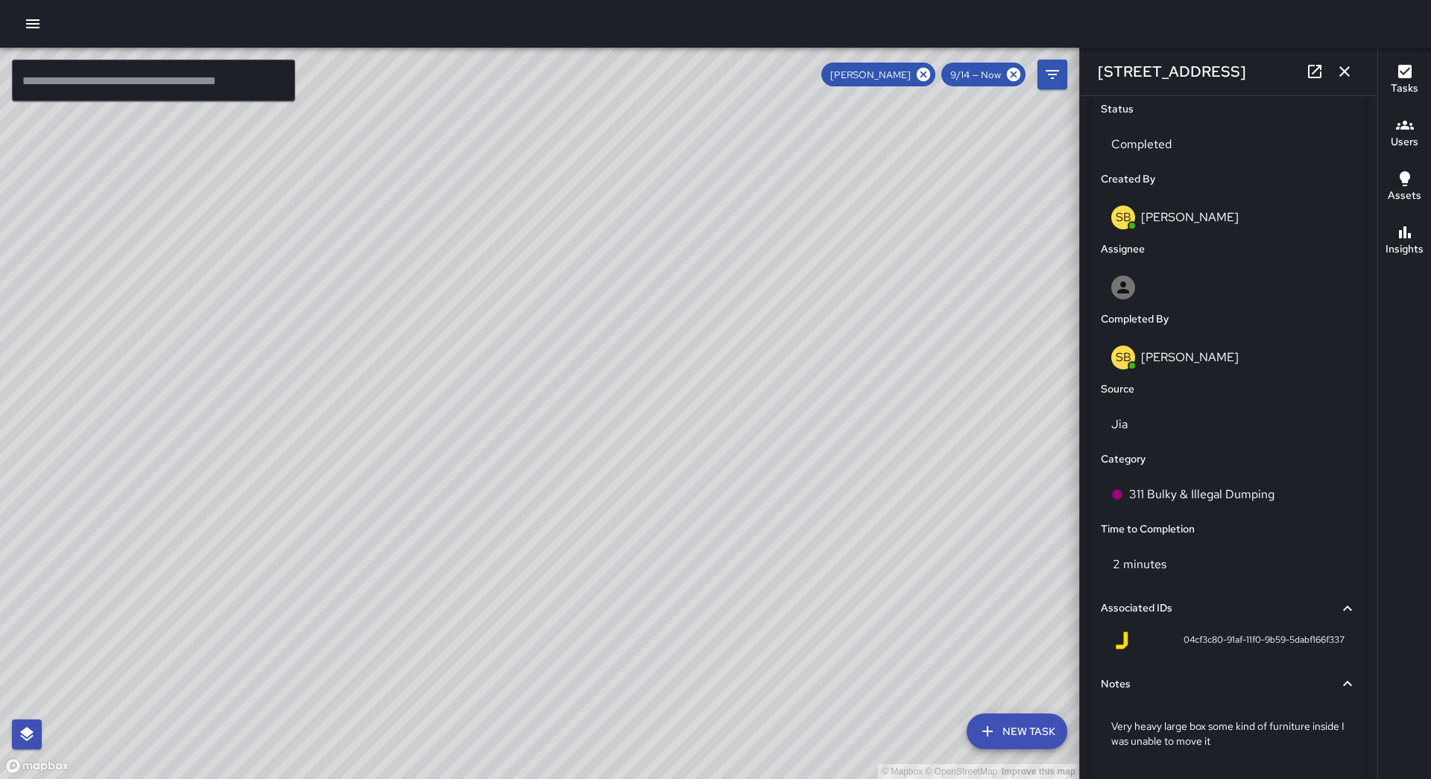
scroll to position [776, 0]
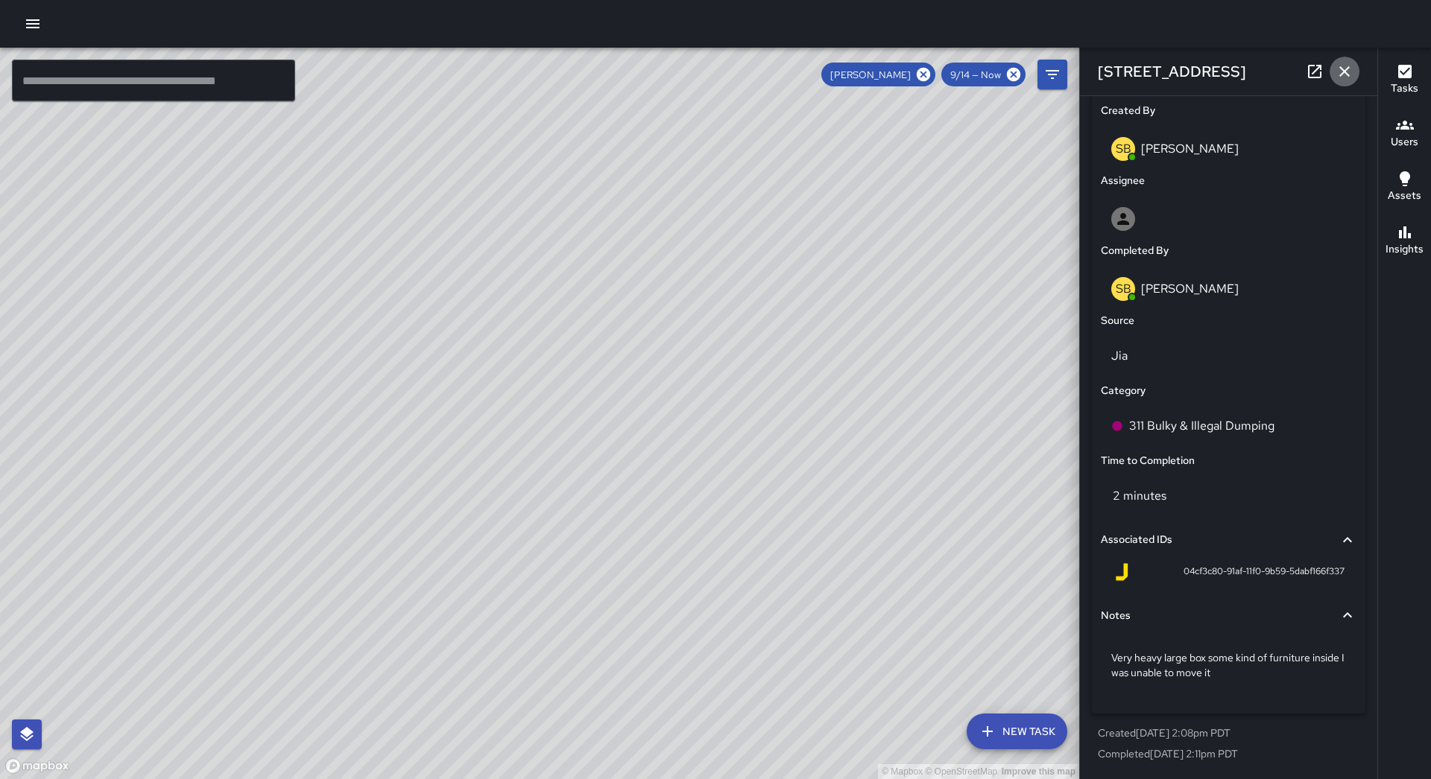
click at [1340, 77] on icon "button" at bounding box center [1344, 72] width 18 height 18
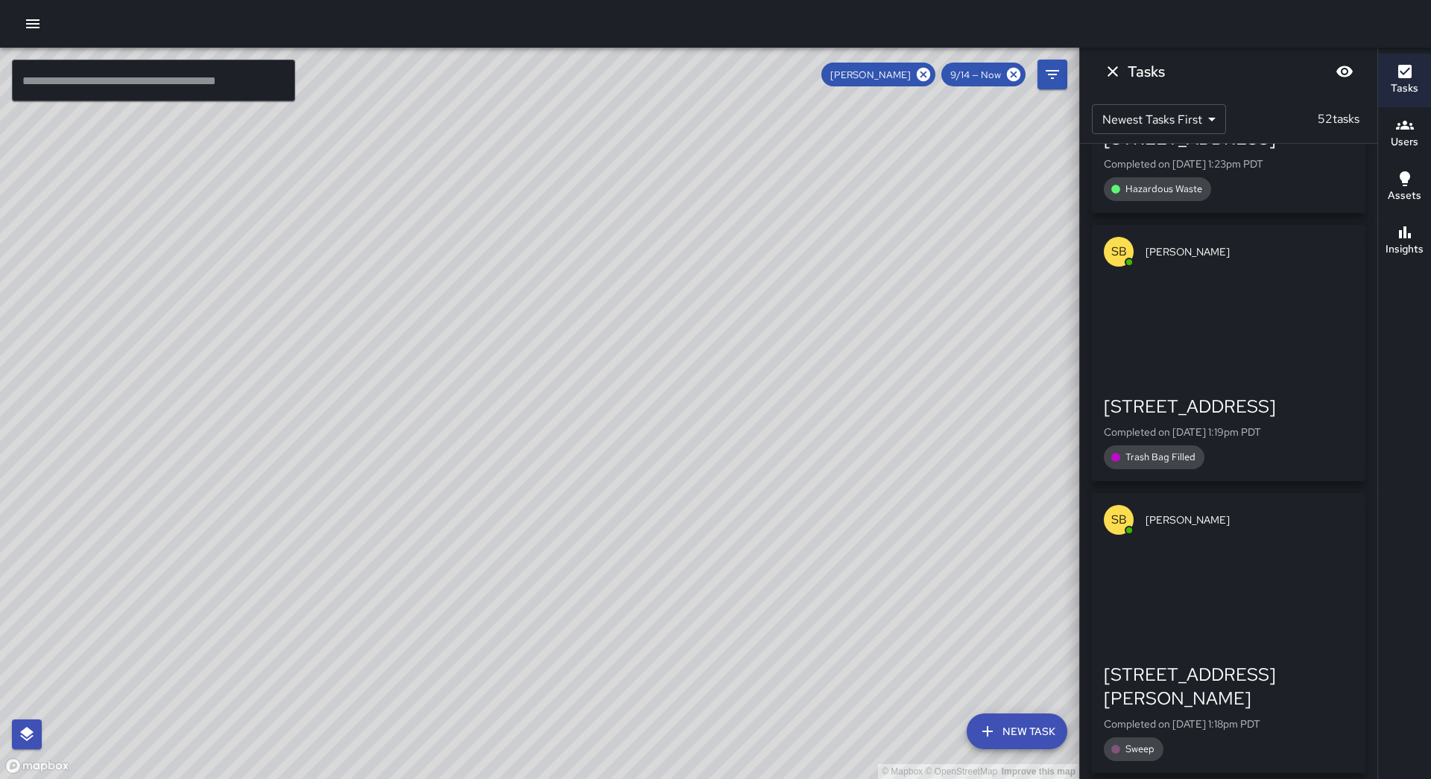
scroll to position [5589, 0]
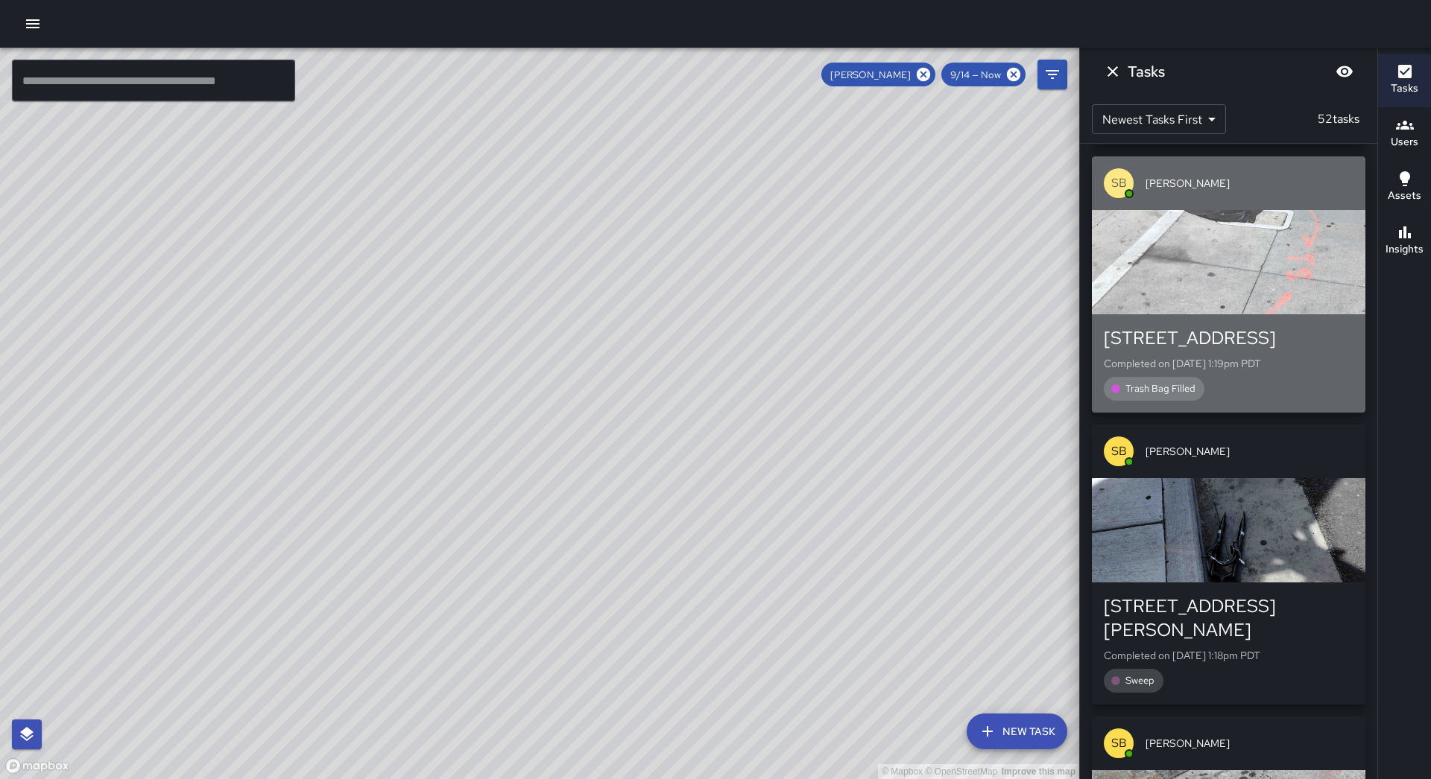
click at [1271, 326] on div "[STREET_ADDRESS]" at bounding box center [1229, 338] width 250 height 24
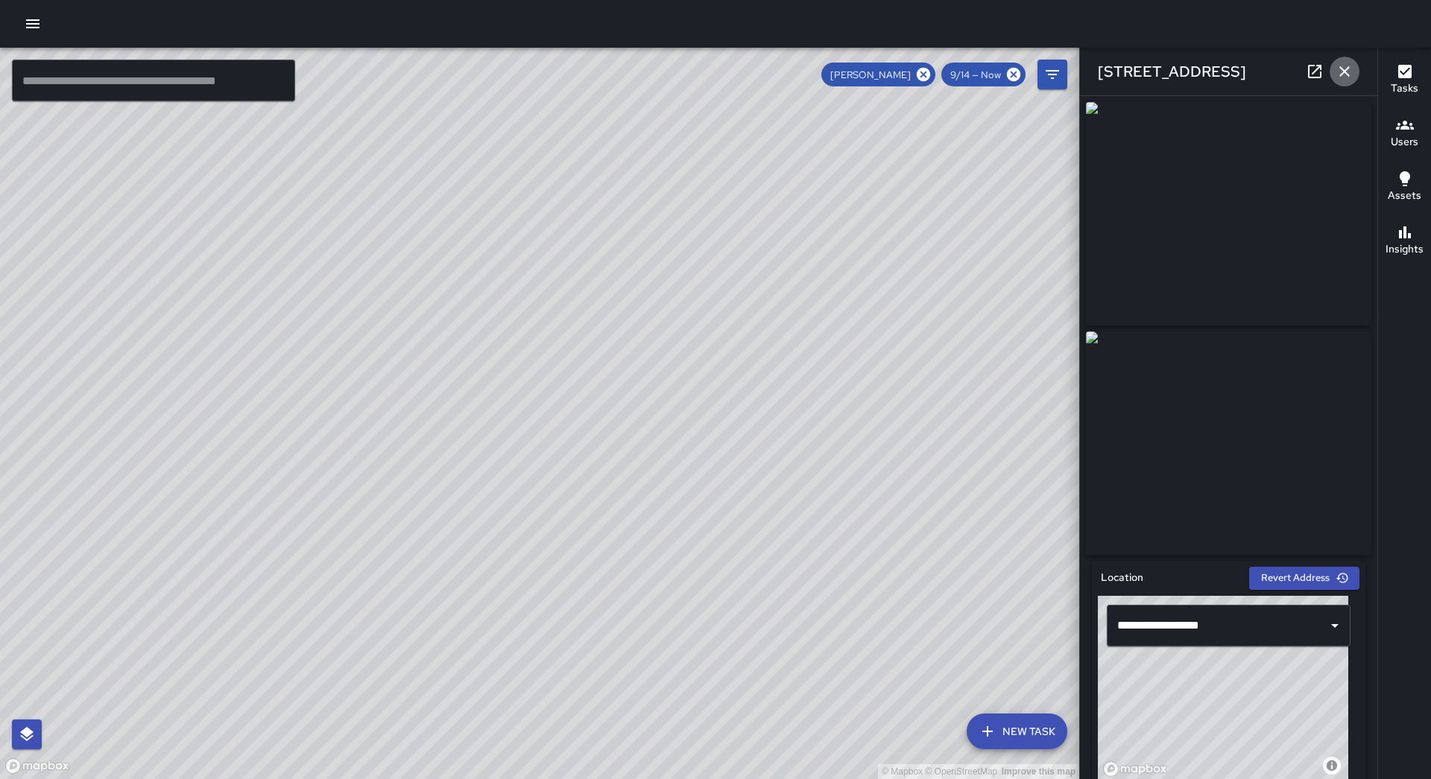
click at [1342, 61] on button "button" at bounding box center [1344, 72] width 30 height 30
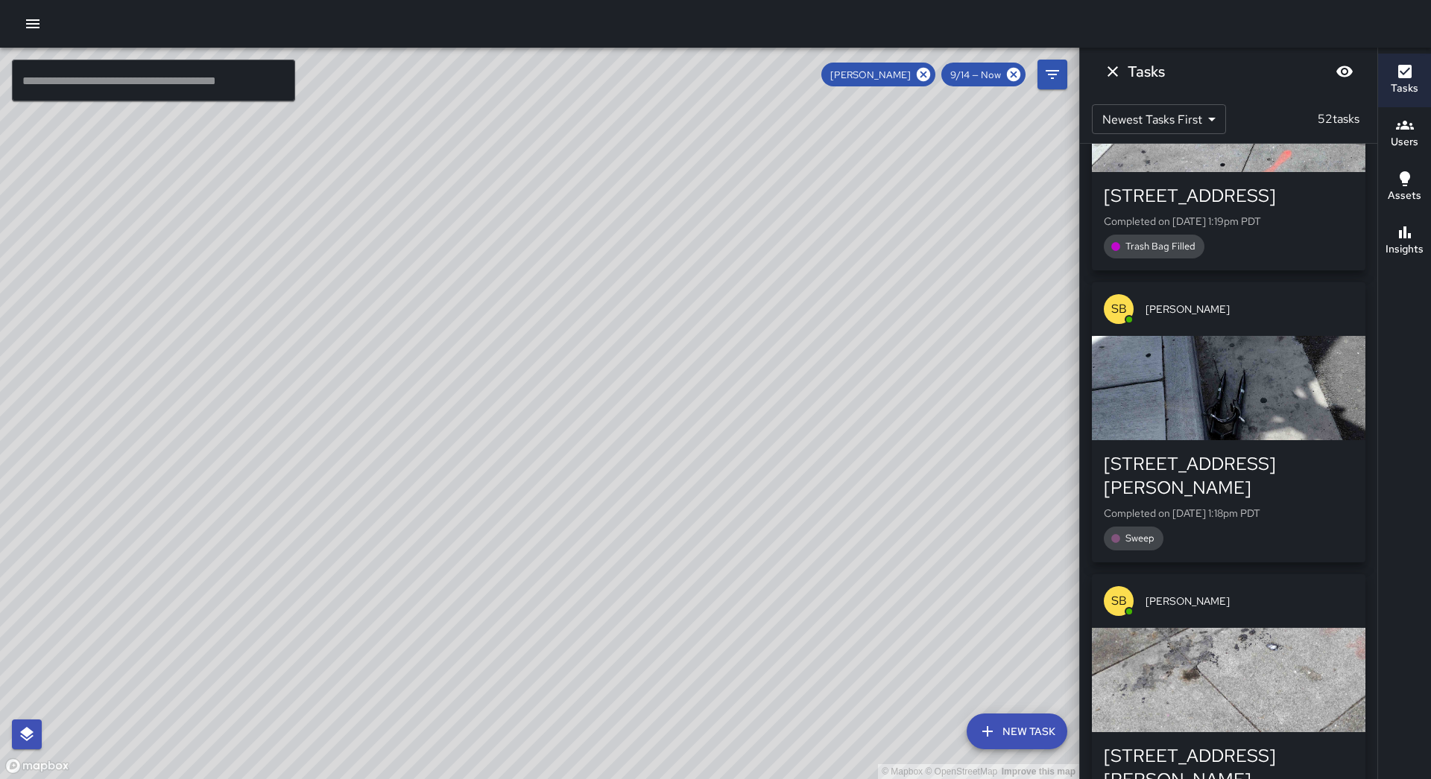
scroll to position [5738, 0]
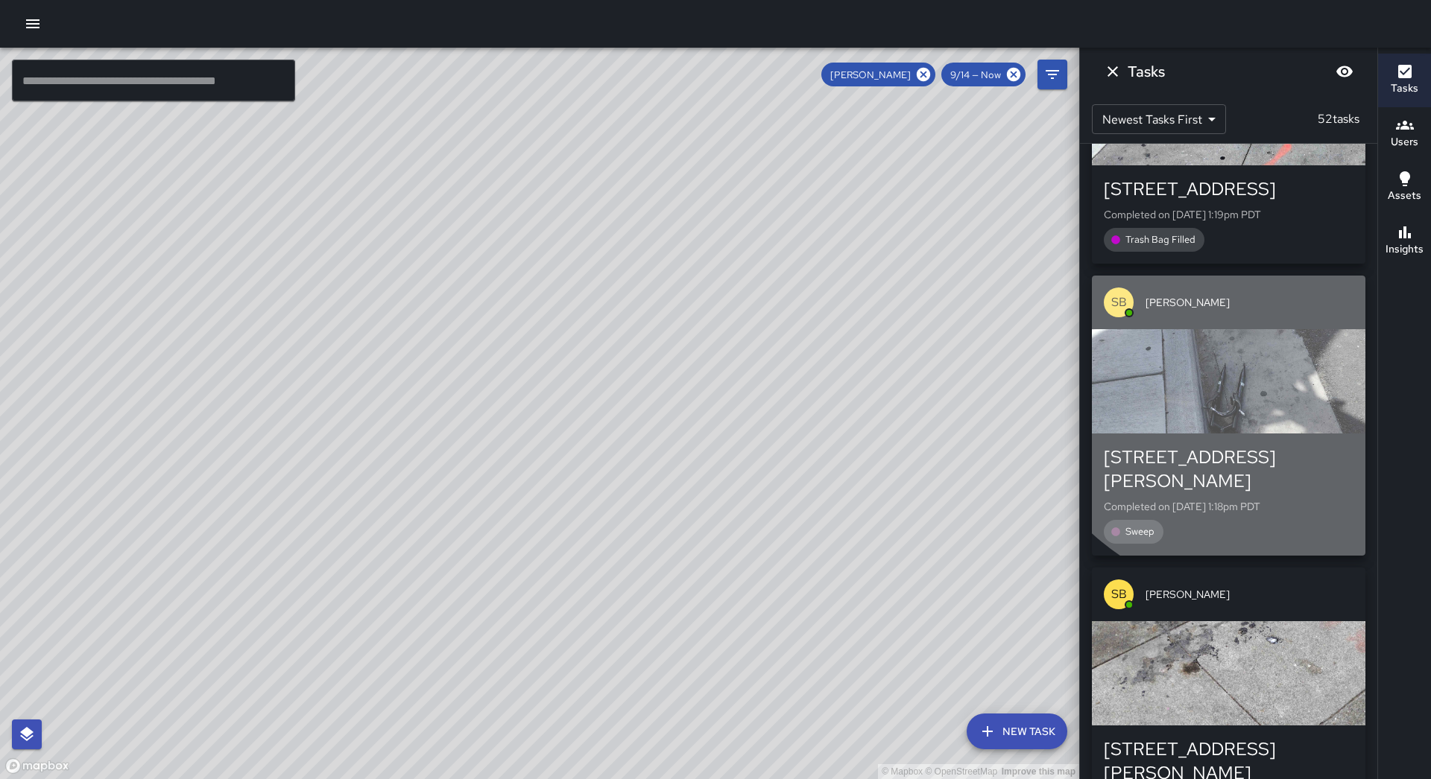
click at [1265, 329] on div "button" at bounding box center [1228, 381] width 273 height 104
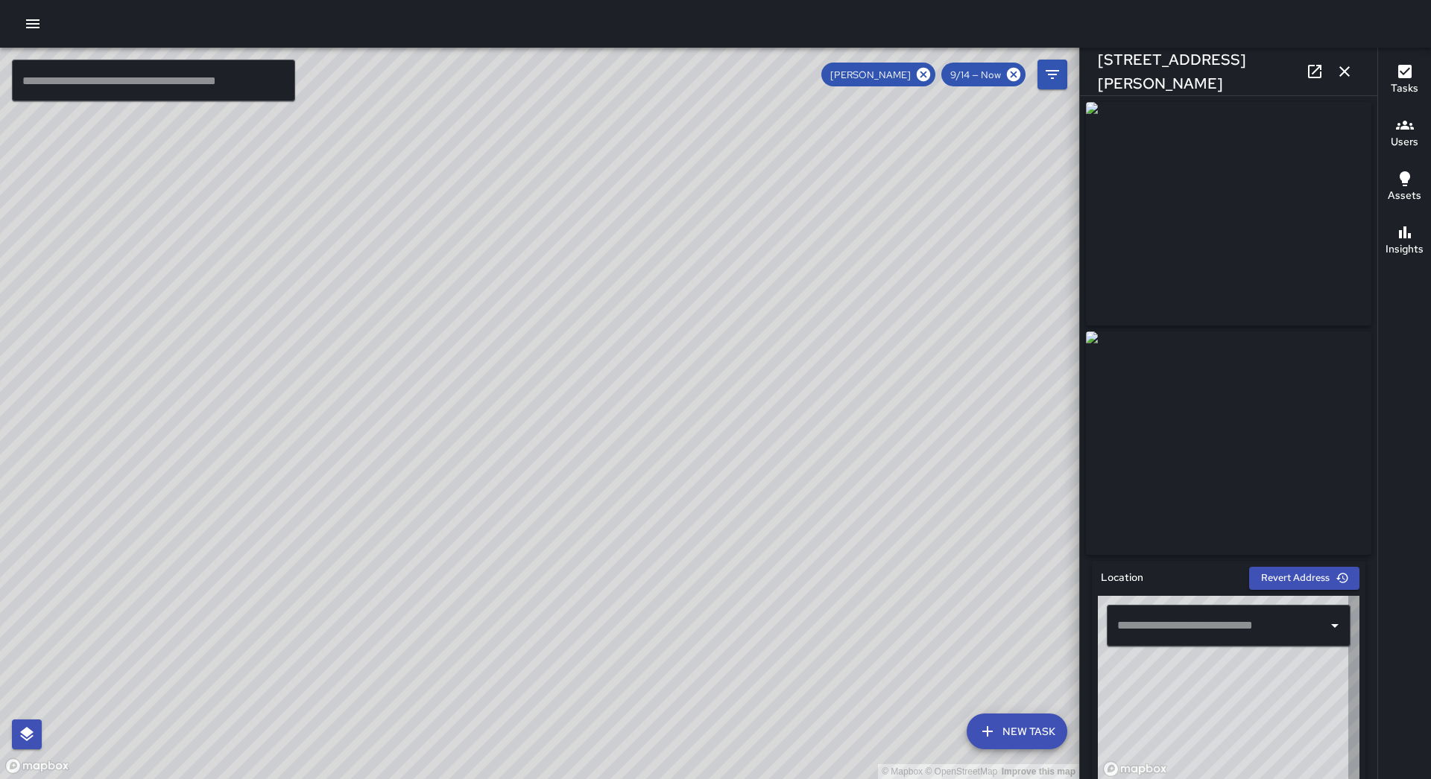
type input "**********"
click at [1353, 74] on icon "button" at bounding box center [1344, 72] width 18 height 18
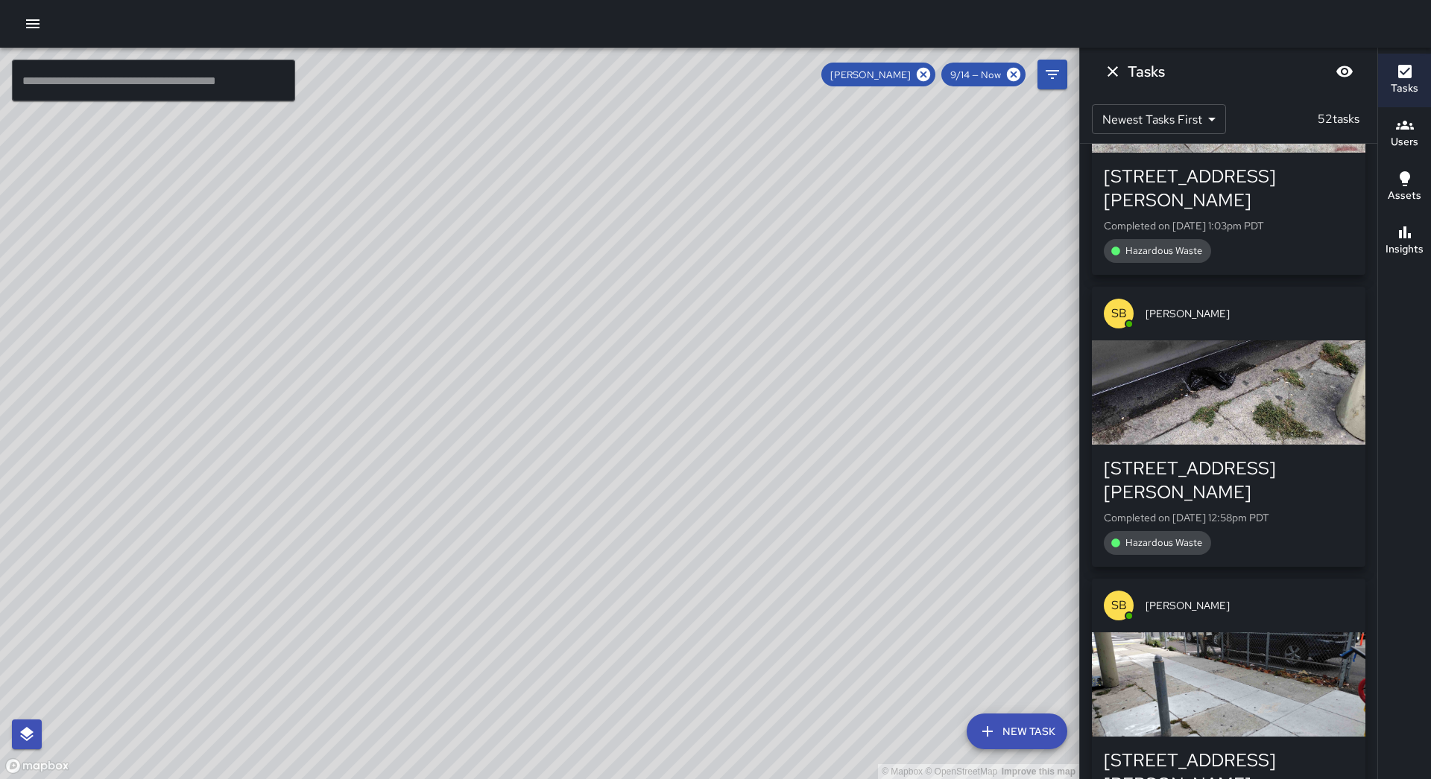
scroll to position [6707, 0]
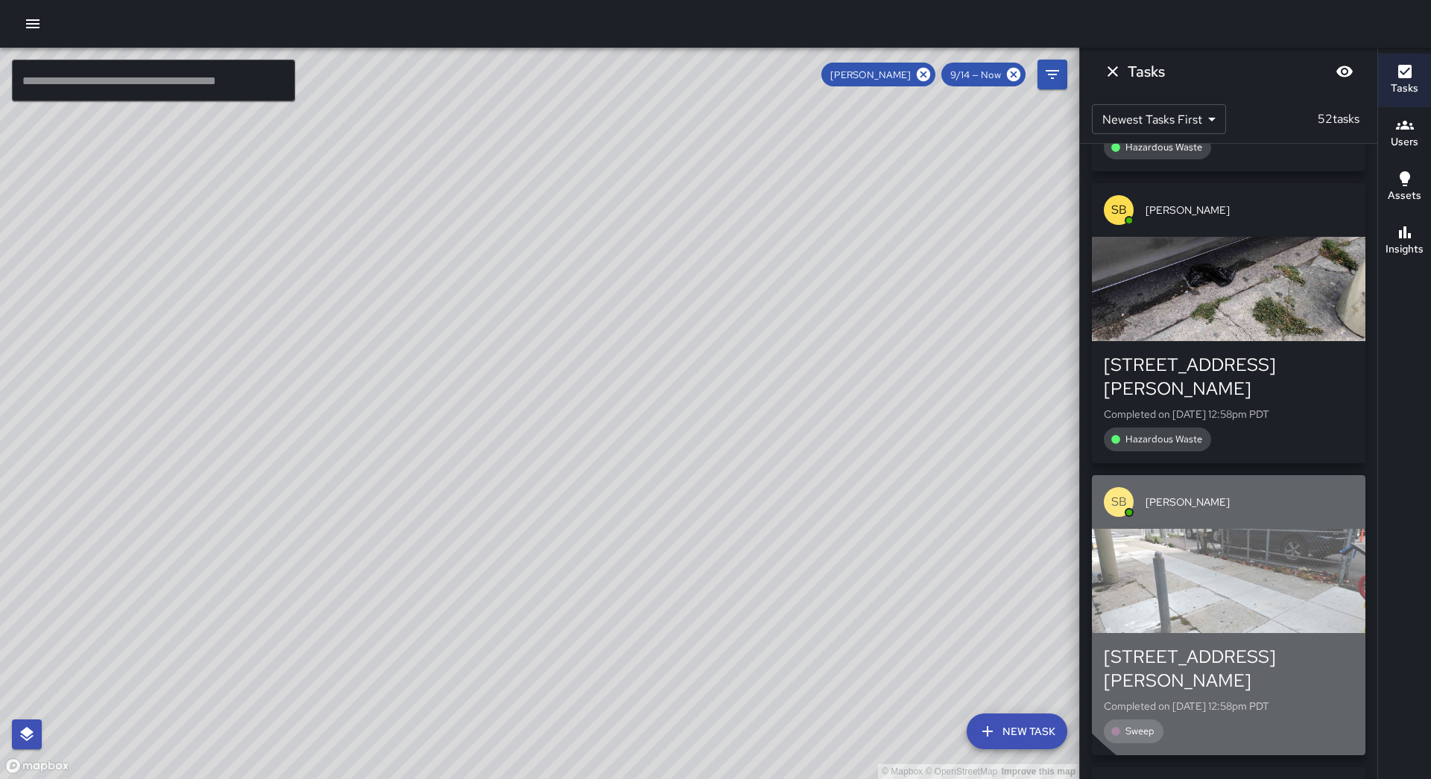
click at [1280, 529] on div "button" at bounding box center [1228, 581] width 273 height 104
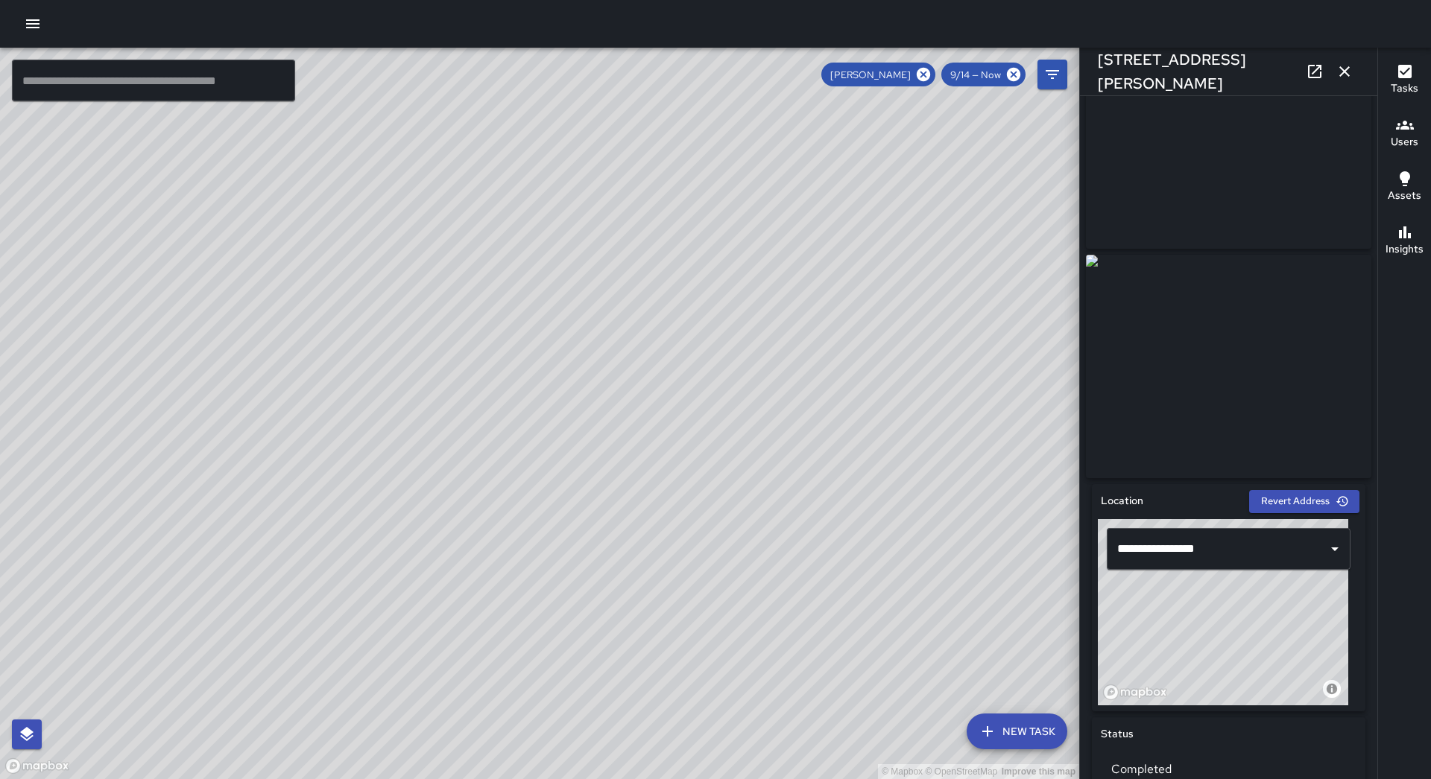
scroll to position [149, 0]
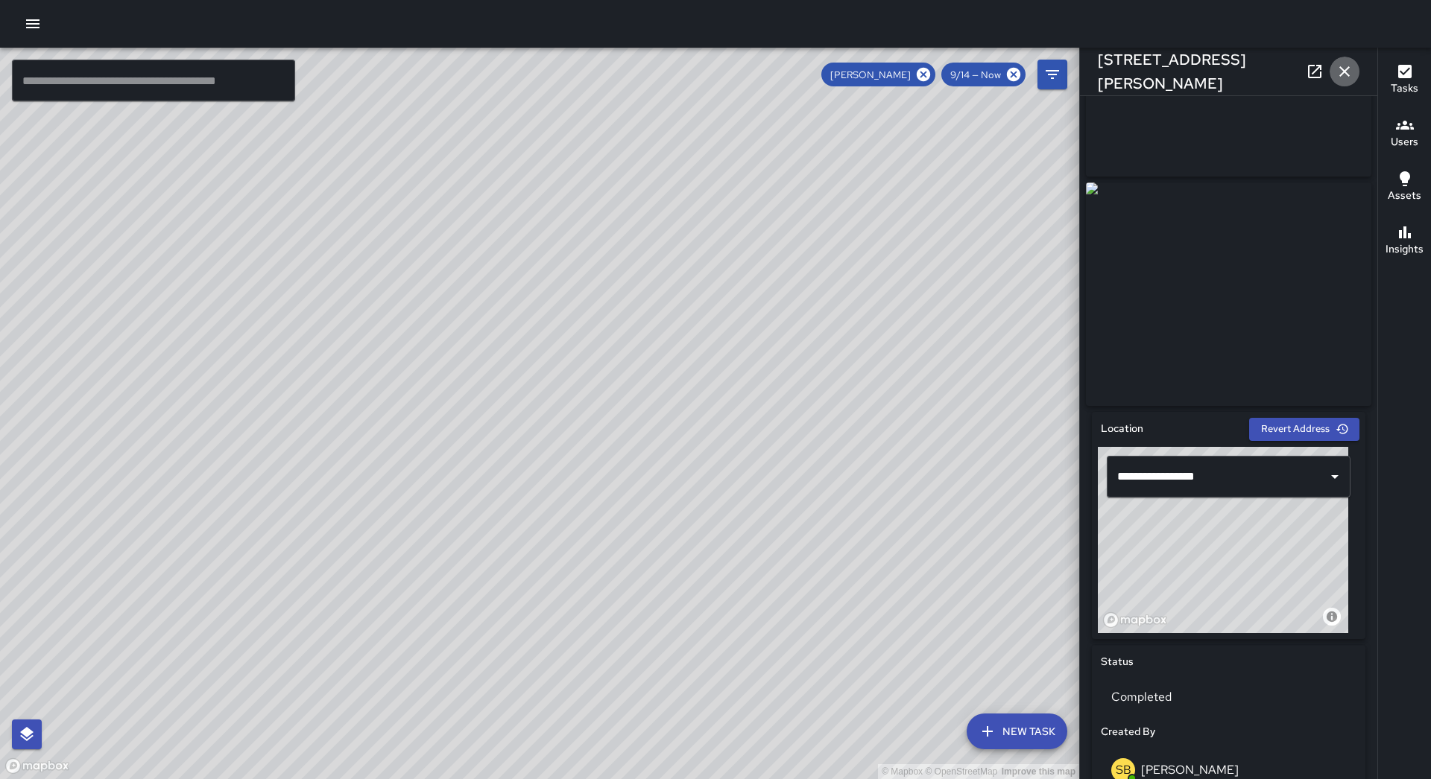
click at [1340, 70] on icon "button" at bounding box center [1344, 72] width 18 height 18
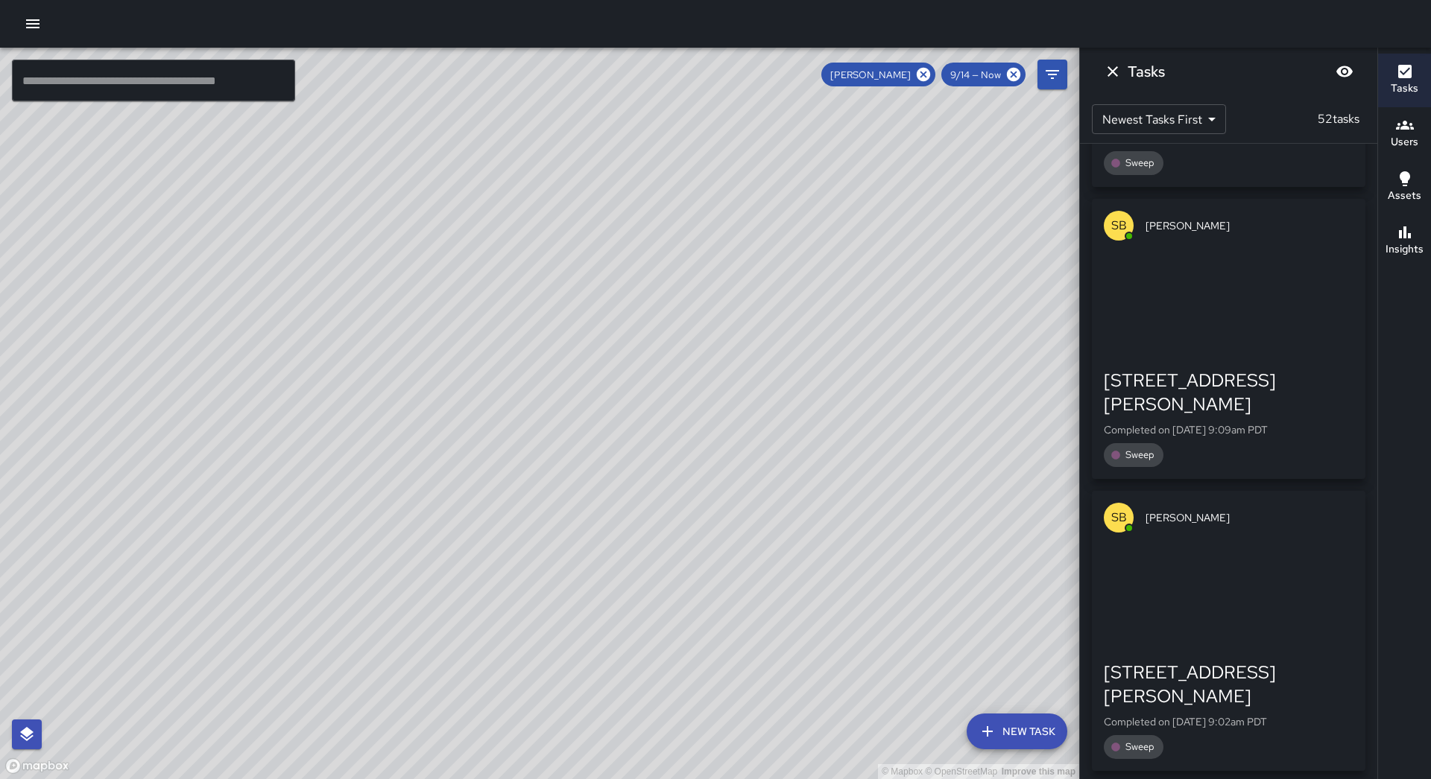
scroll to position [11699, 0]
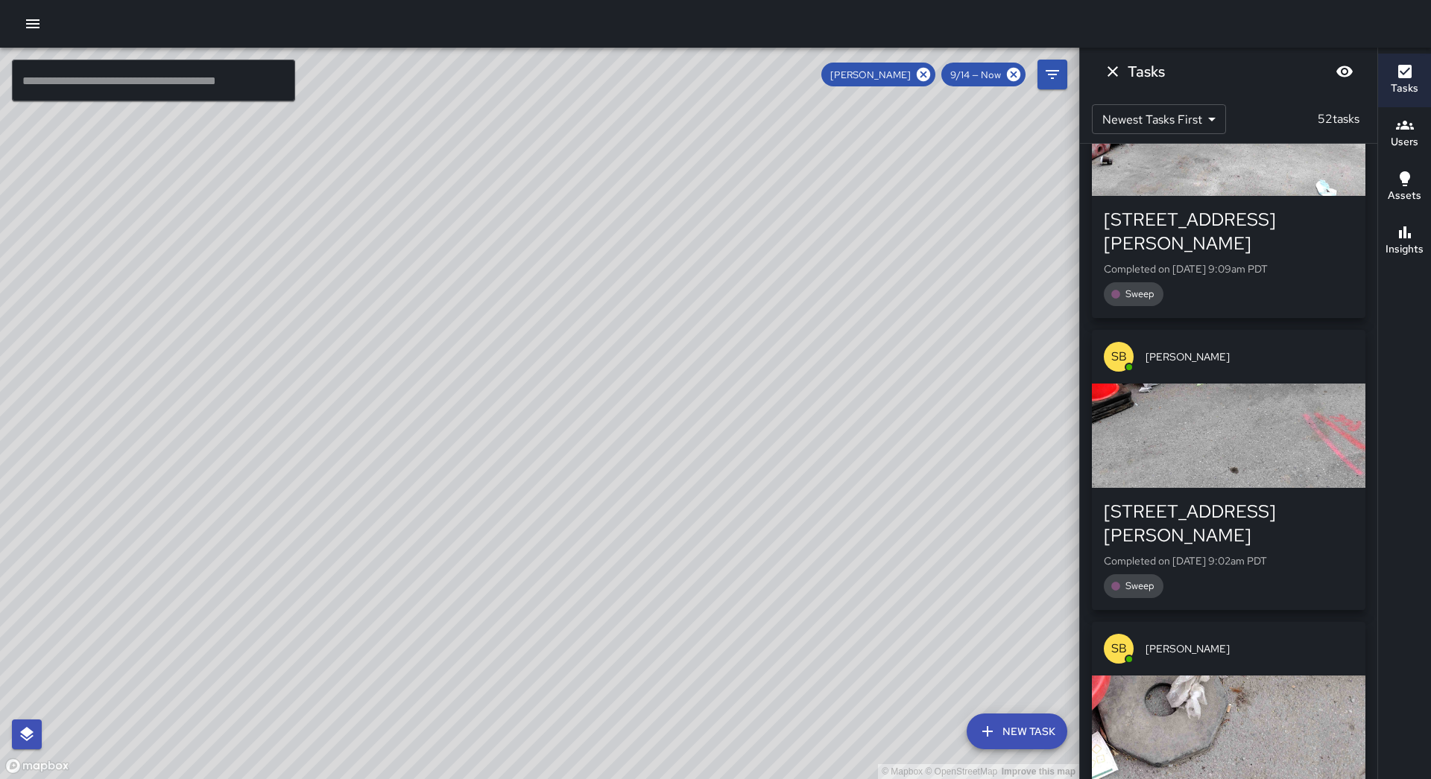
click at [1261, 676] on div "button" at bounding box center [1228, 728] width 273 height 104
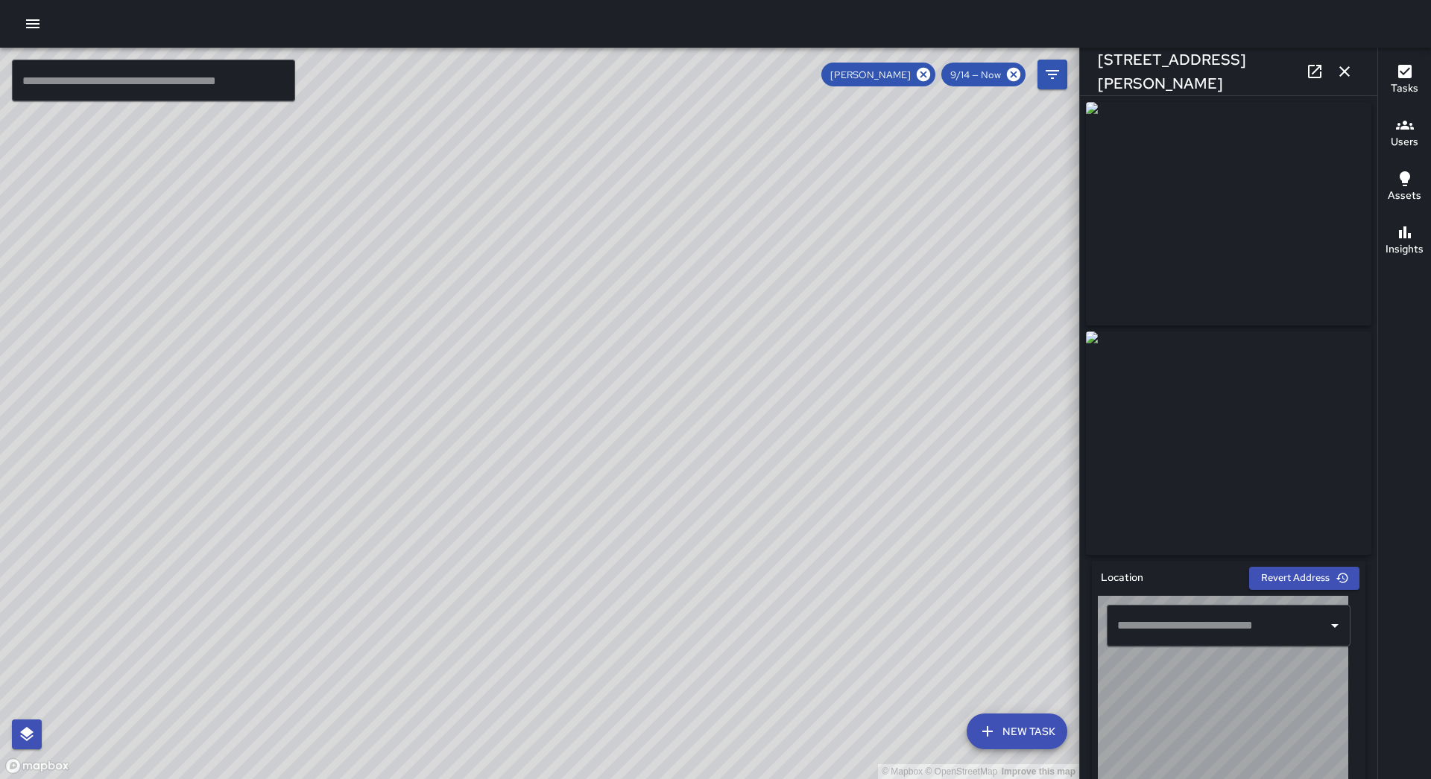
type input "**********"
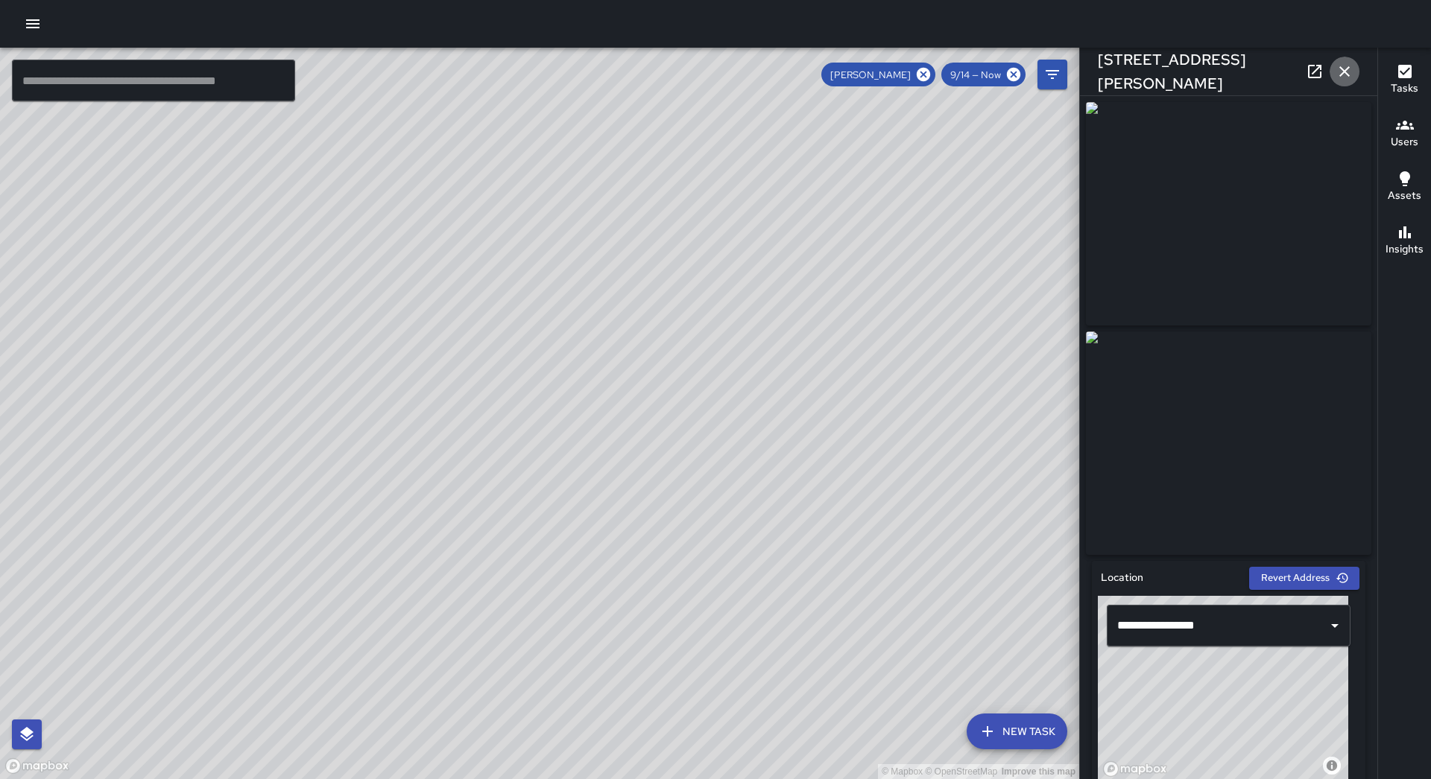
click at [1341, 69] on icon "button" at bounding box center [1344, 72] width 18 height 18
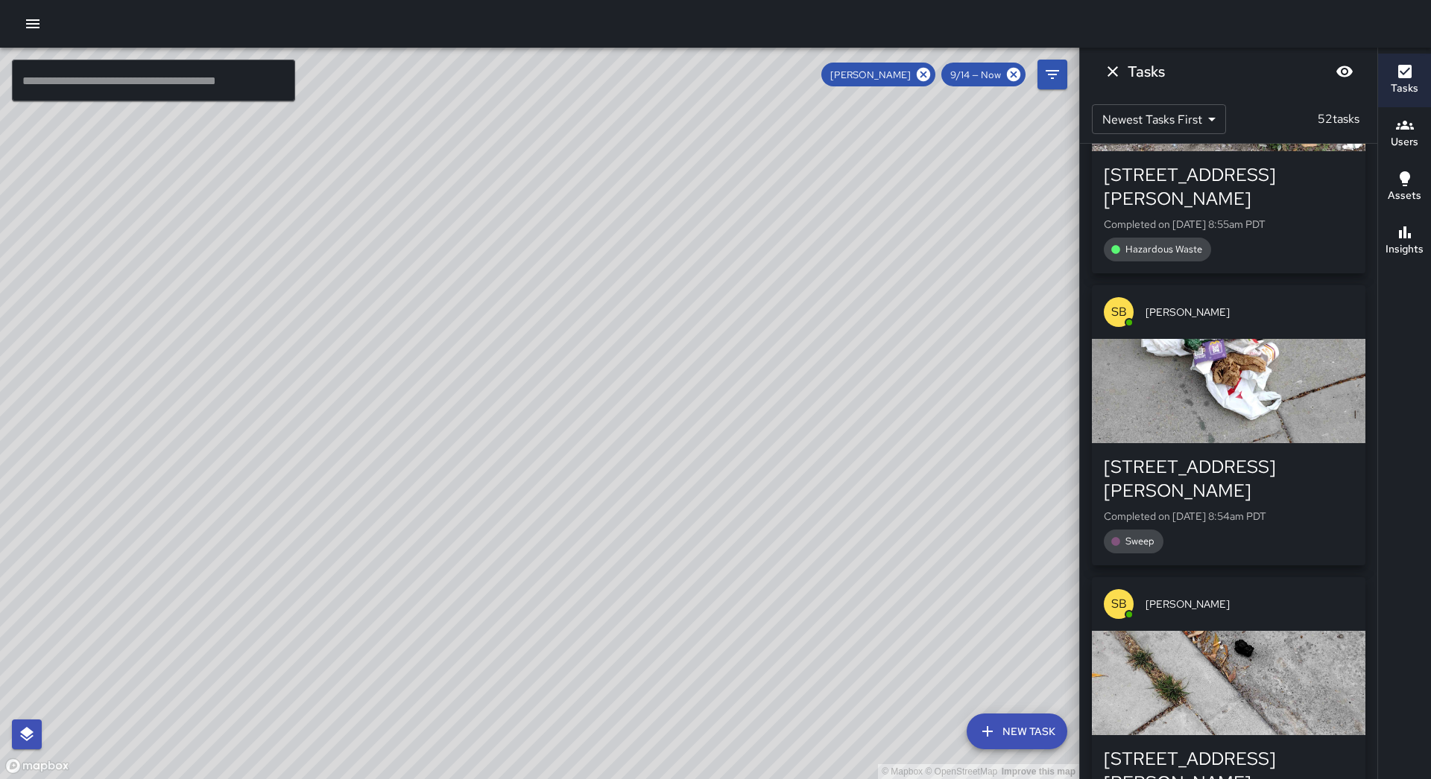
scroll to position [12966, 0]
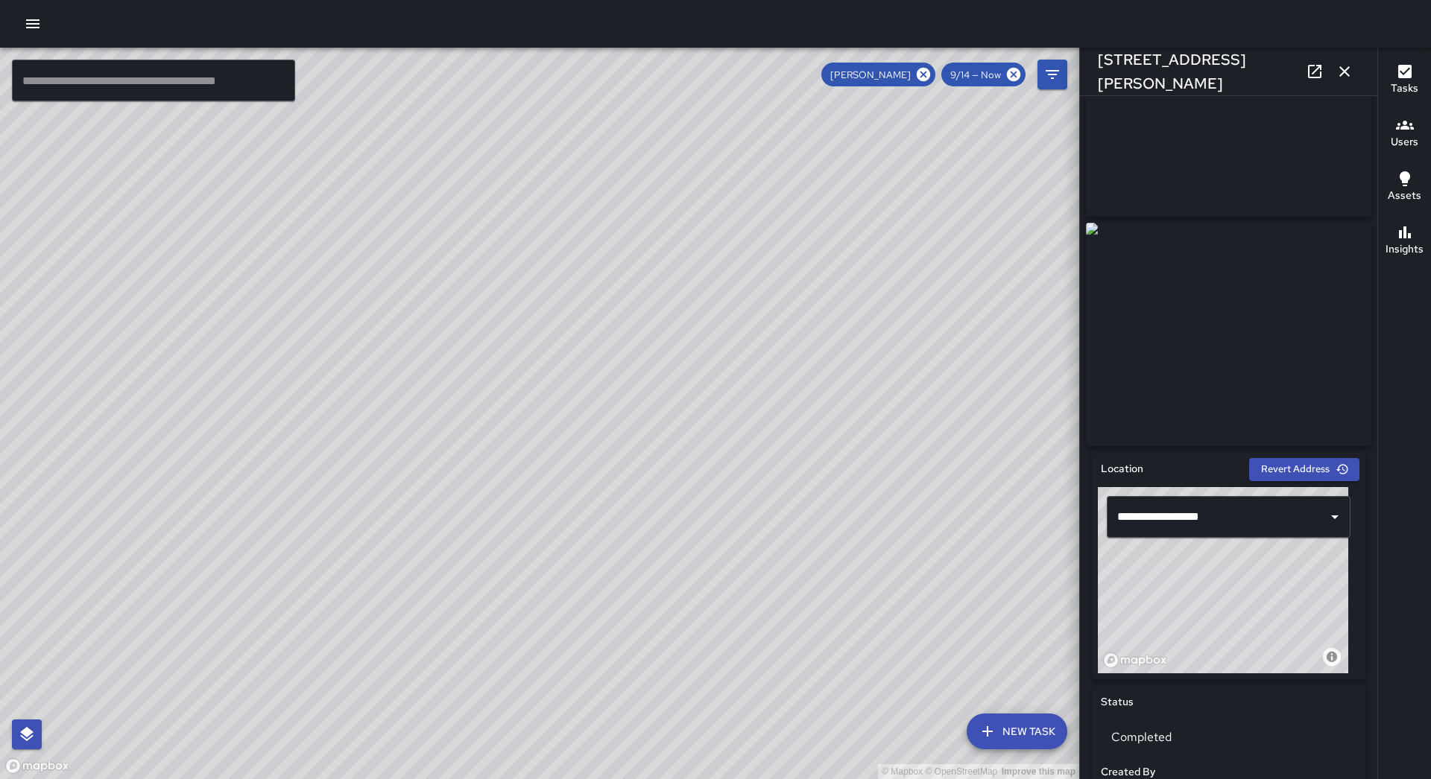
scroll to position [447, 0]
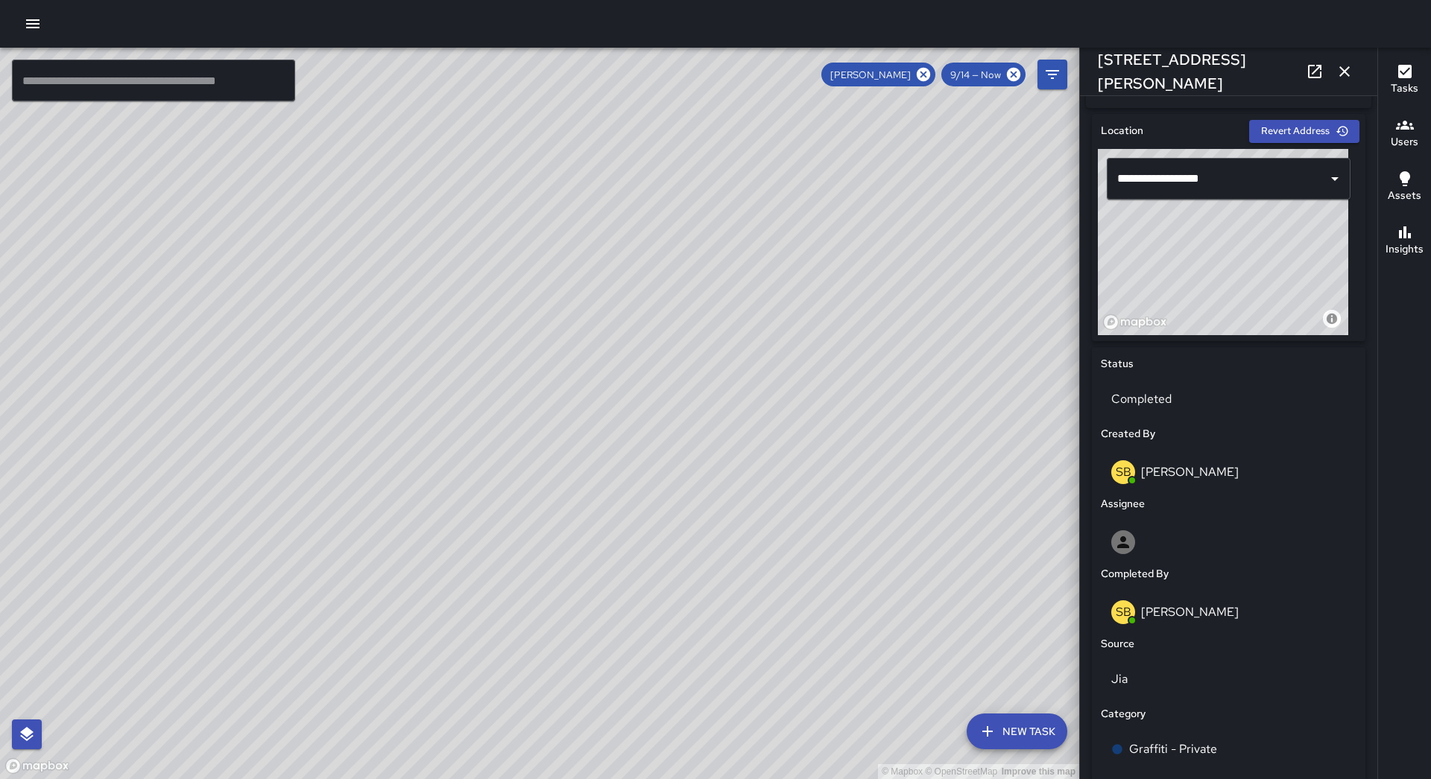
click at [1351, 73] on icon "button" at bounding box center [1344, 72] width 18 height 18
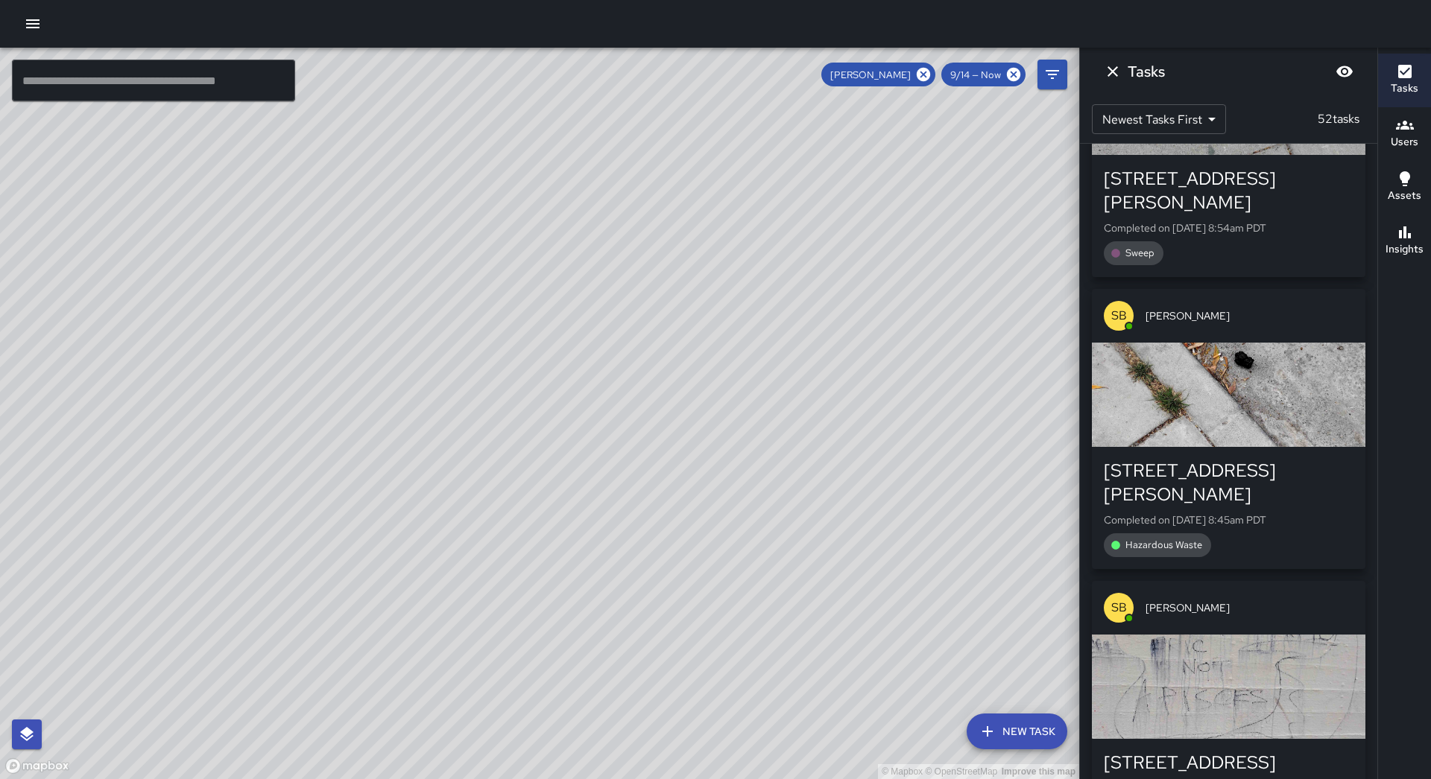
scroll to position [13259, 0]
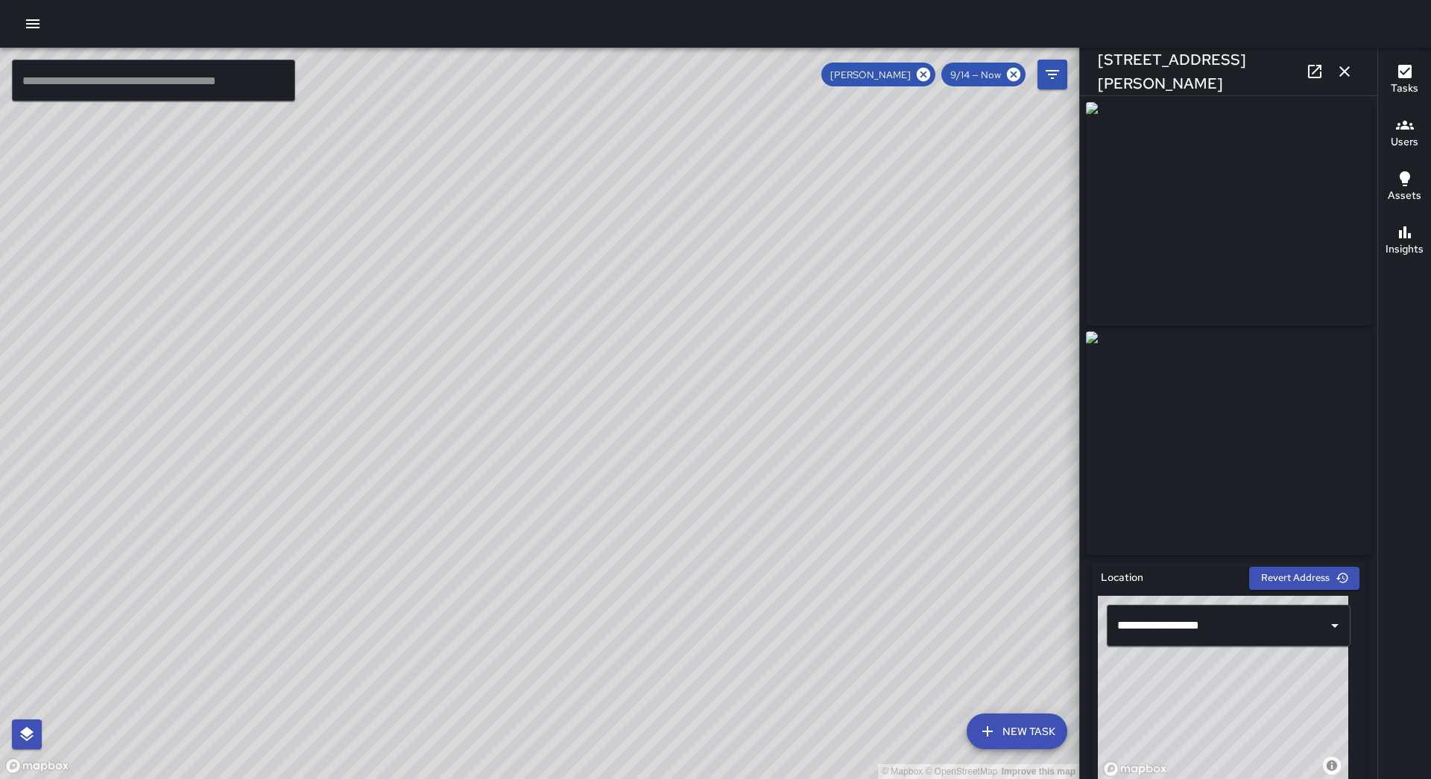
click at [1354, 69] on button "button" at bounding box center [1344, 72] width 30 height 30
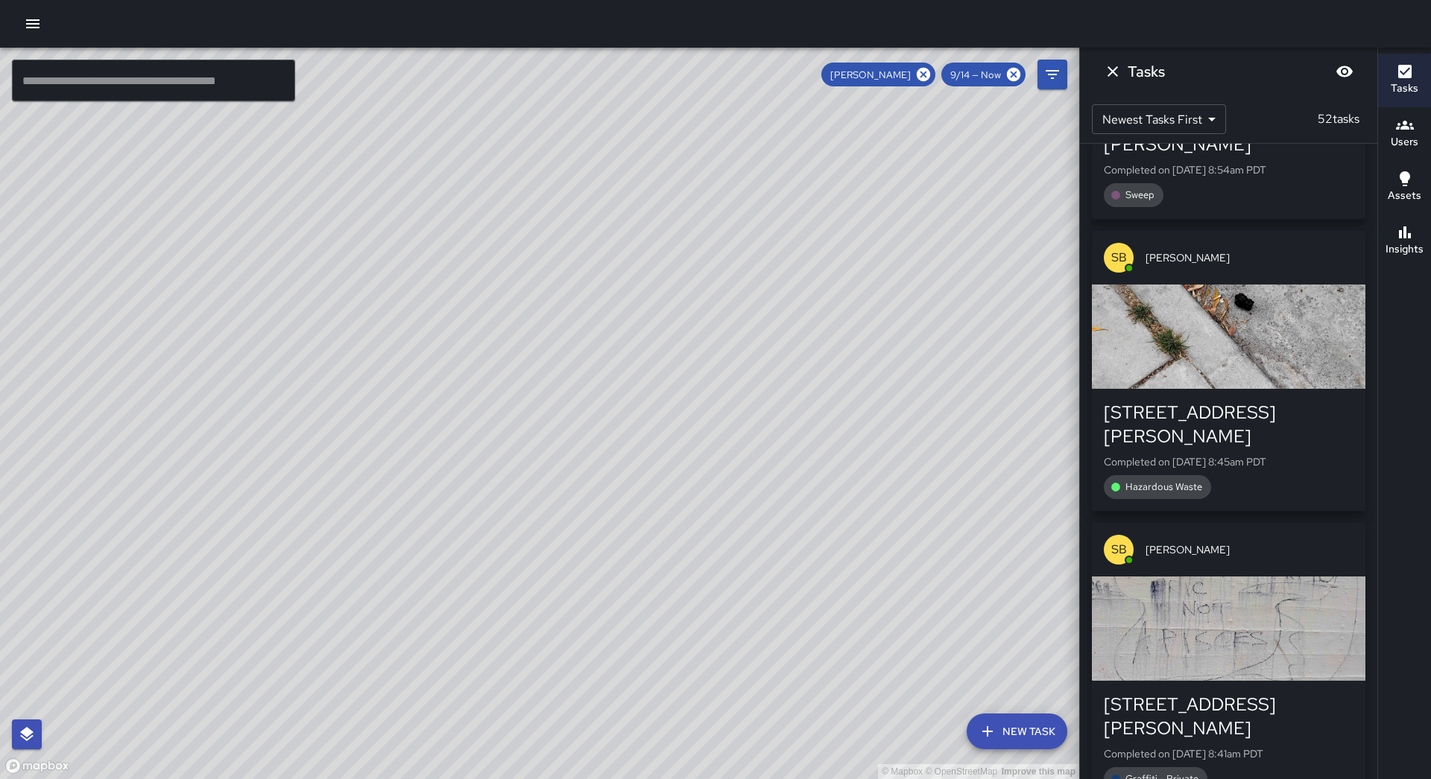
click at [1112, 69] on icon "Dismiss" at bounding box center [1113, 72] width 18 height 18
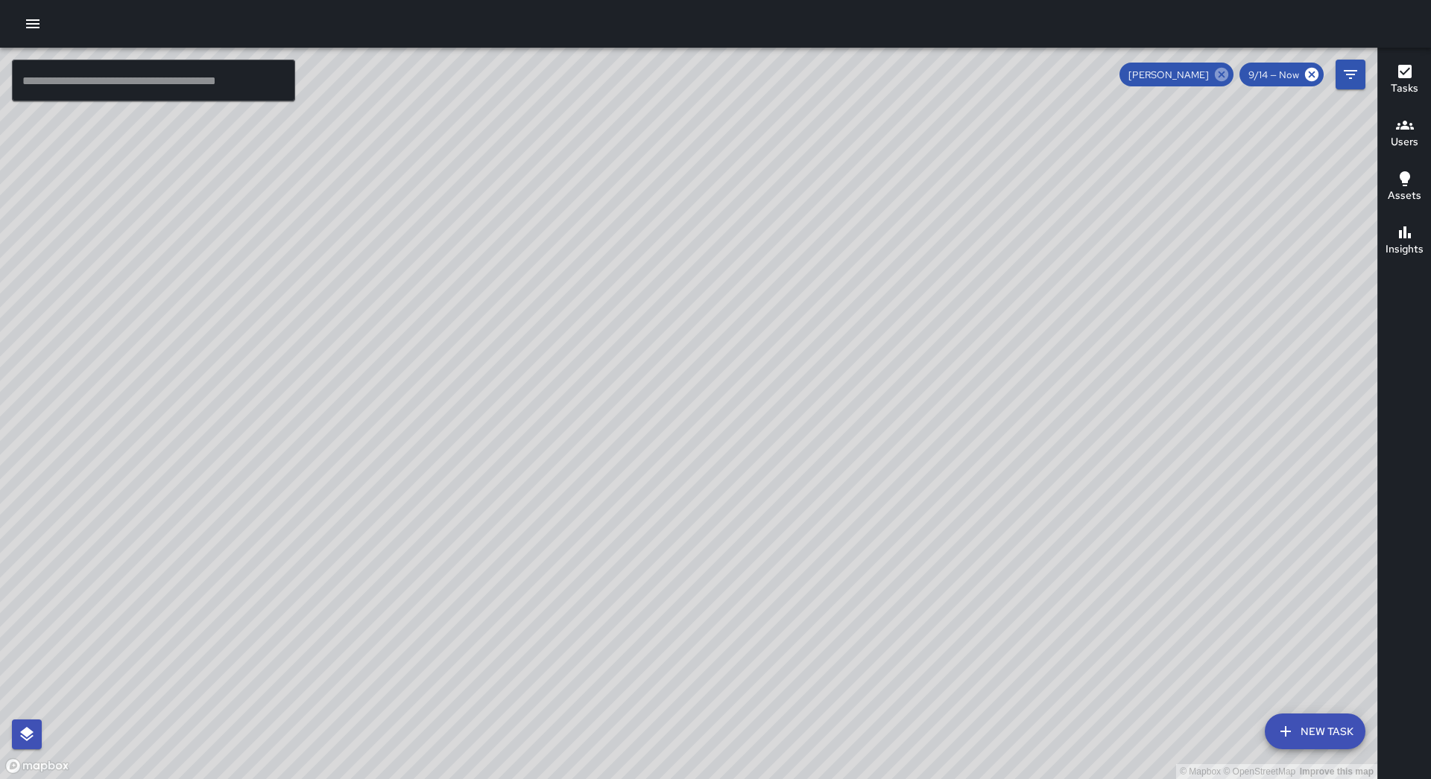
click at [1224, 72] on icon at bounding box center [1221, 74] width 13 height 13
drag, startPoint x: 834, startPoint y: 458, endPoint x: 1086, endPoint y: 377, distance: 264.4
click at [947, 400] on div "© Mapbox © OpenStreetMap Improve this map" at bounding box center [688, 414] width 1377 height 732
